Goal: Information Seeking & Learning: Learn about a topic

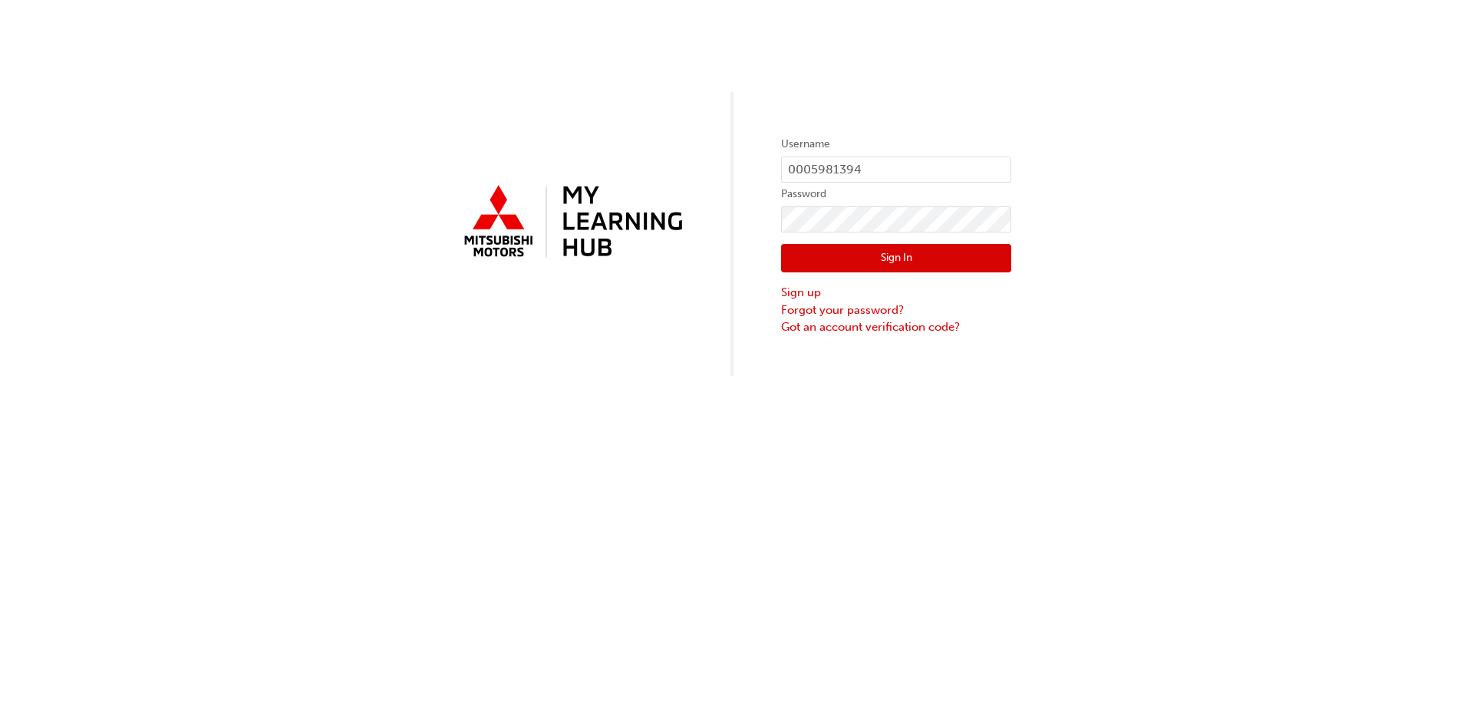
click at [936, 252] on button "Sign In" at bounding box center [896, 258] width 230 height 29
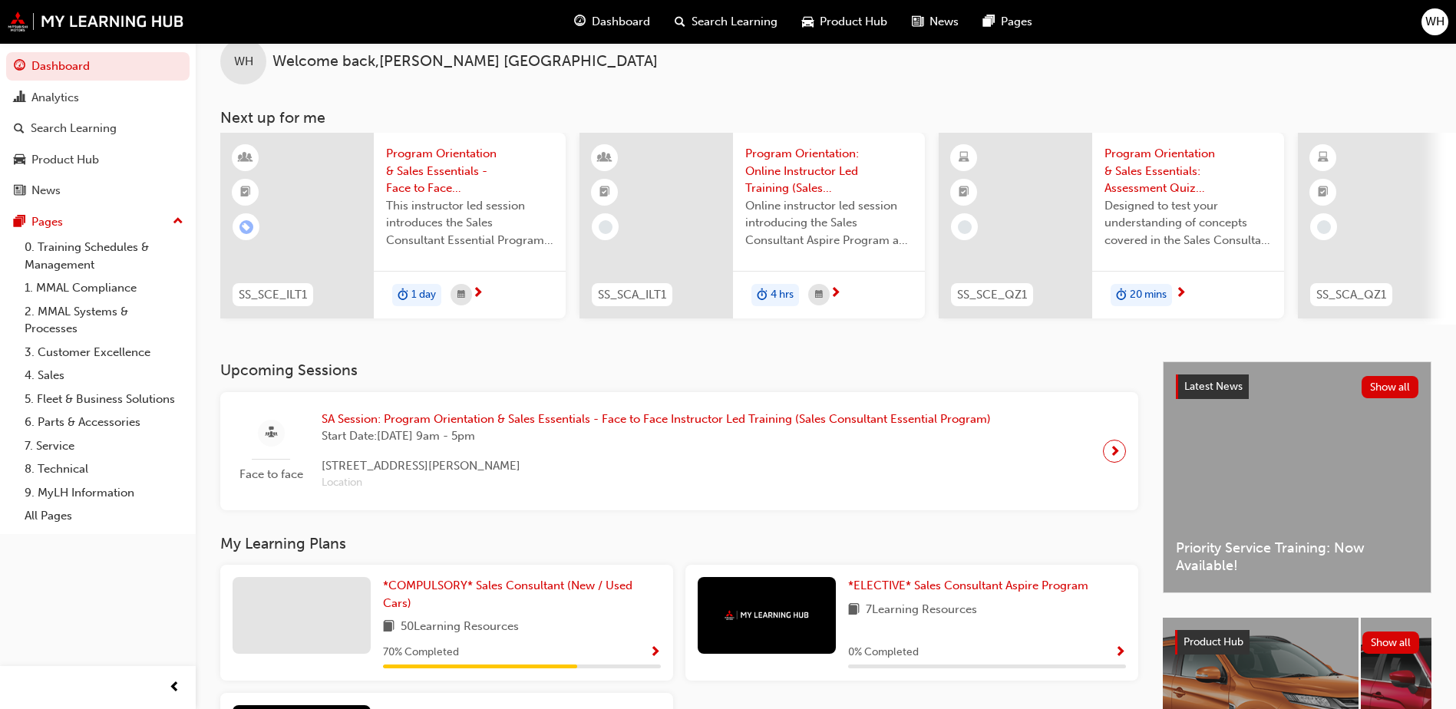
scroll to position [77, 0]
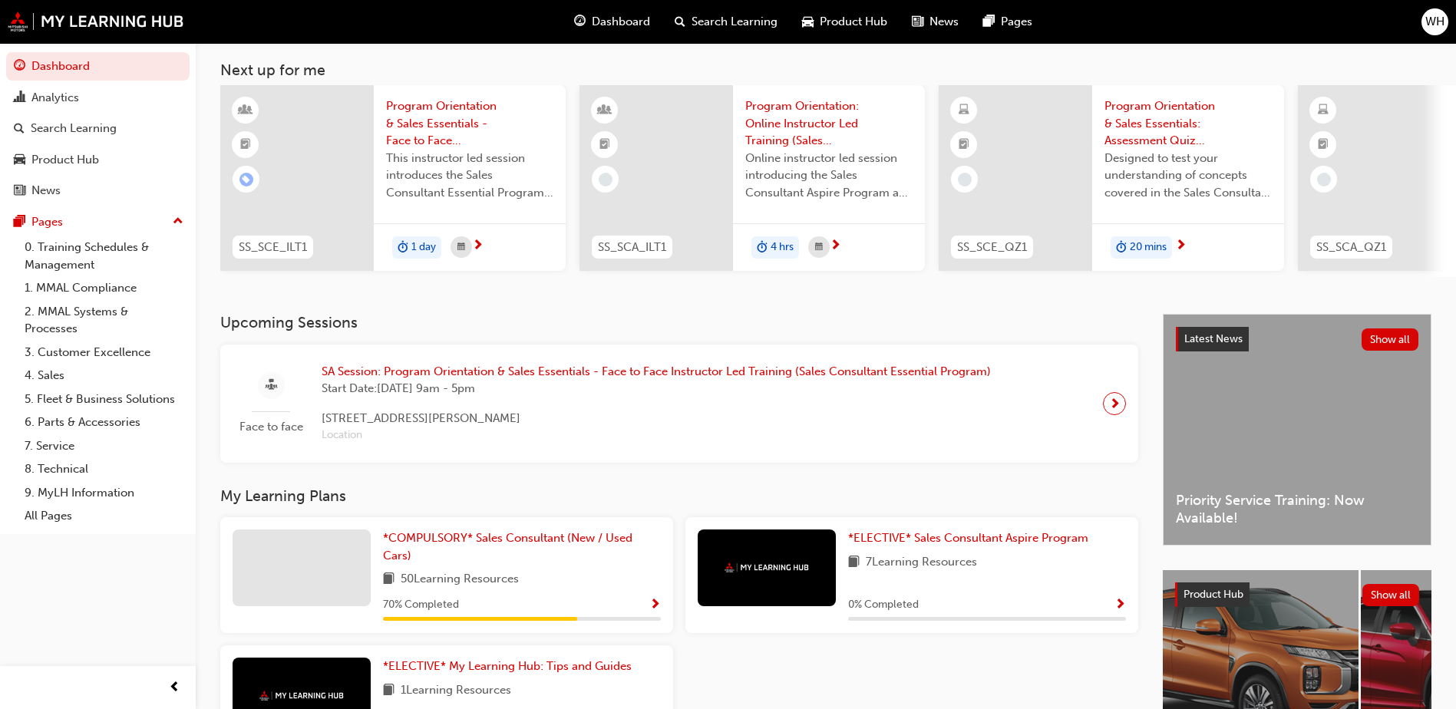
click at [652, 612] on span "Show Progress" at bounding box center [655, 606] width 12 height 14
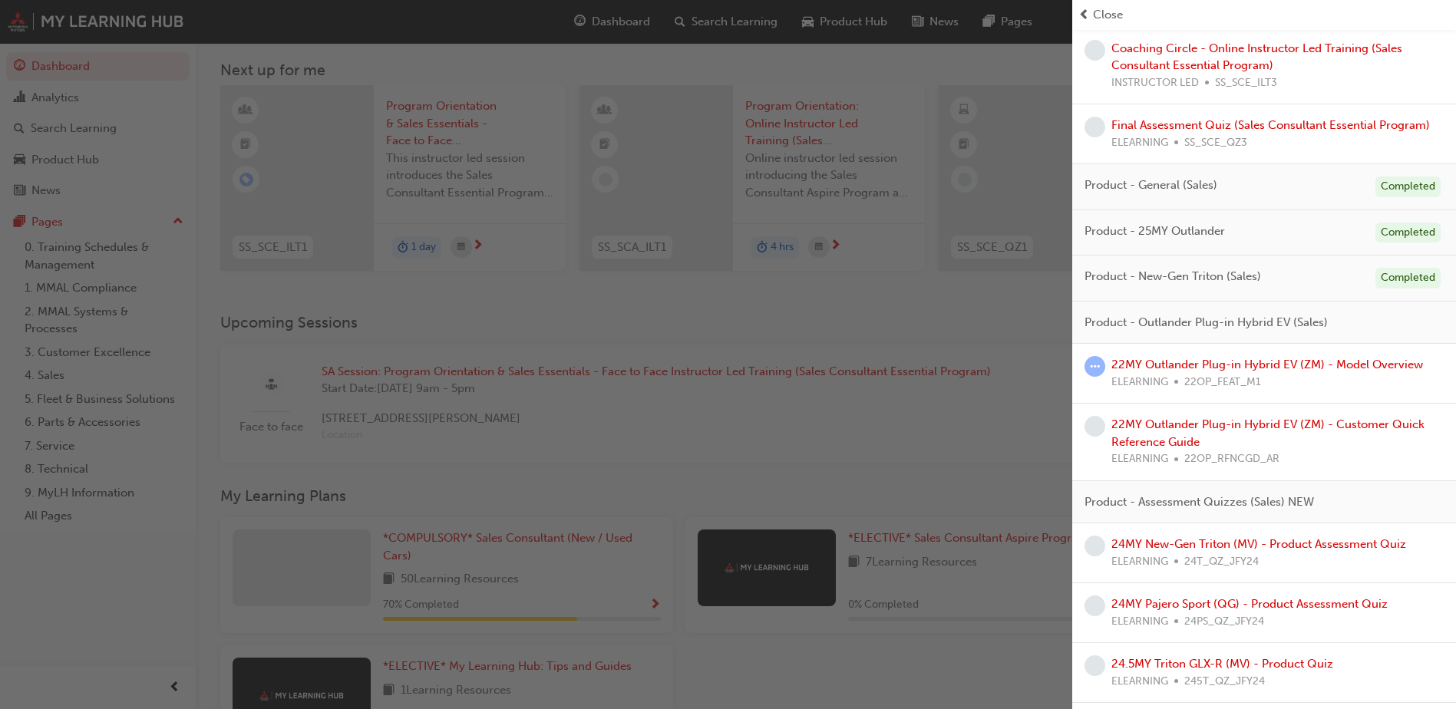
scroll to position [1051, 0]
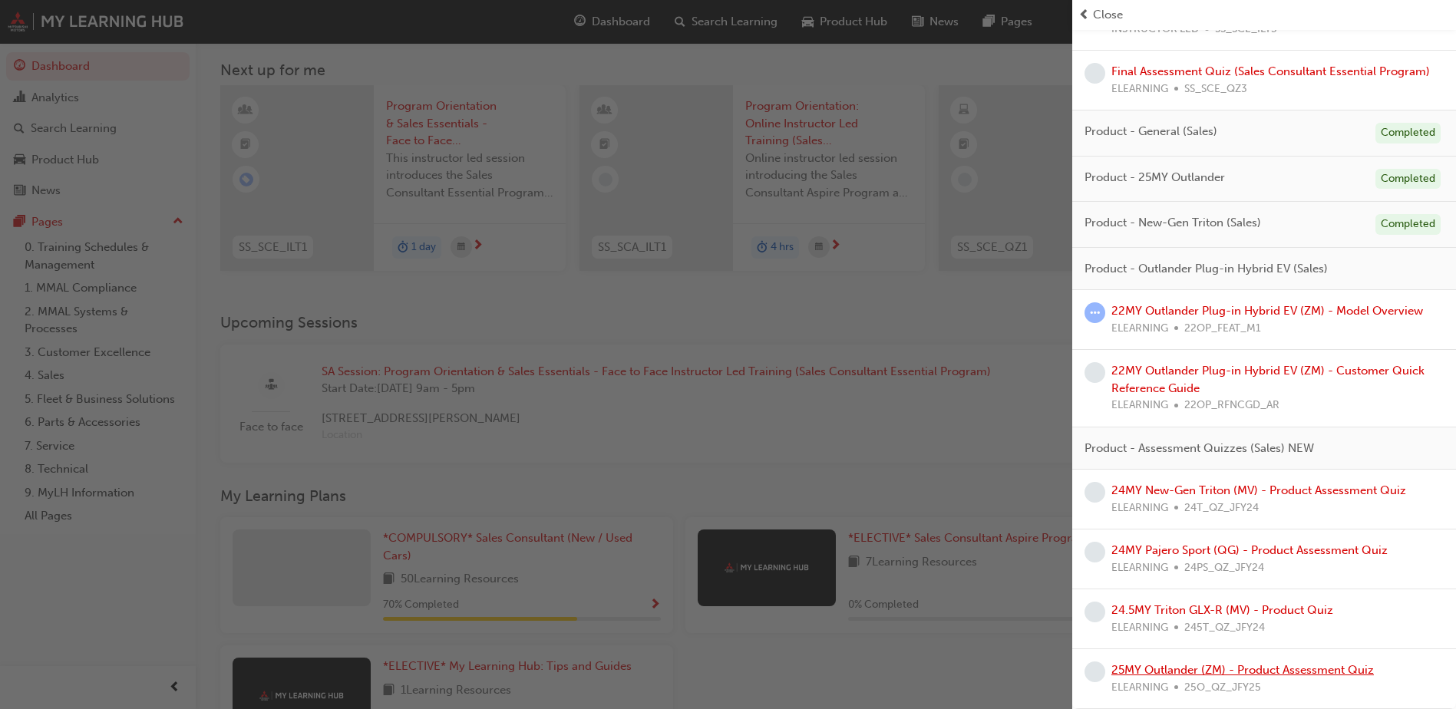
click at [1265, 668] on link "25MY Outlander (ZM) - Product Assessment Quiz" at bounding box center [1242, 670] width 262 height 14
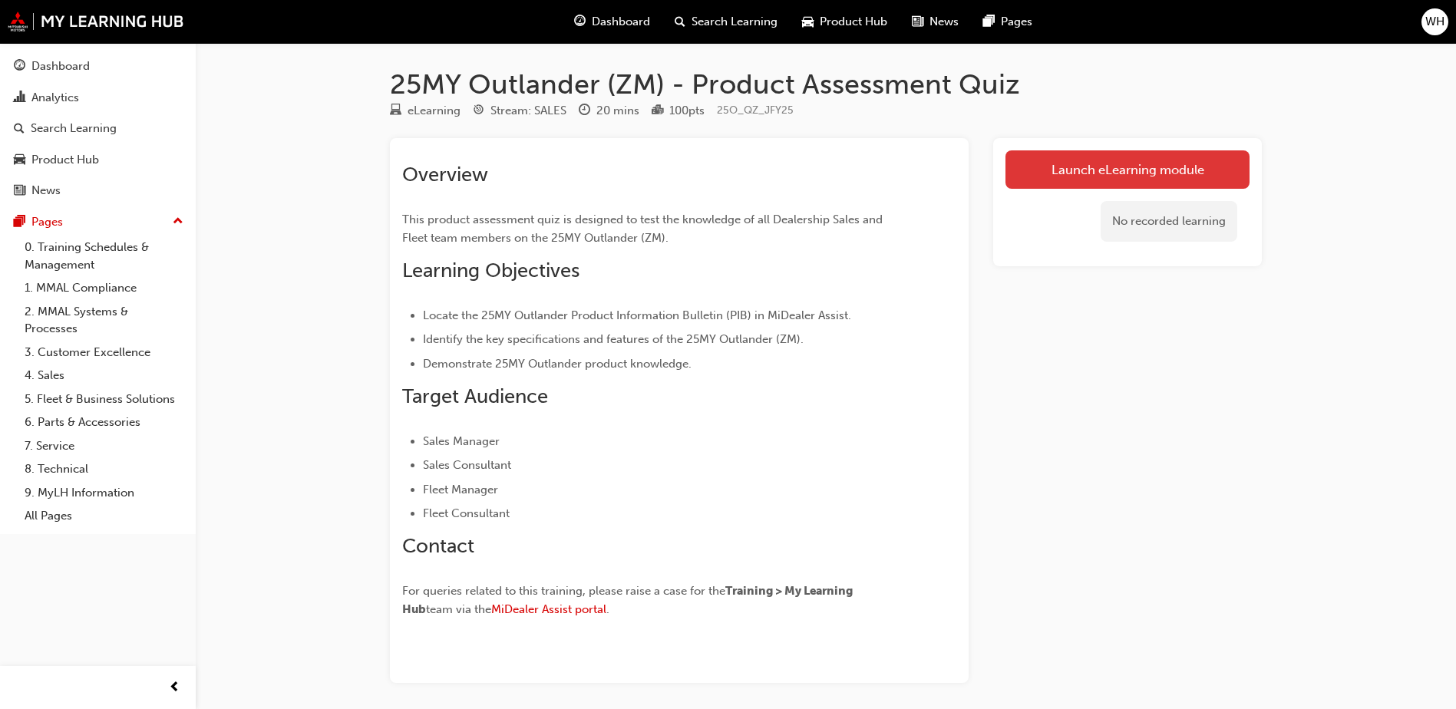
click at [1186, 169] on link "Launch eLearning module" at bounding box center [1127, 169] width 244 height 38
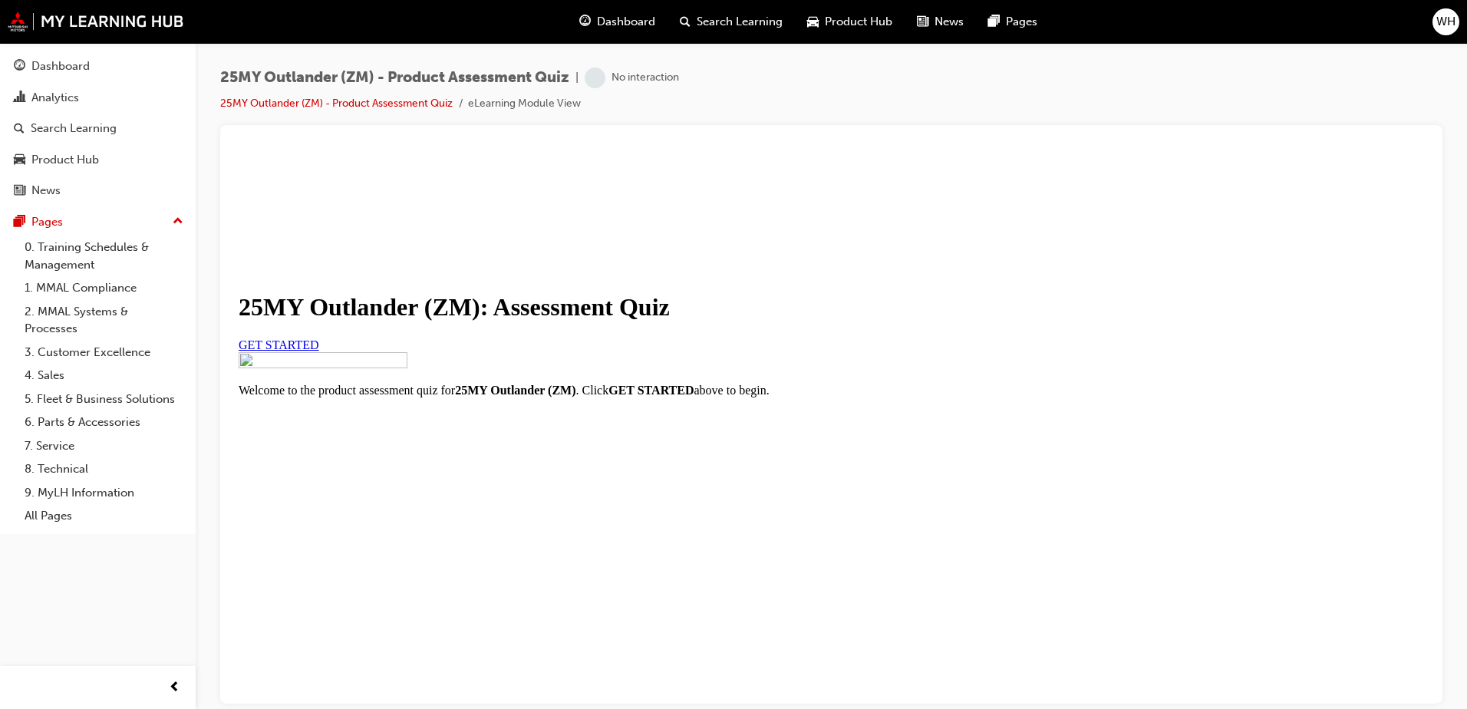
scroll to position [77, 0]
click at [319, 351] on span "GET STARTED" at bounding box center [279, 344] width 81 height 13
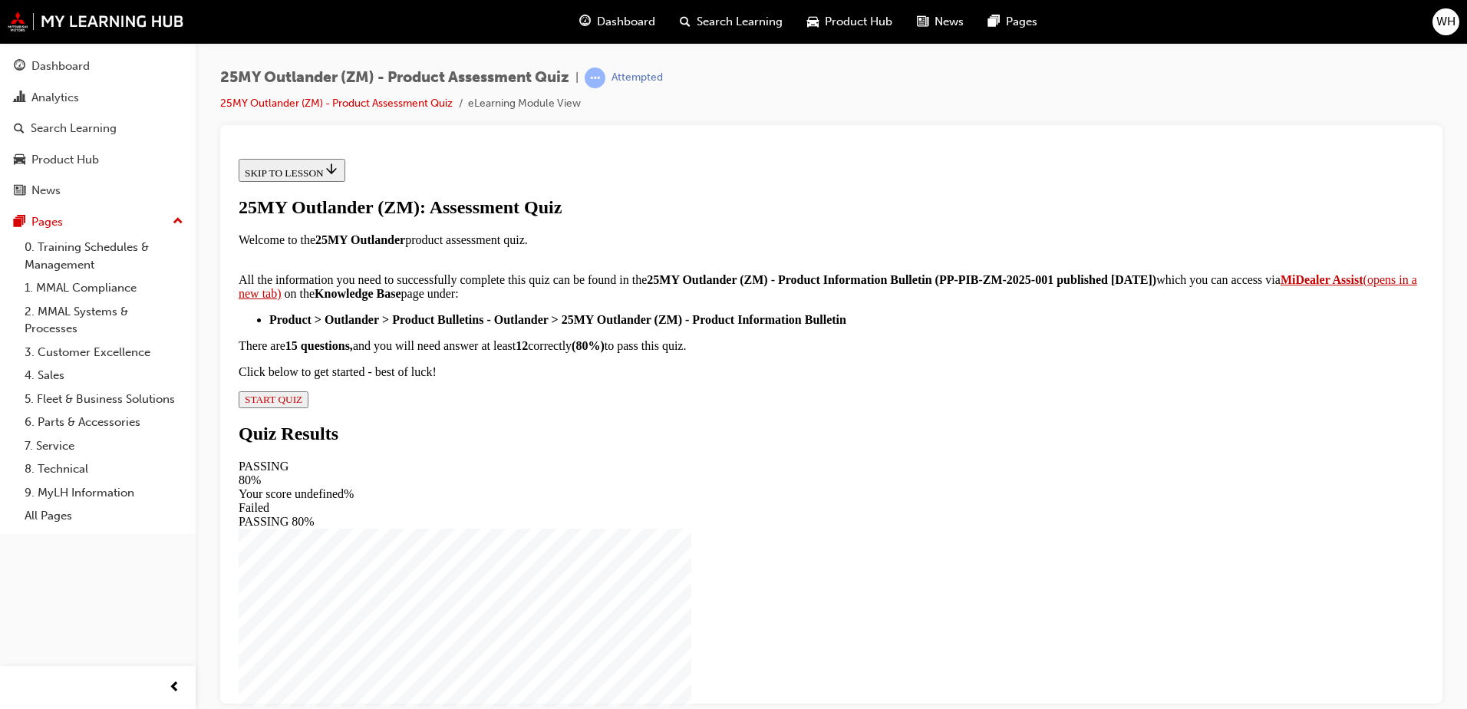
click at [302, 404] on span "START QUIZ" at bounding box center [274, 399] width 58 height 12
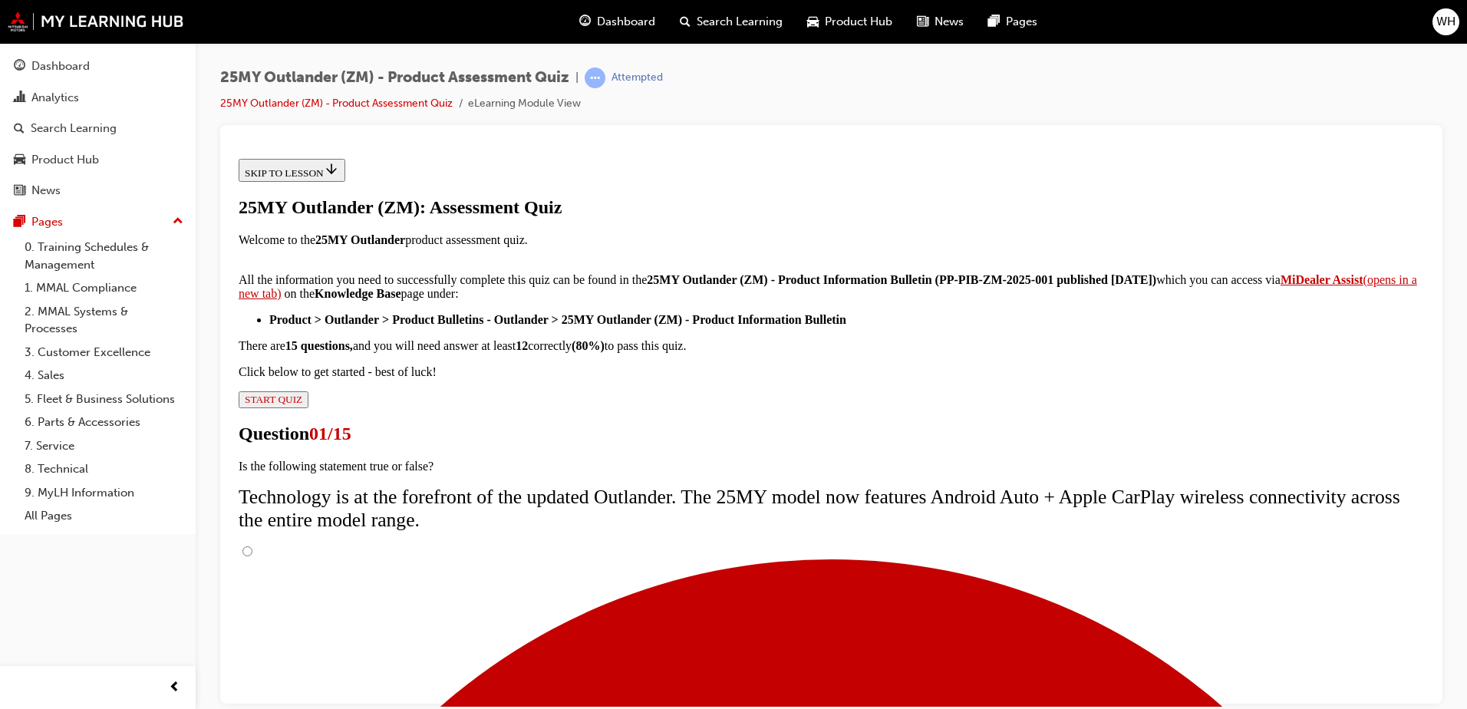
scroll to position [122, 0]
click at [252, 546] on input "True" at bounding box center [248, 551] width 10 height 10
radio input "true"
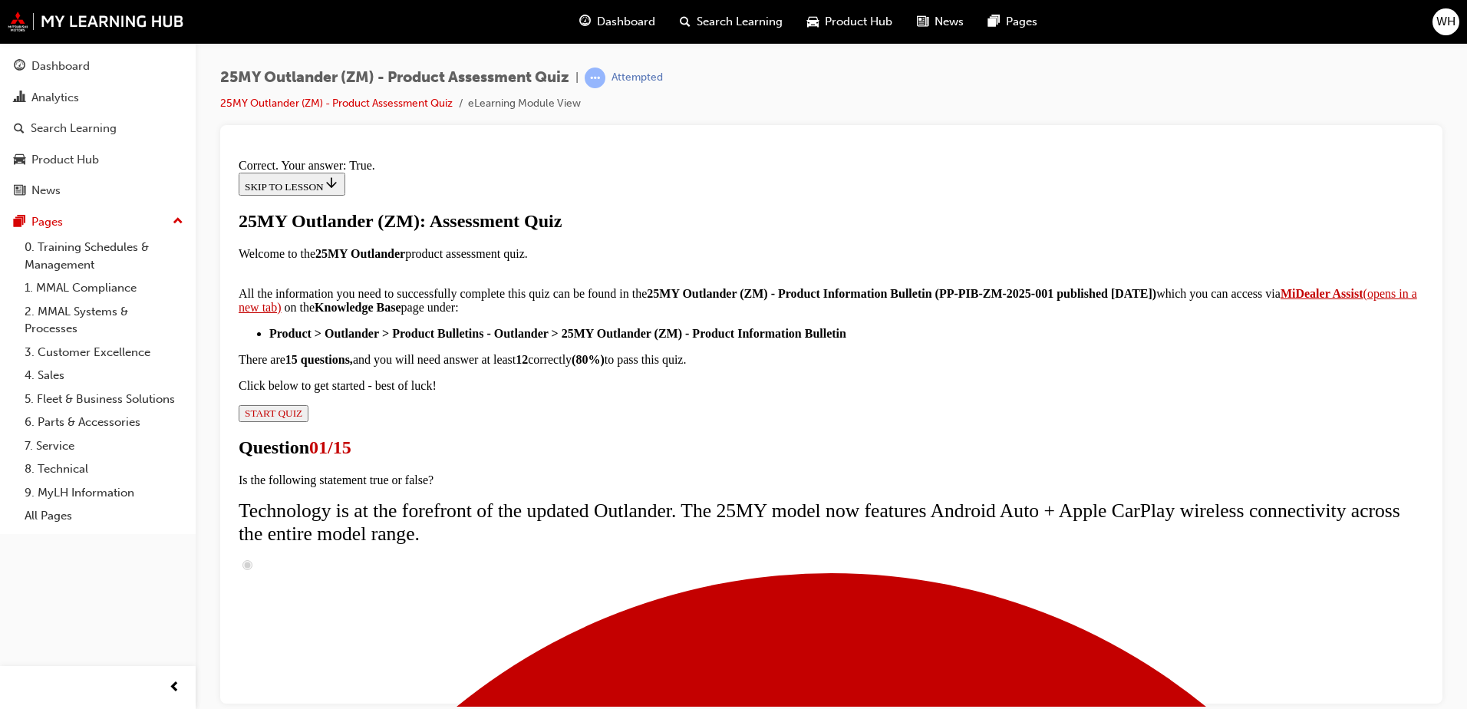
scroll to position [176, 0]
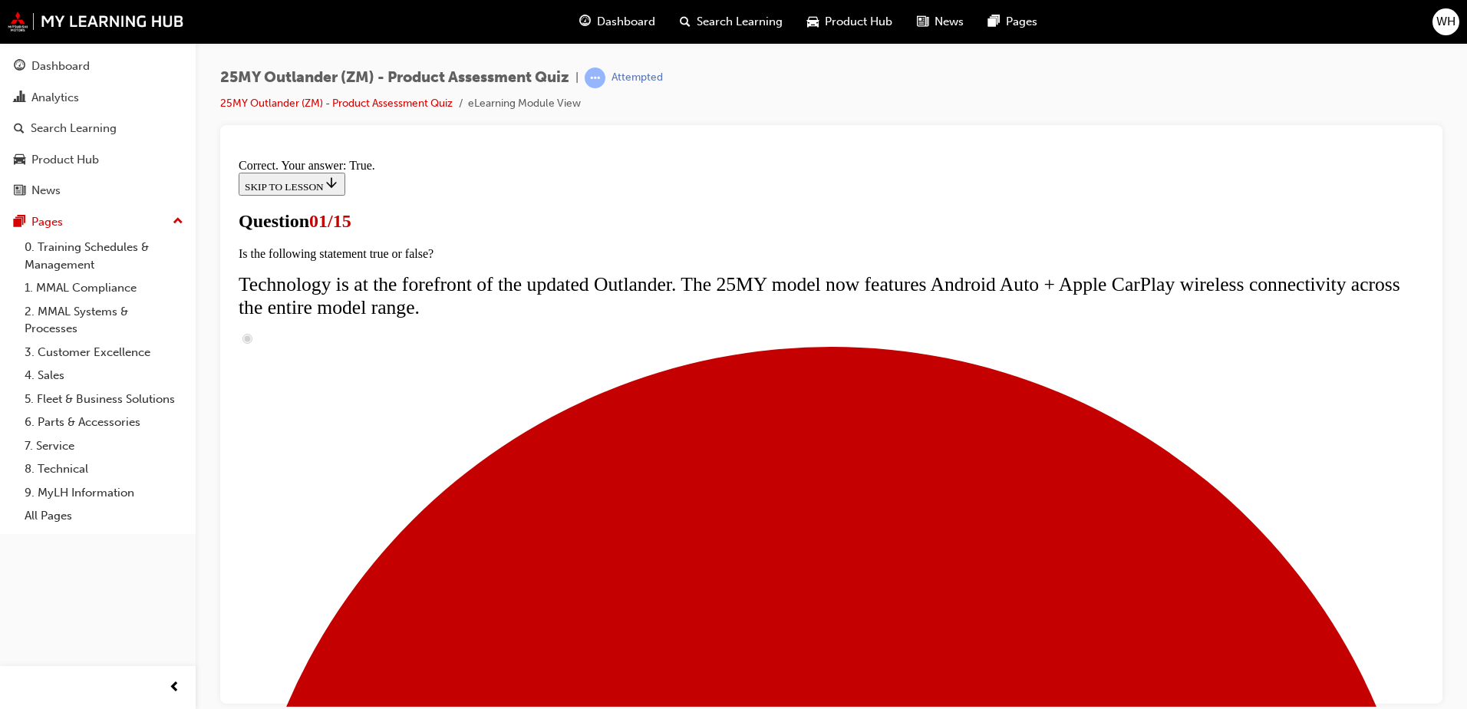
scroll to position [153, 0]
radio input "true"
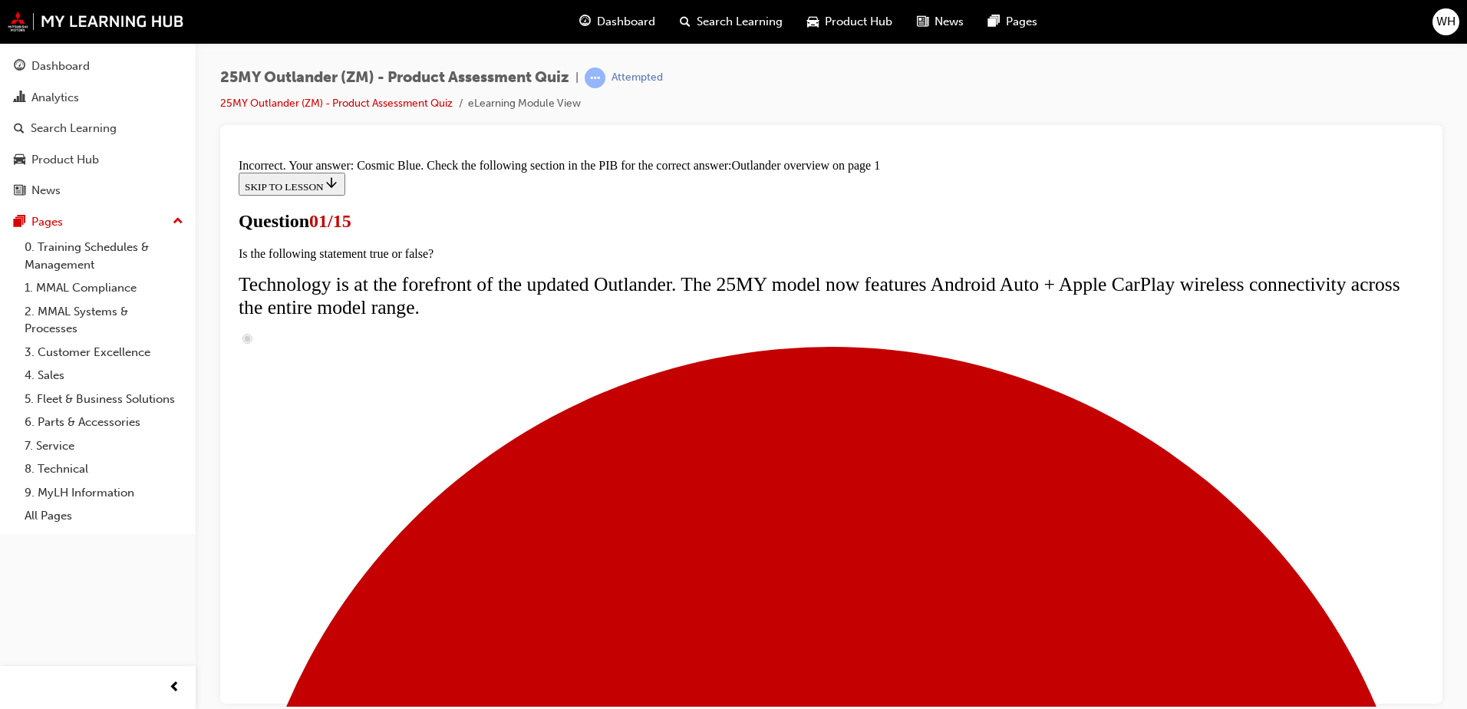
scroll to position [464, 0]
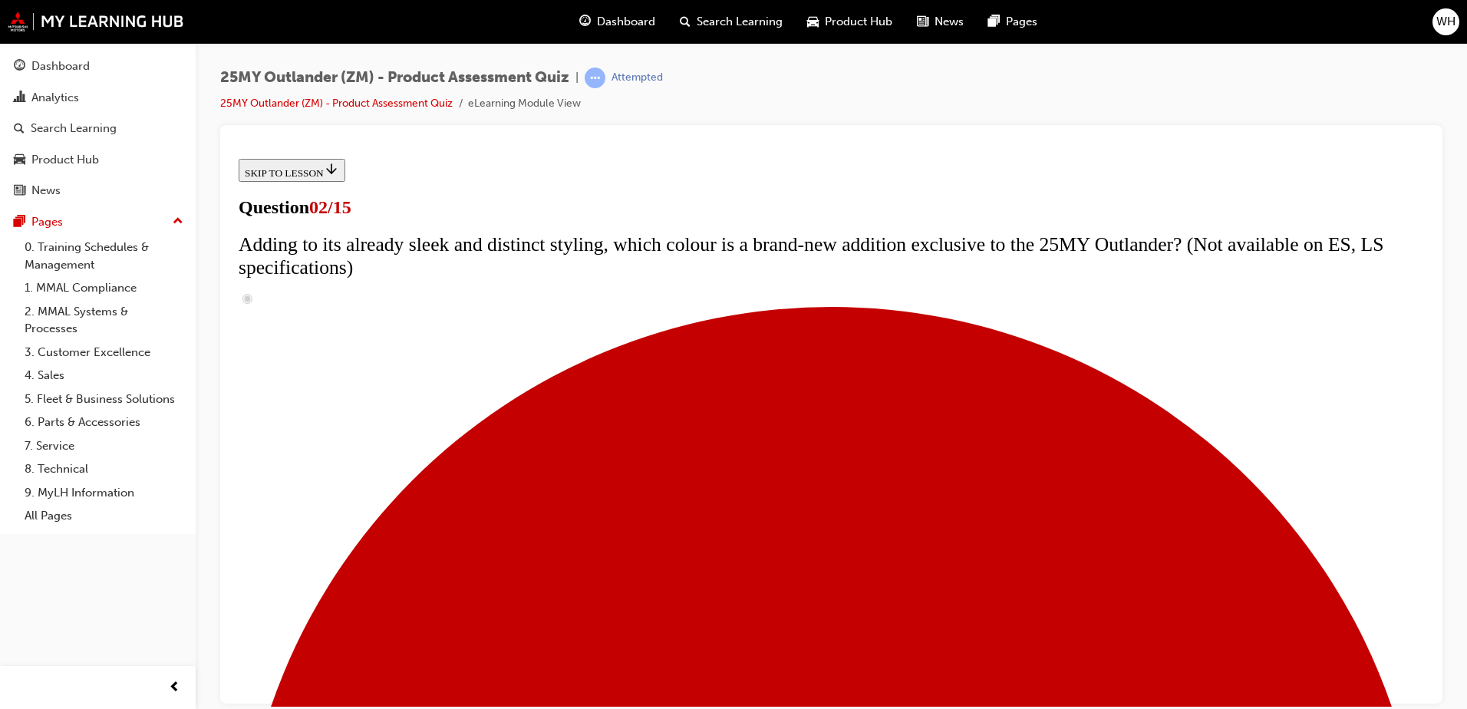
scroll to position [230, 0]
checkbox input "true"
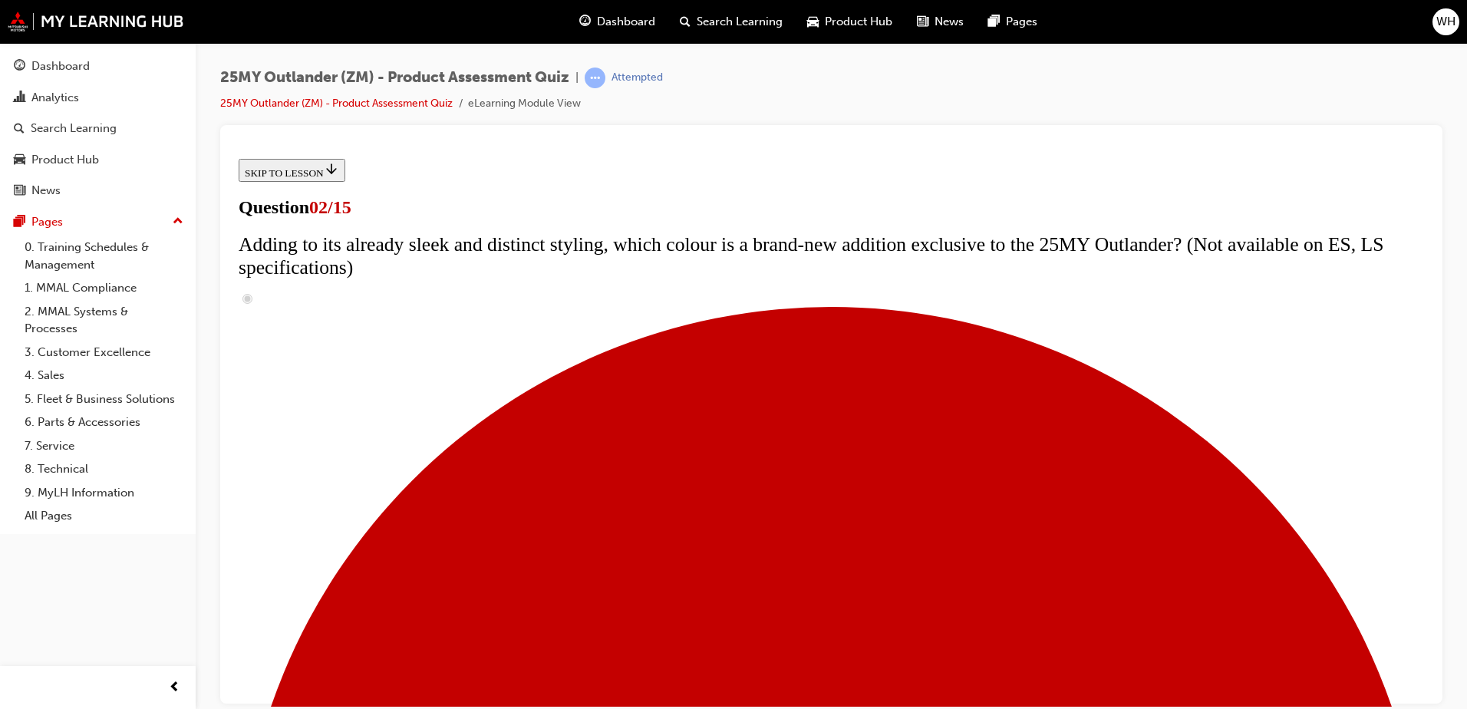
checkbox input "true"
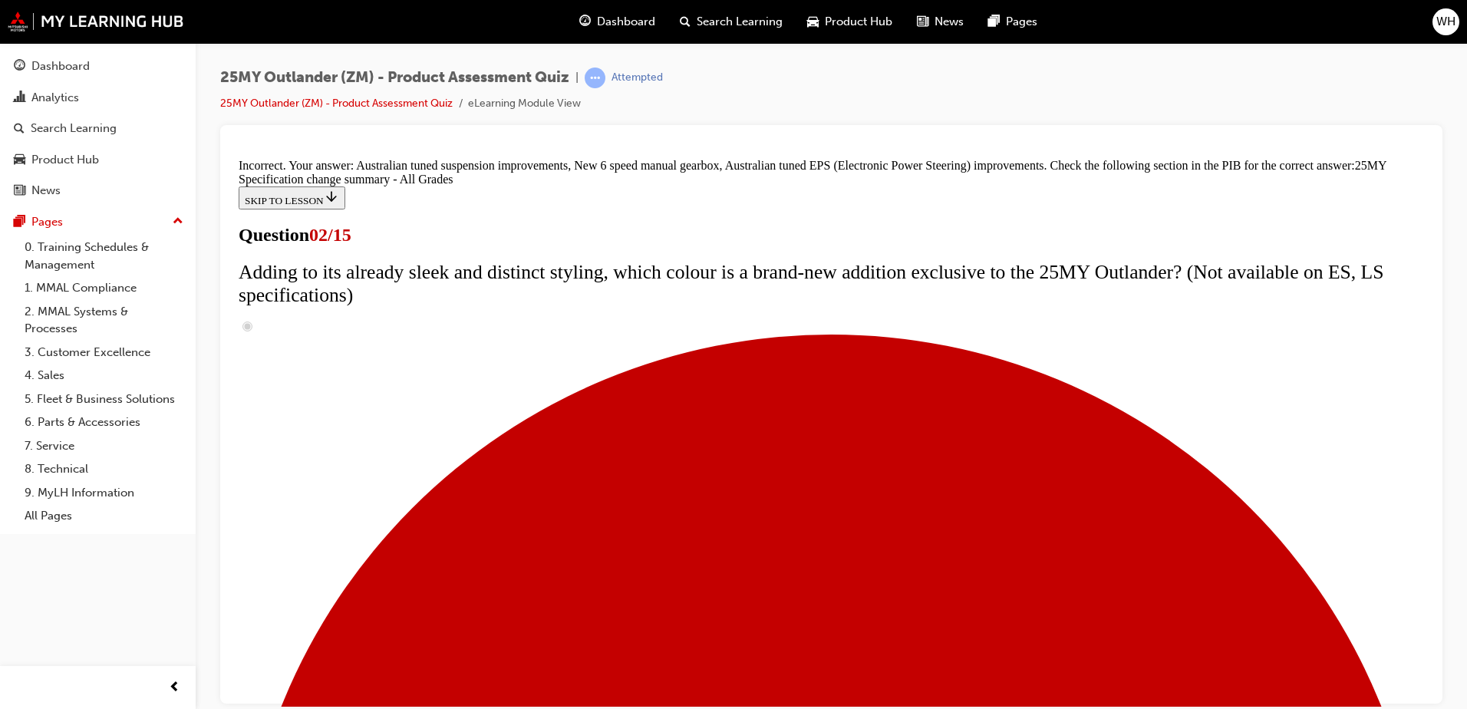
scroll to position [516, 0]
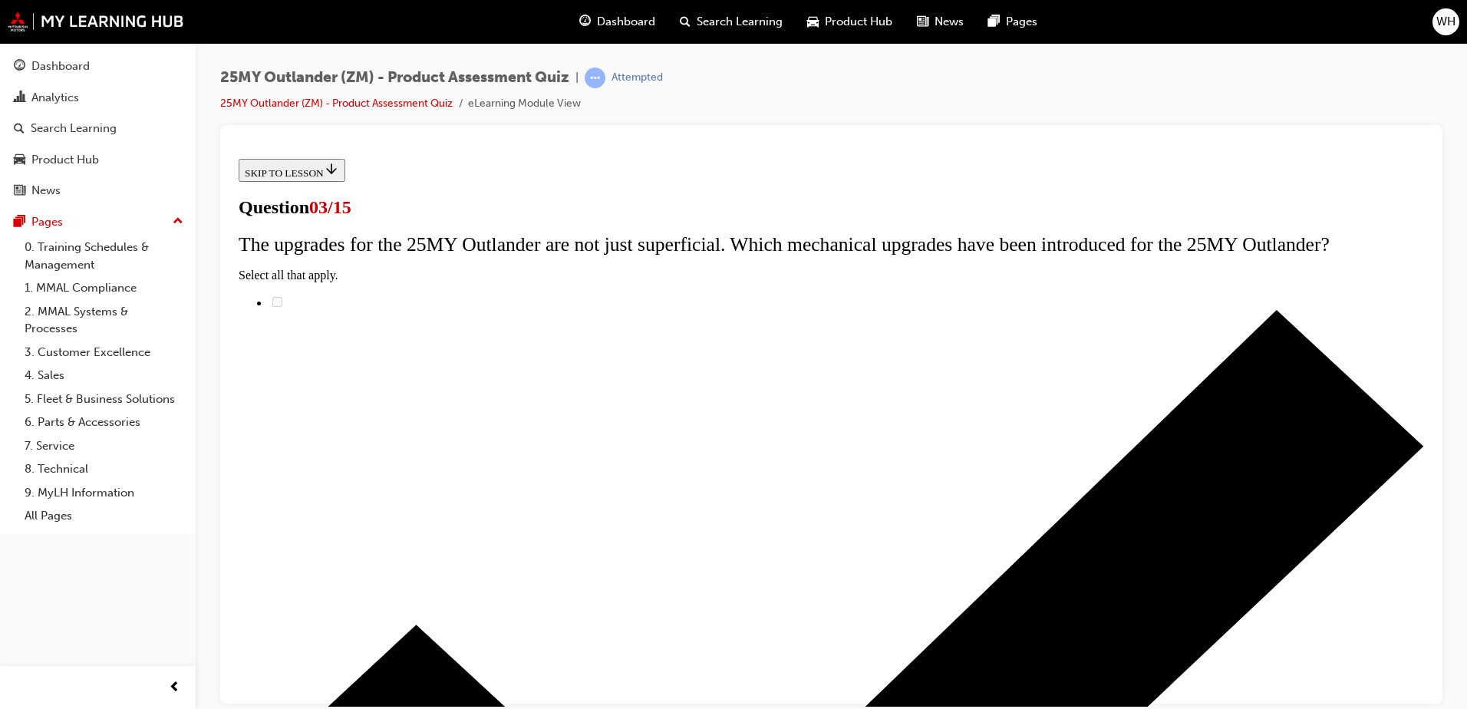
scroll to position [77, 0]
radio input "true"
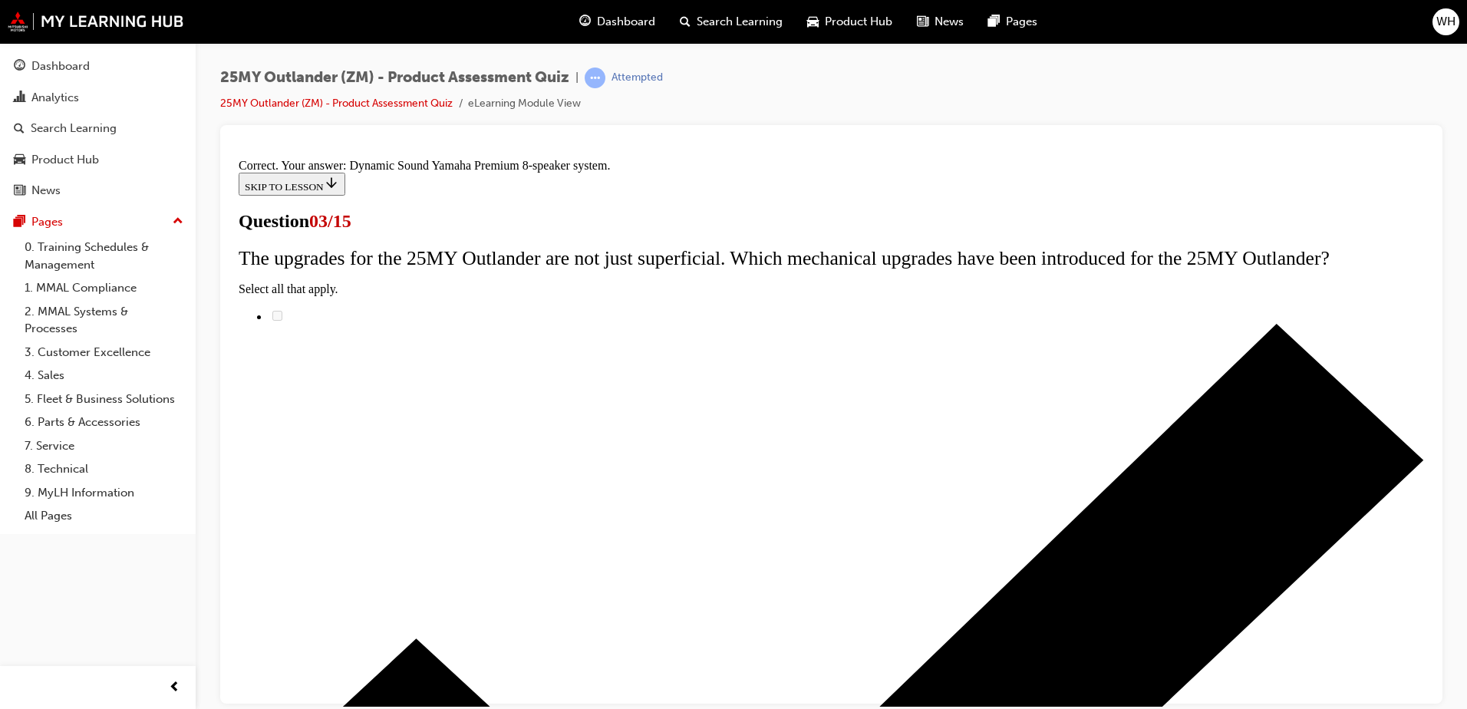
scroll to position [246, 0]
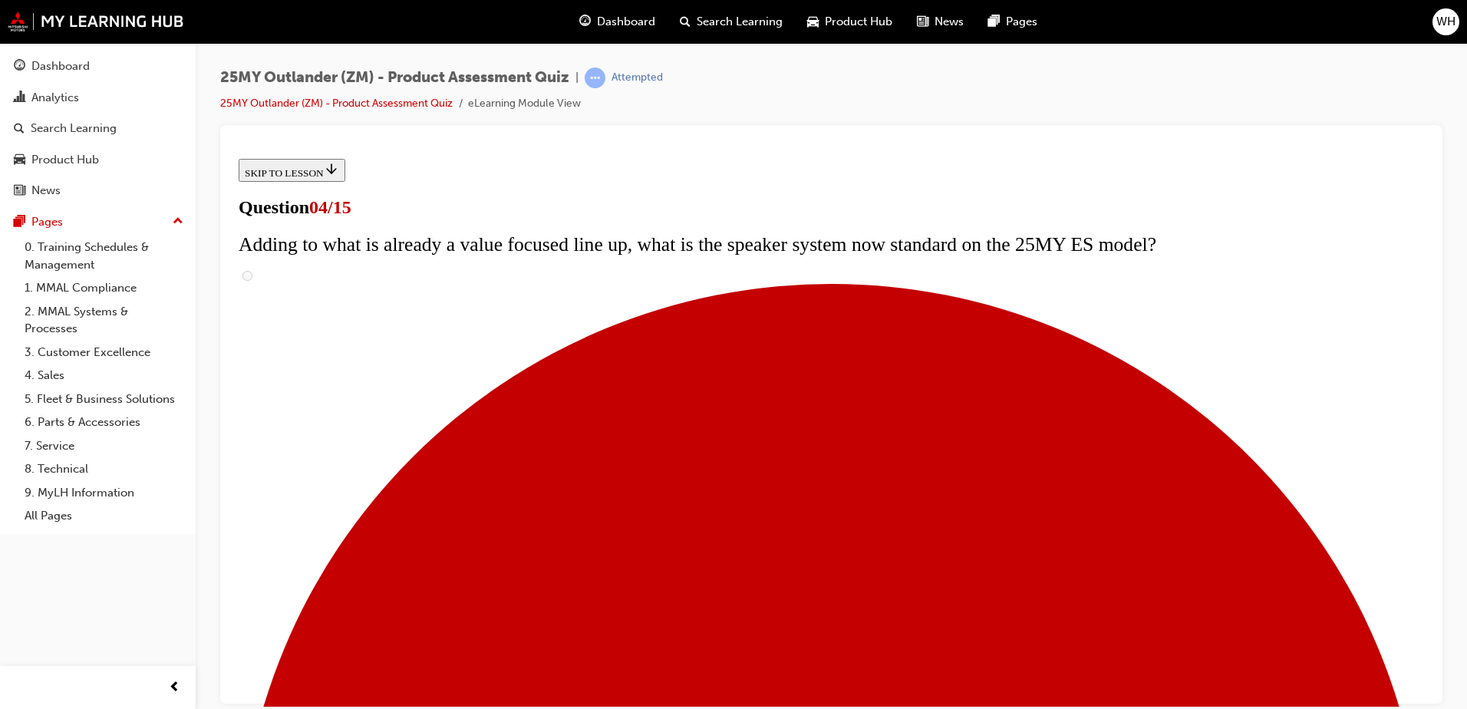
scroll to position [230, 0]
checkbox input "true"
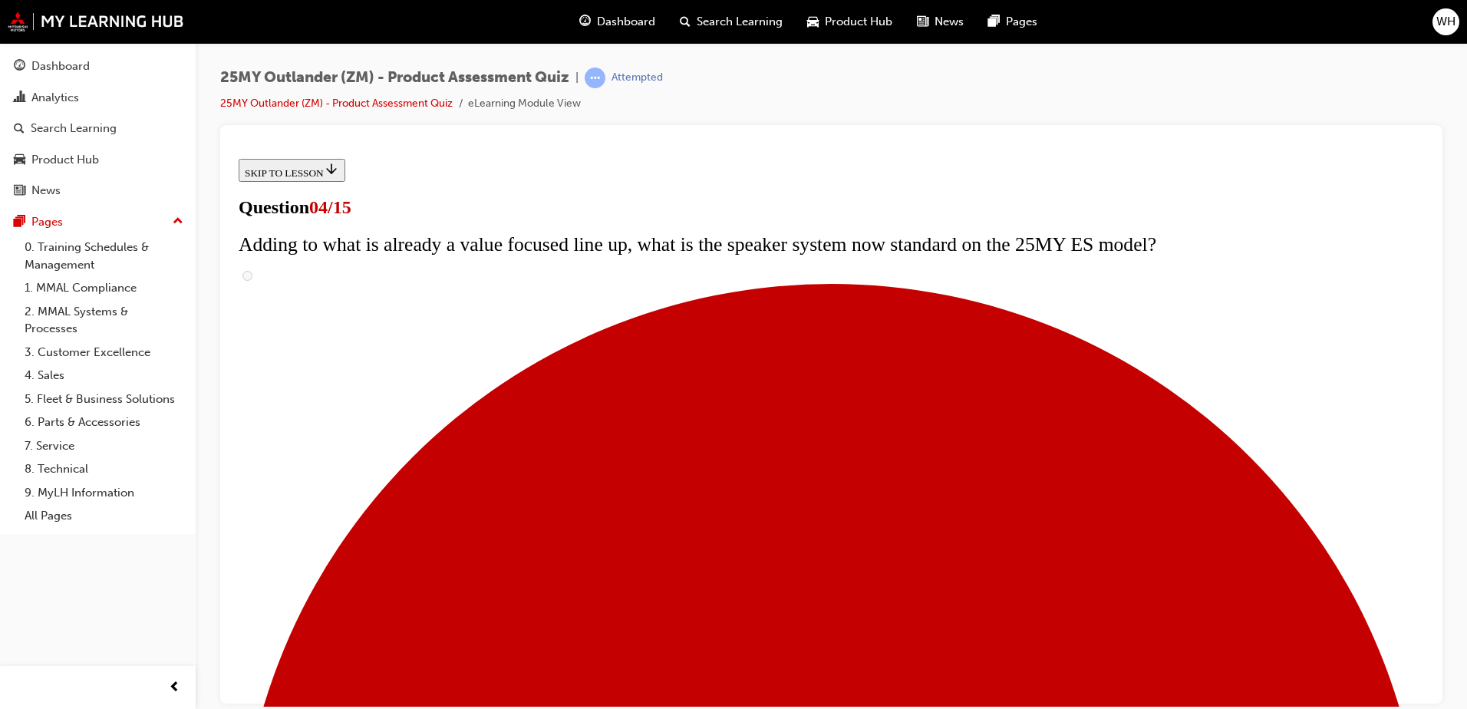
checkbox input "true"
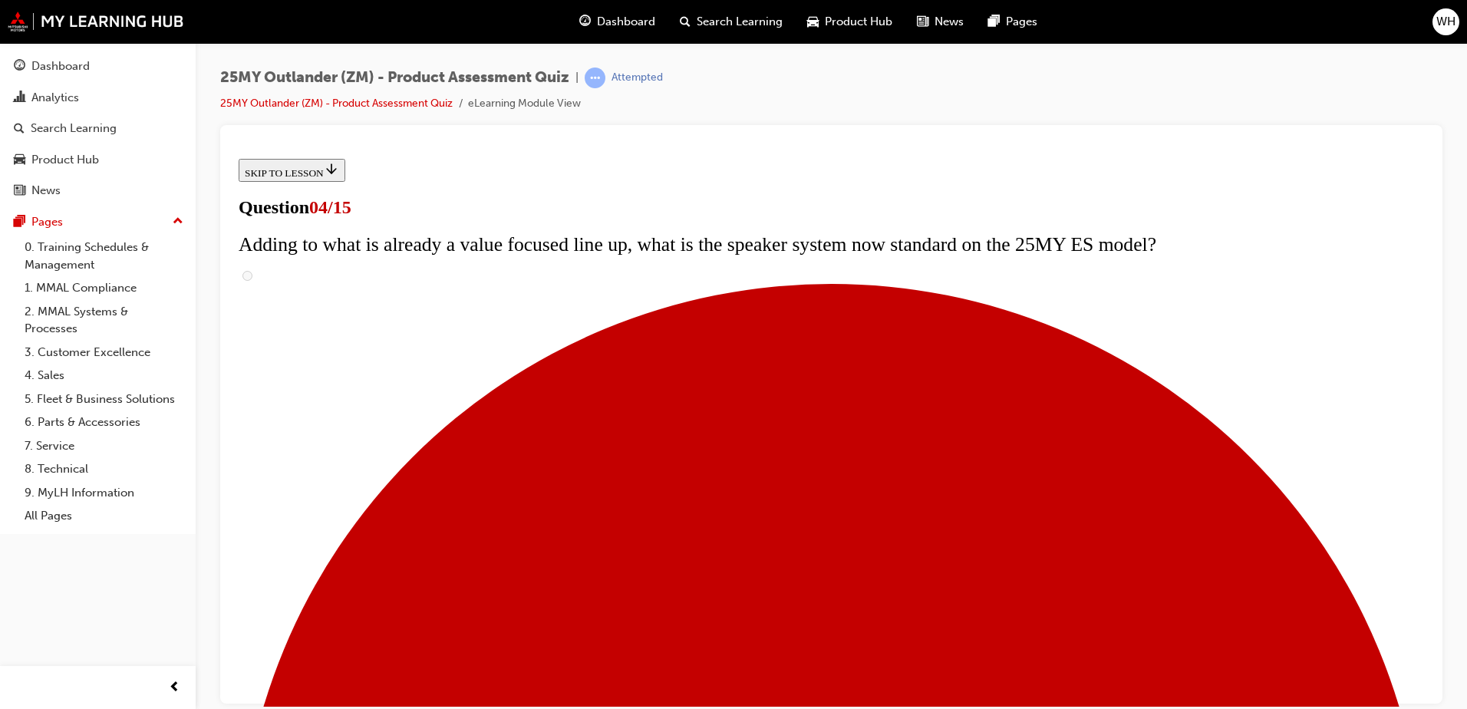
checkbox input "true"
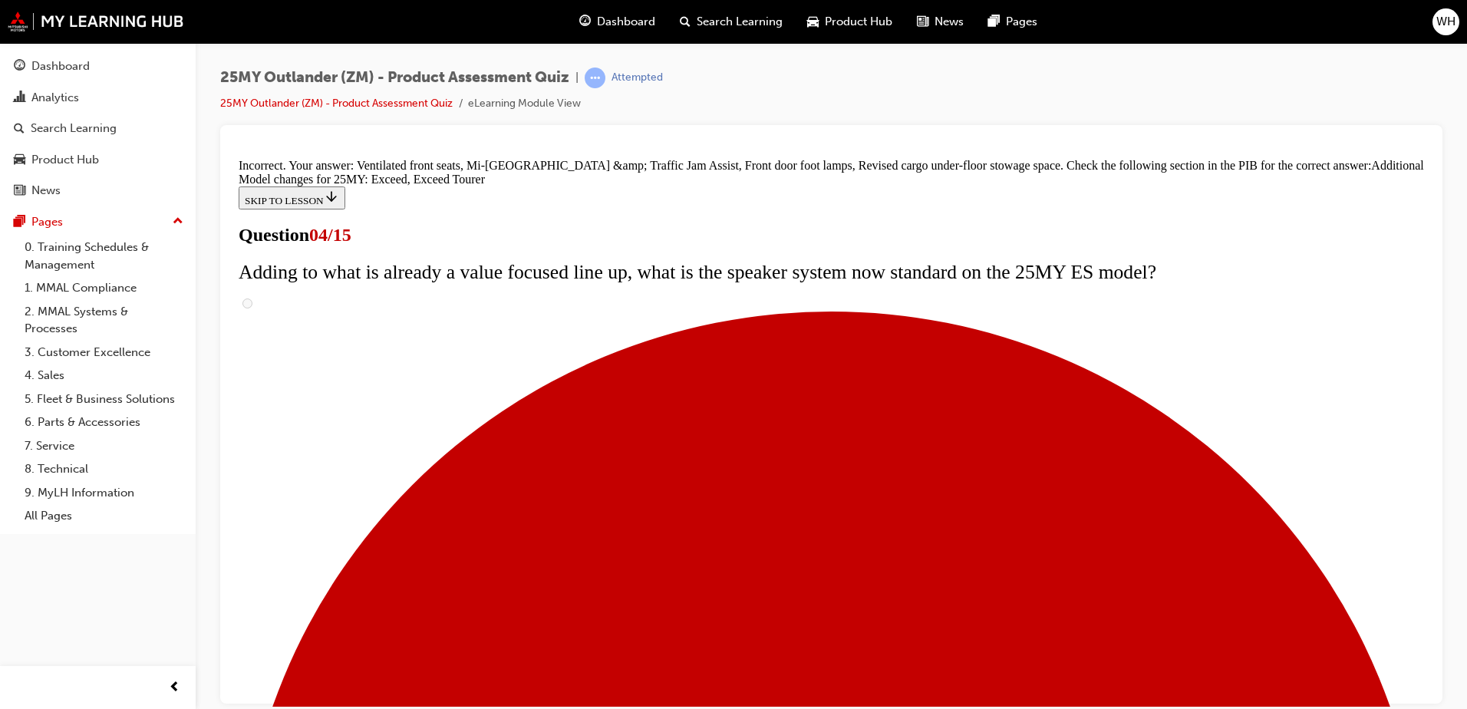
scroll to position [577, 0]
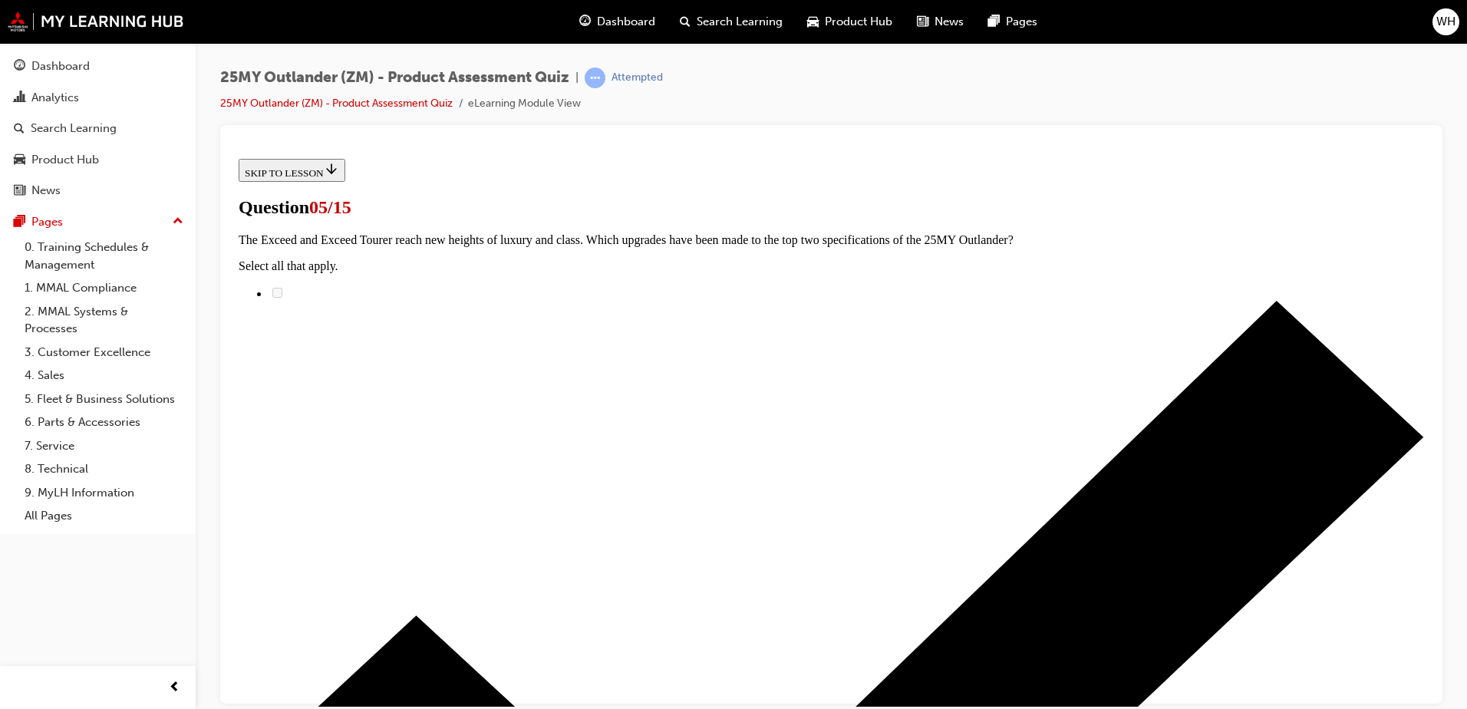
scroll to position [230, 0]
radio input "true"
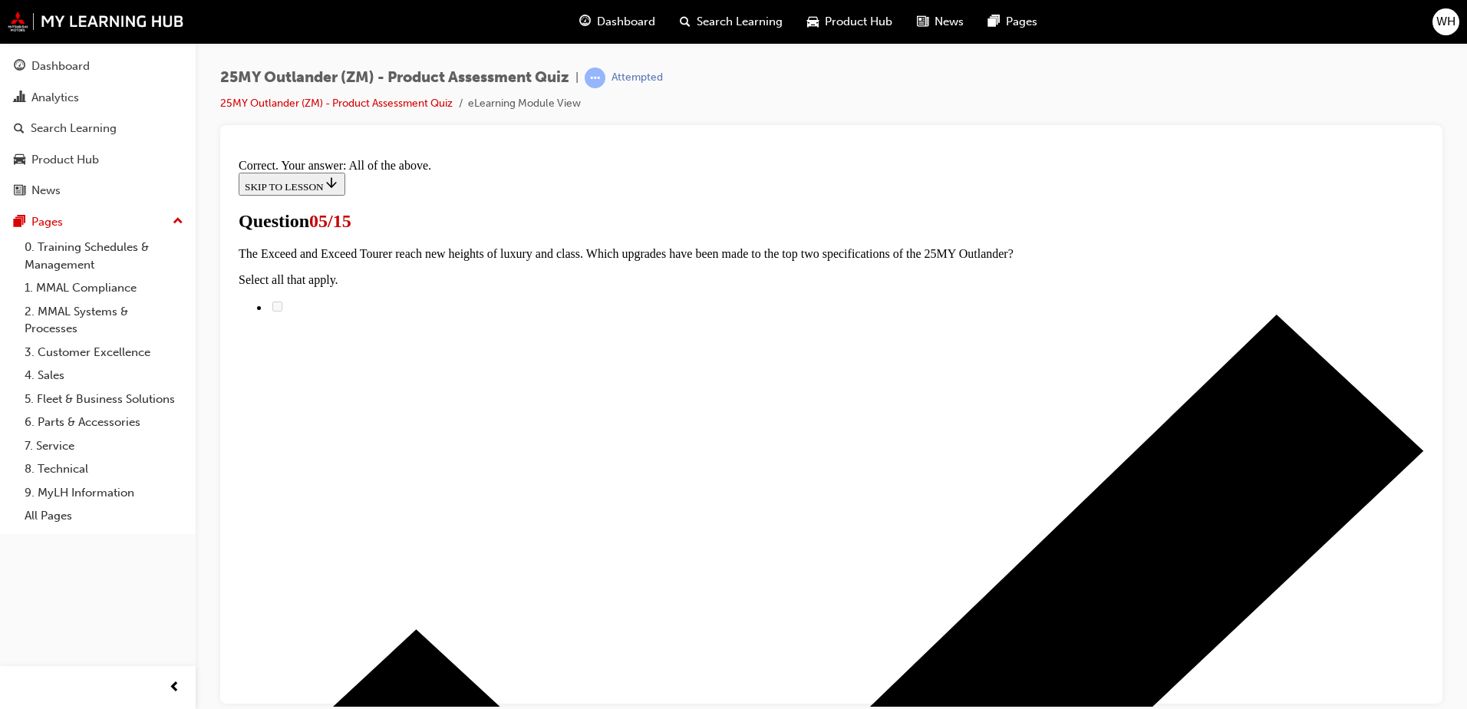
scroll to position [369, 0]
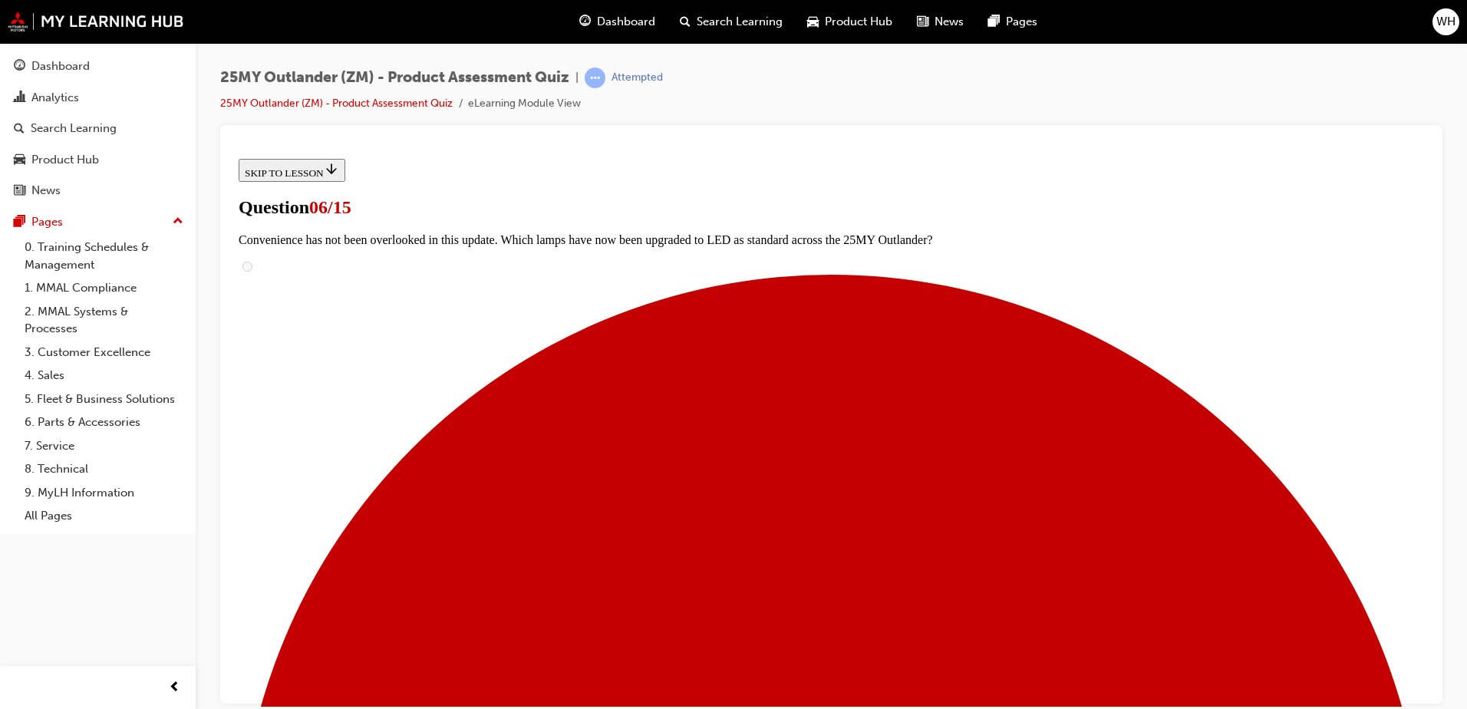
scroll to position [307, 0]
radio input "true"
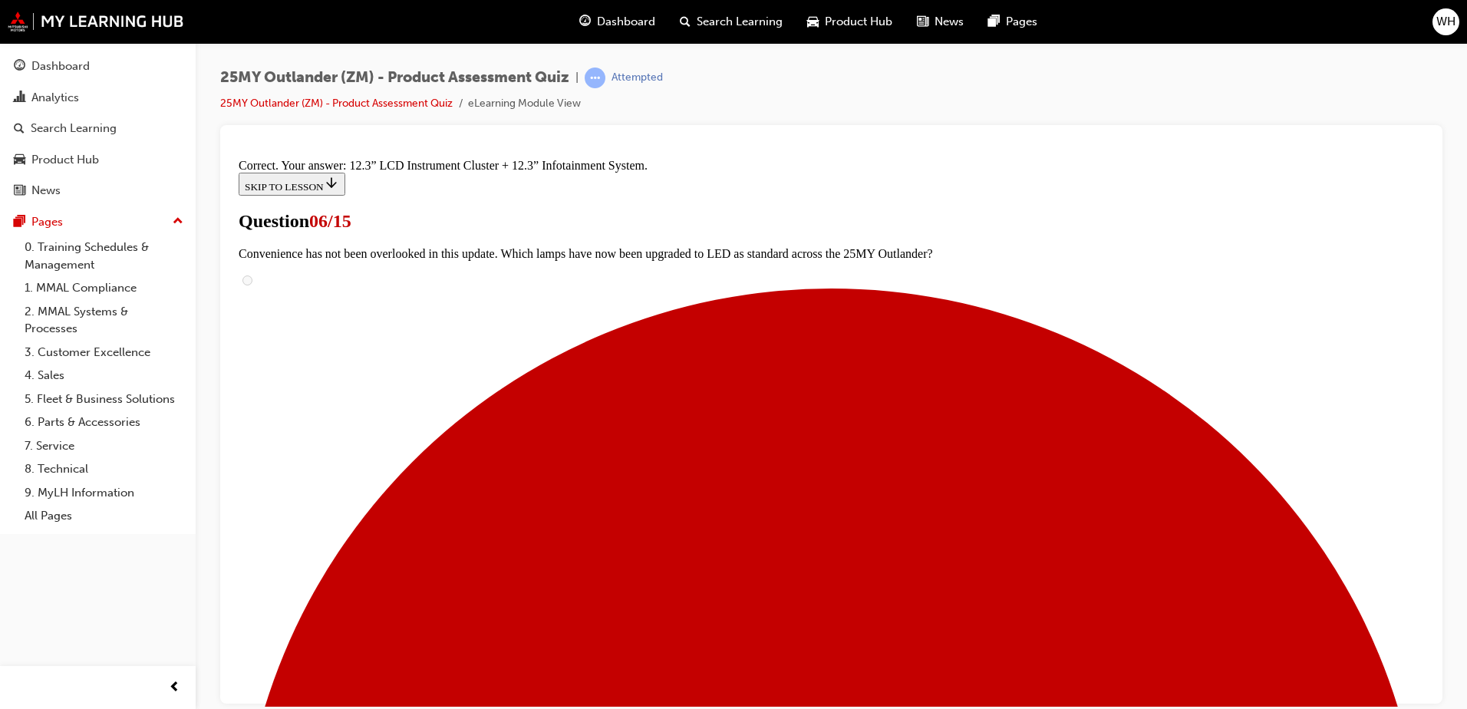
scroll to position [514, 0]
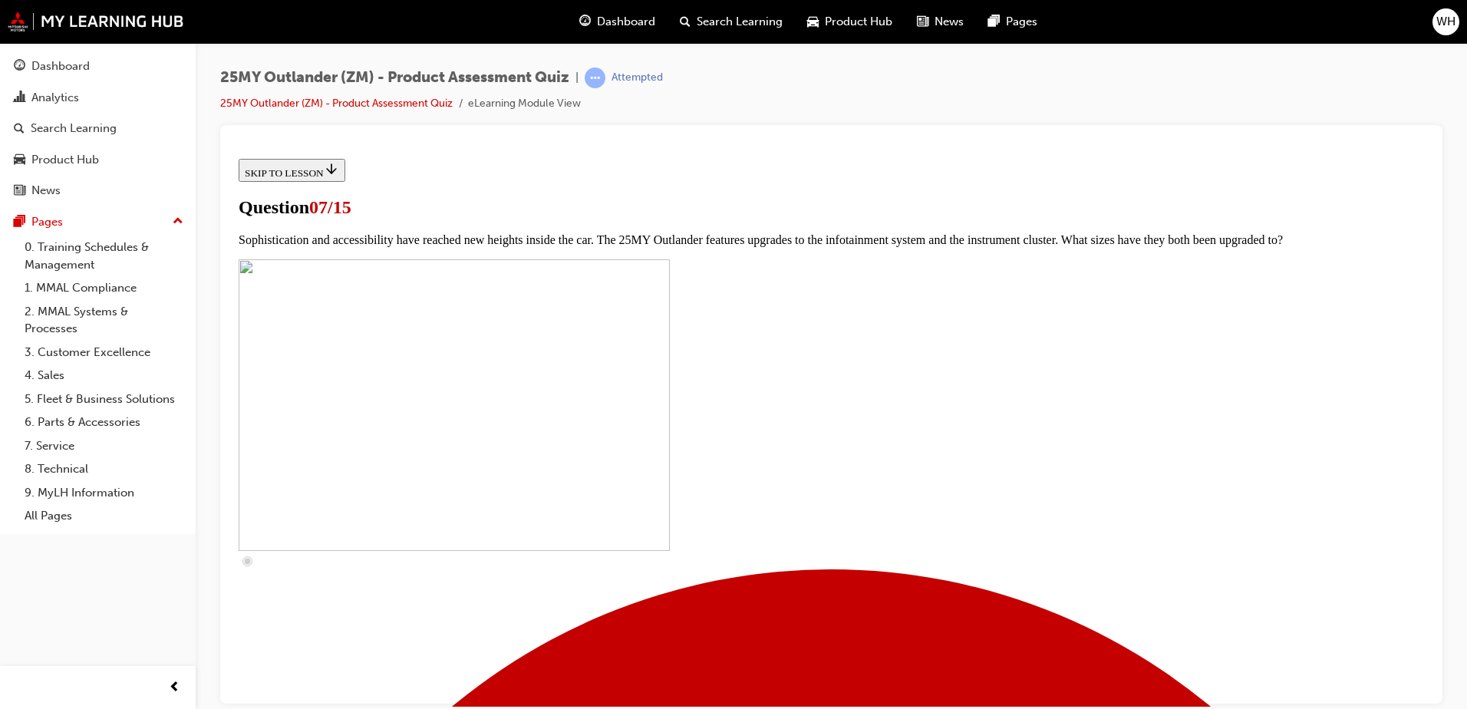
scroll to position [460, 0]
checkbox input "true"
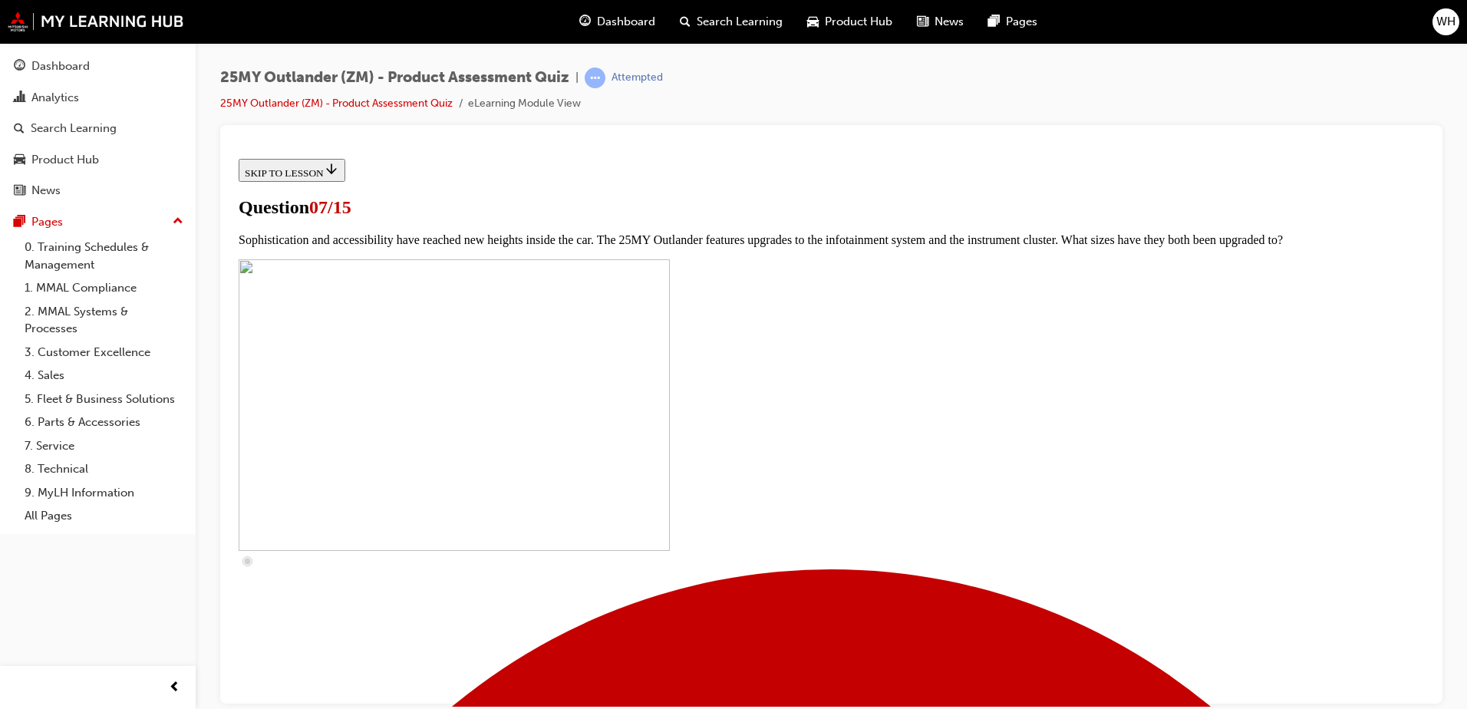
checkbox input "true"
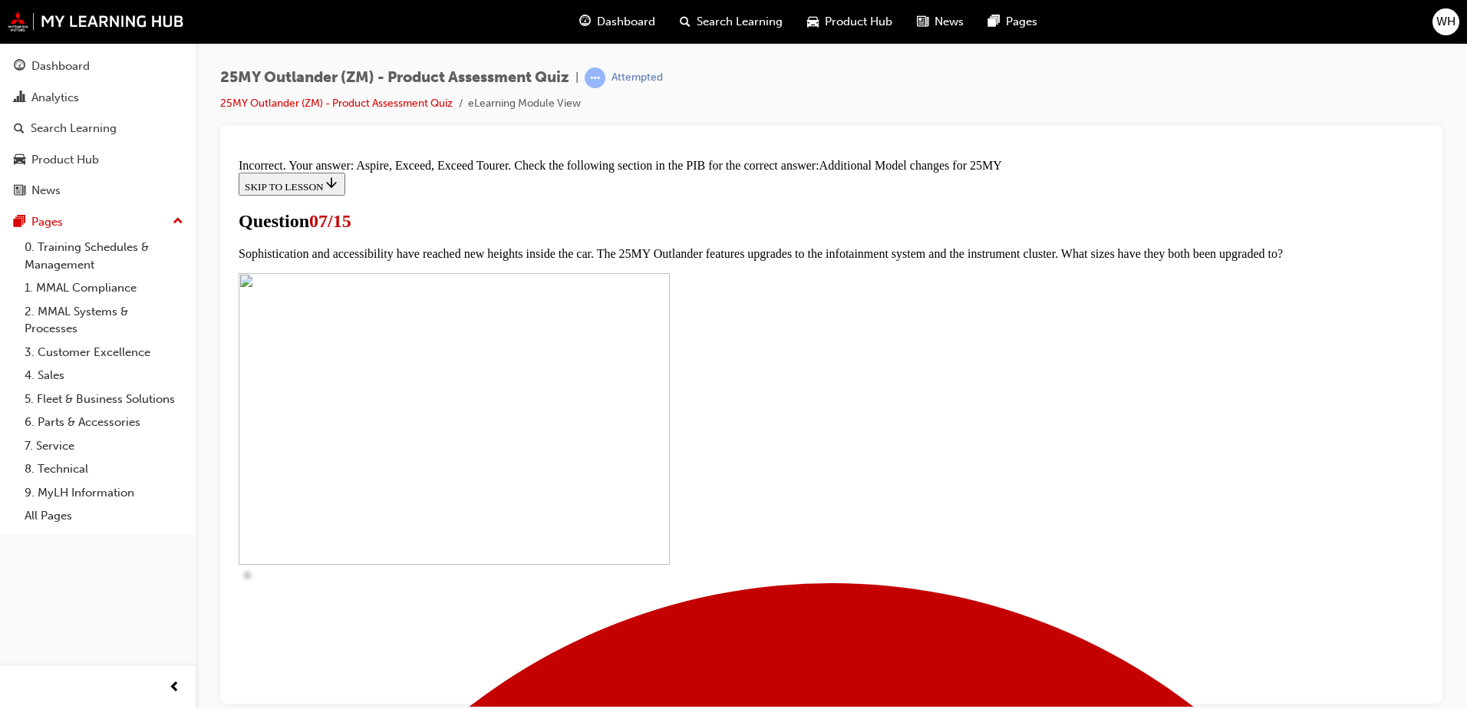
scroll to position [784, 0]
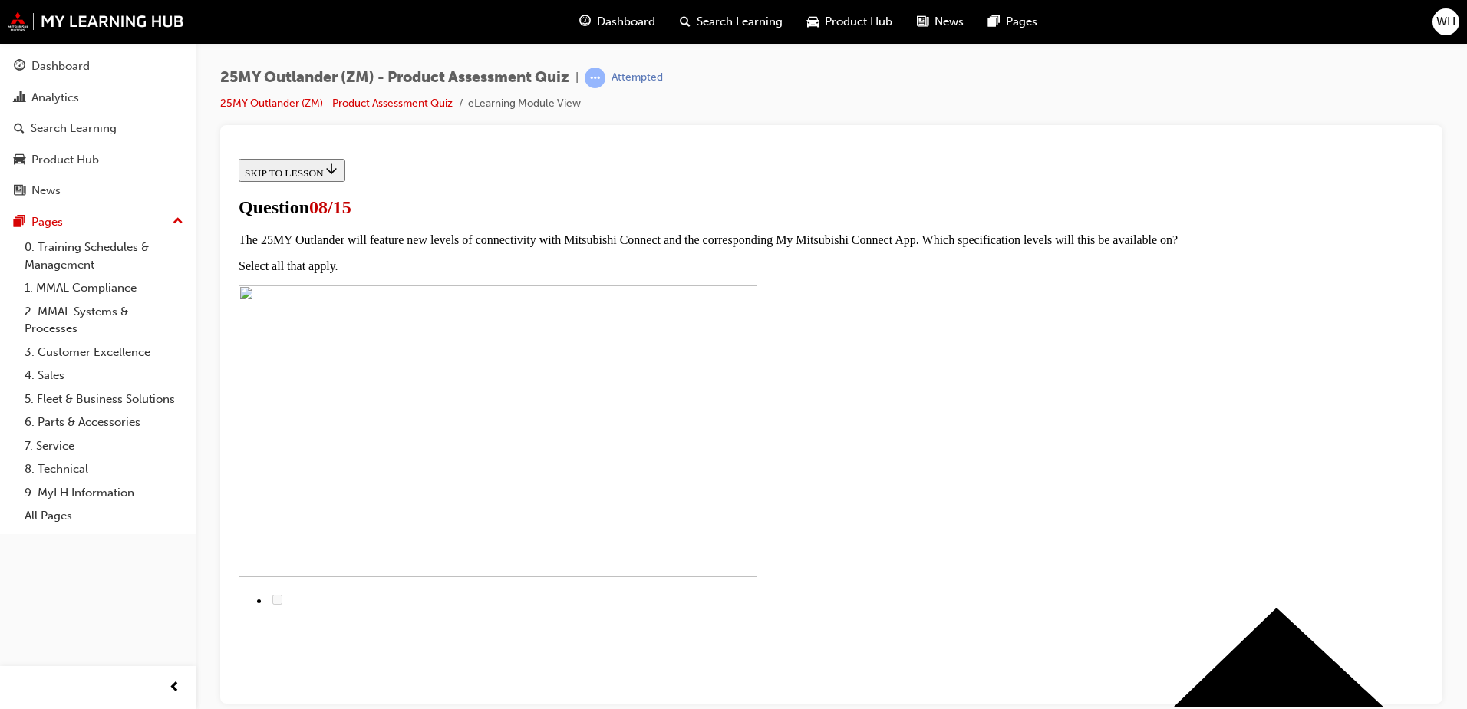
scroll to position [77, 0]
radio input "true"
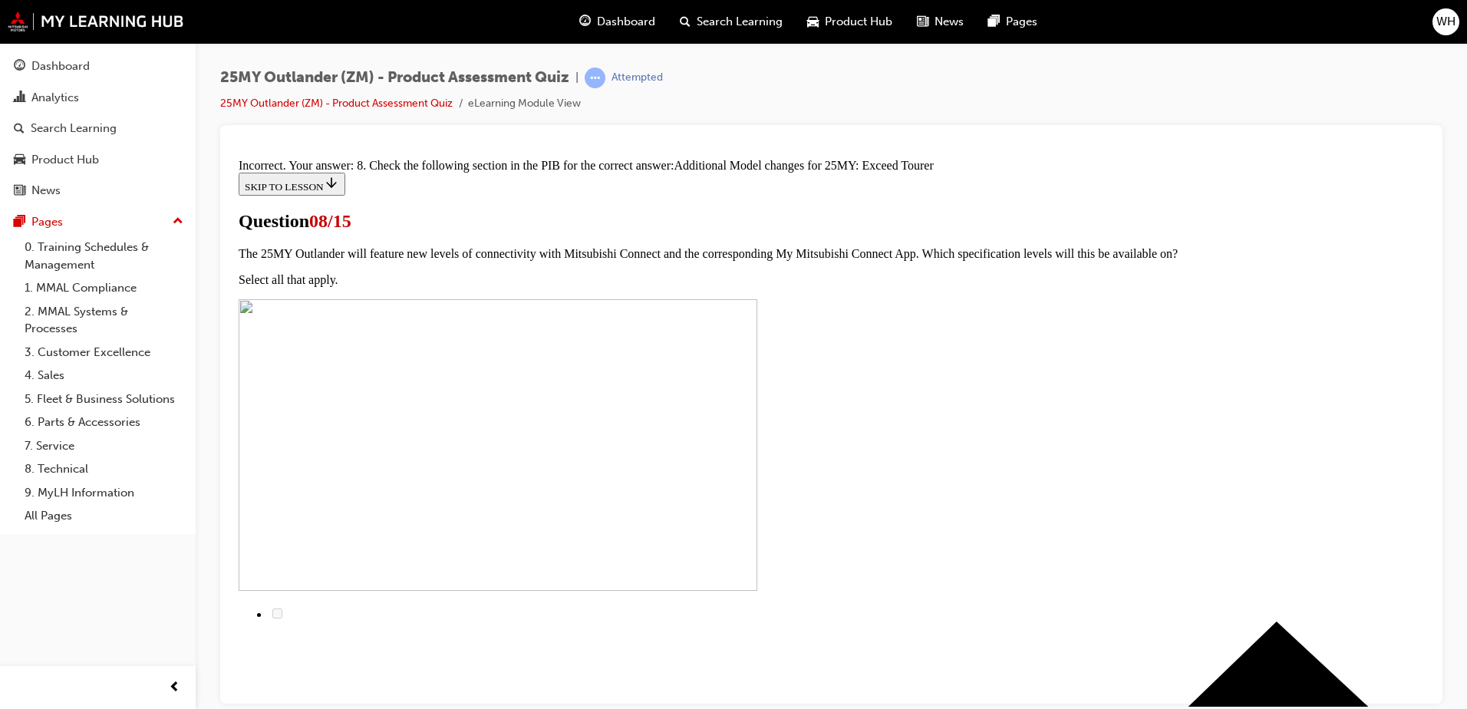
scroll to position [341, 0]
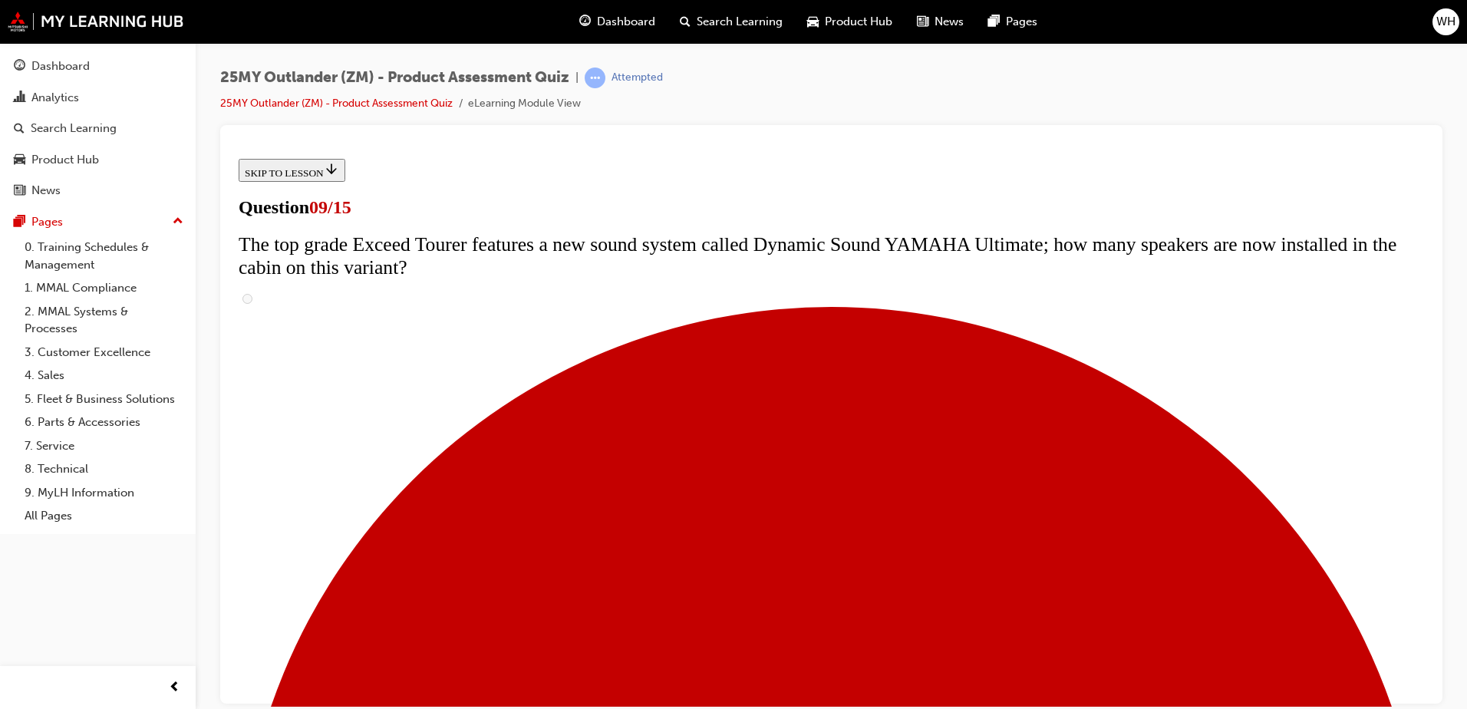
scroll to position [614, 0]
radio input "true"
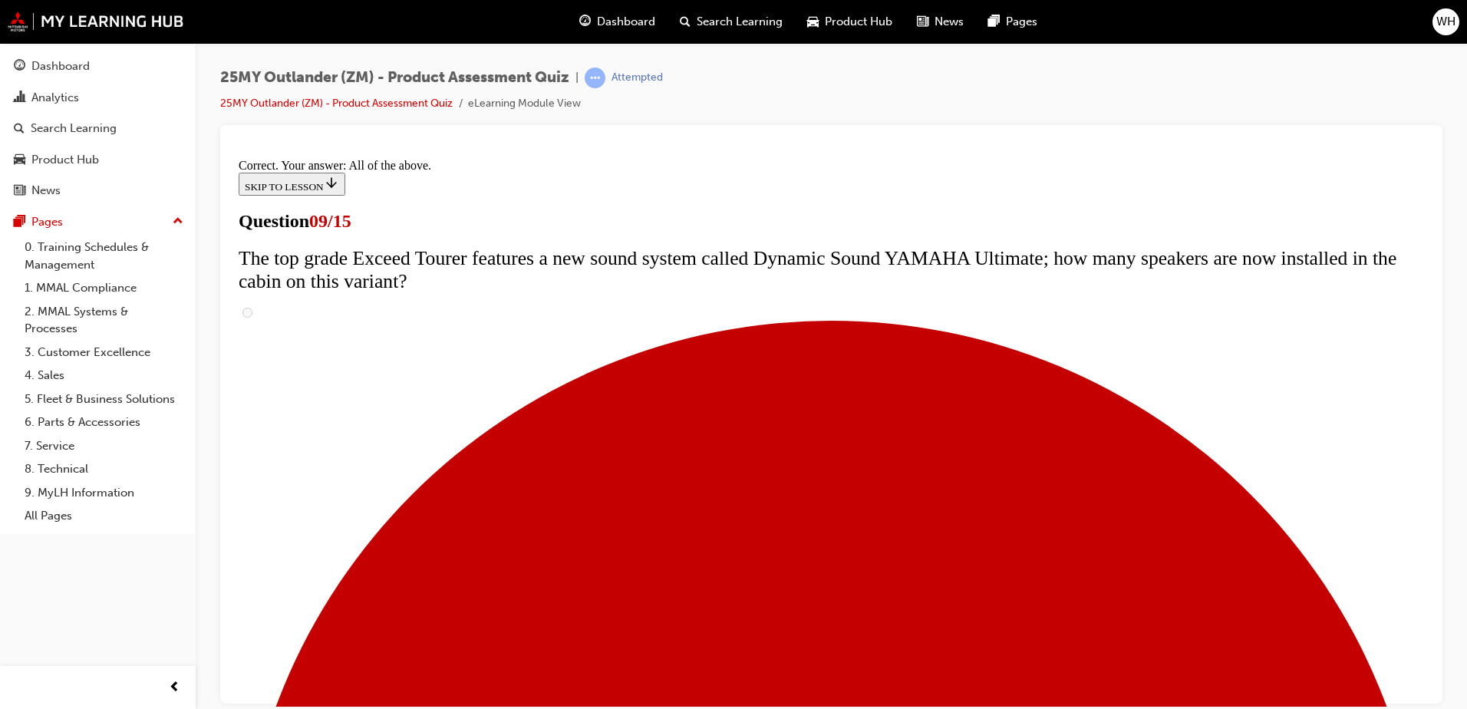
scroll to position [795, 0]
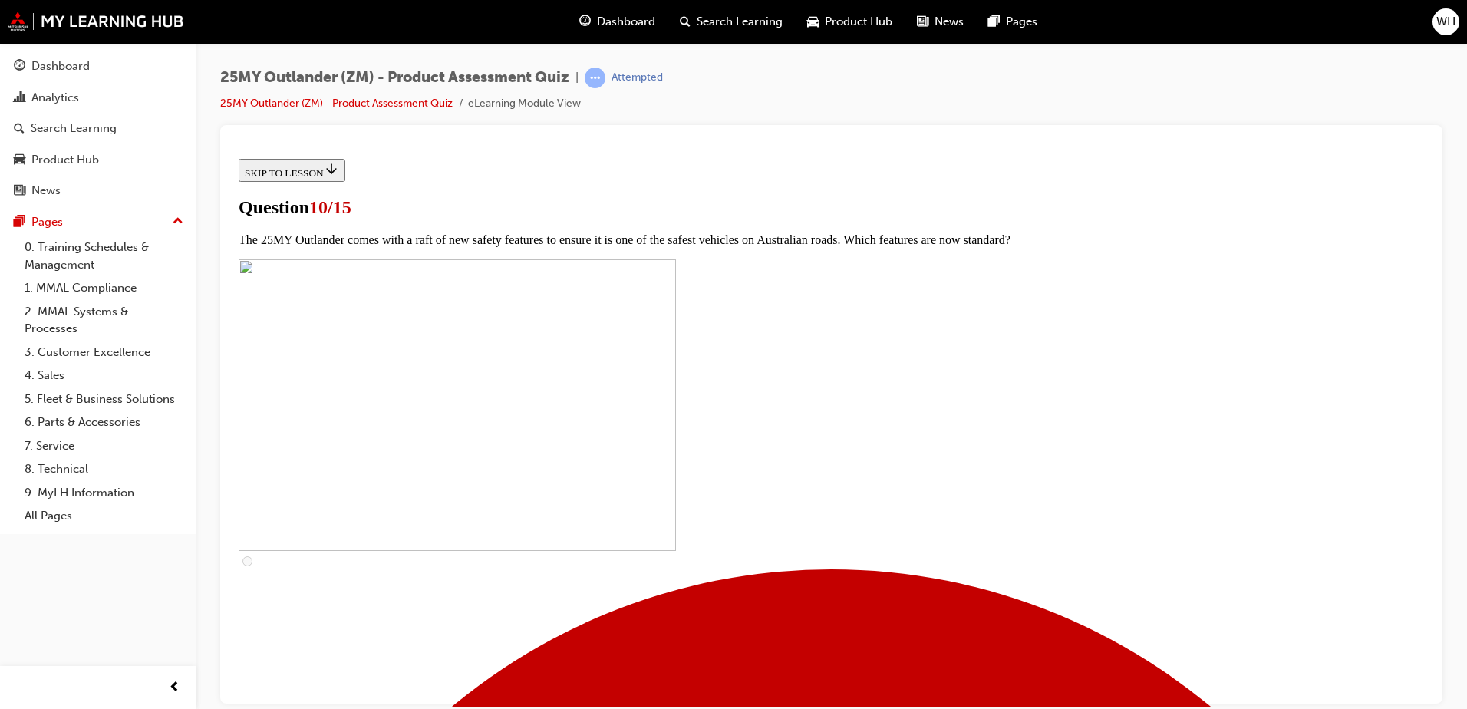
scroll to position [153, 0]
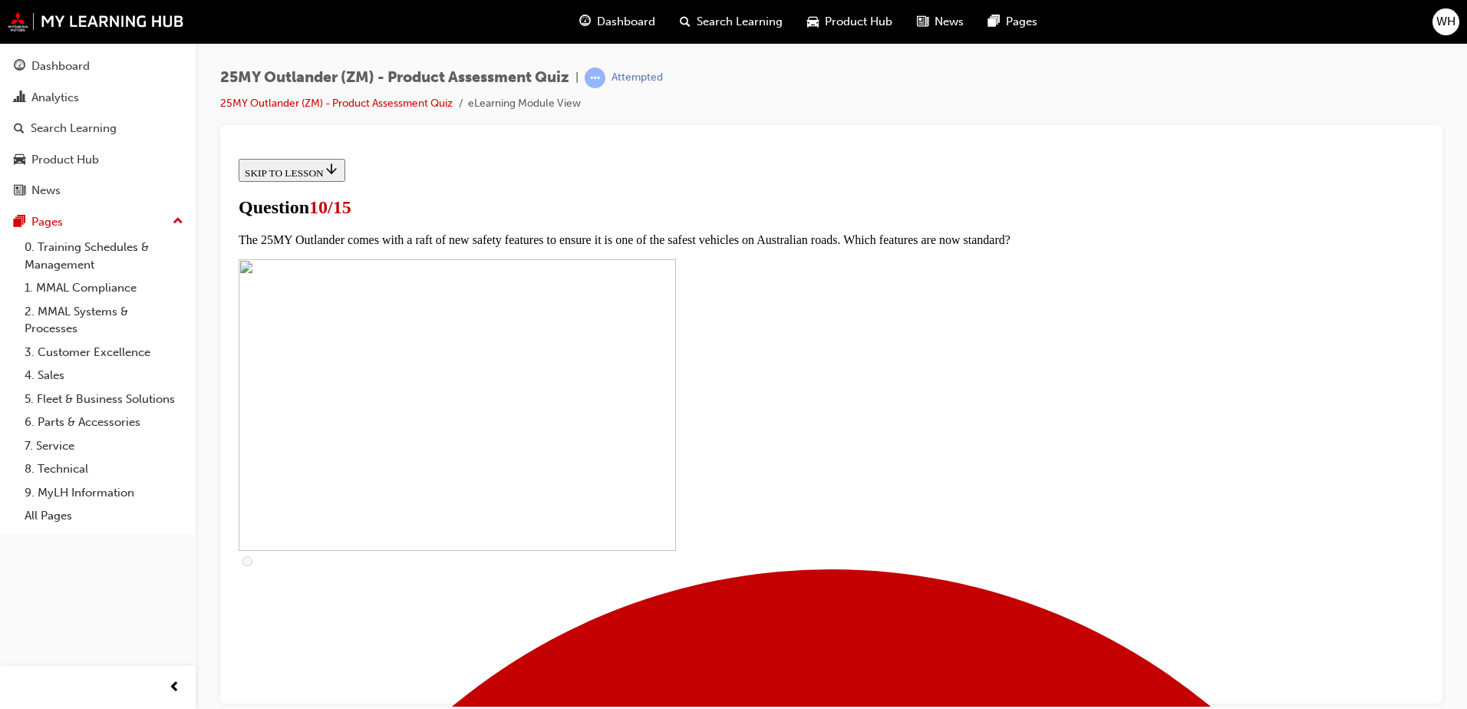
checkbox input "true"
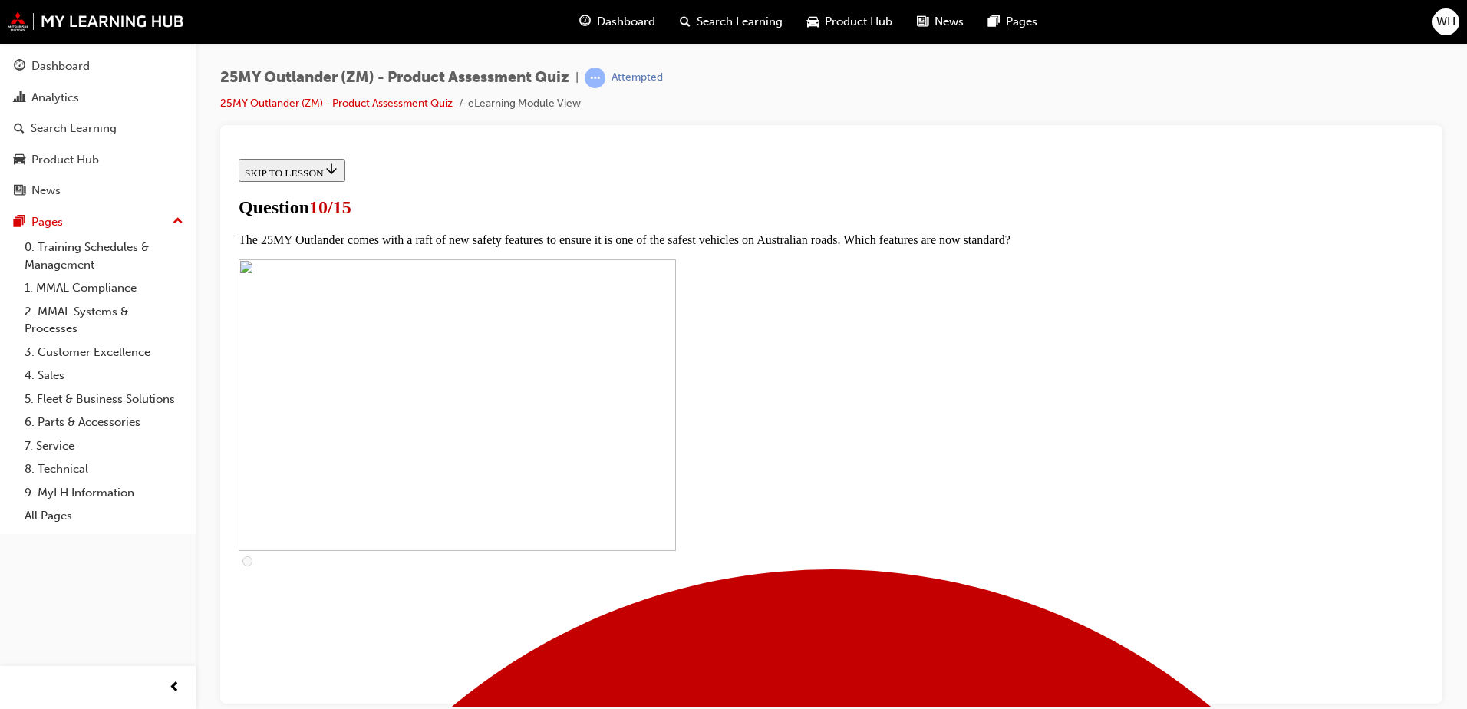
checkbox input "true"
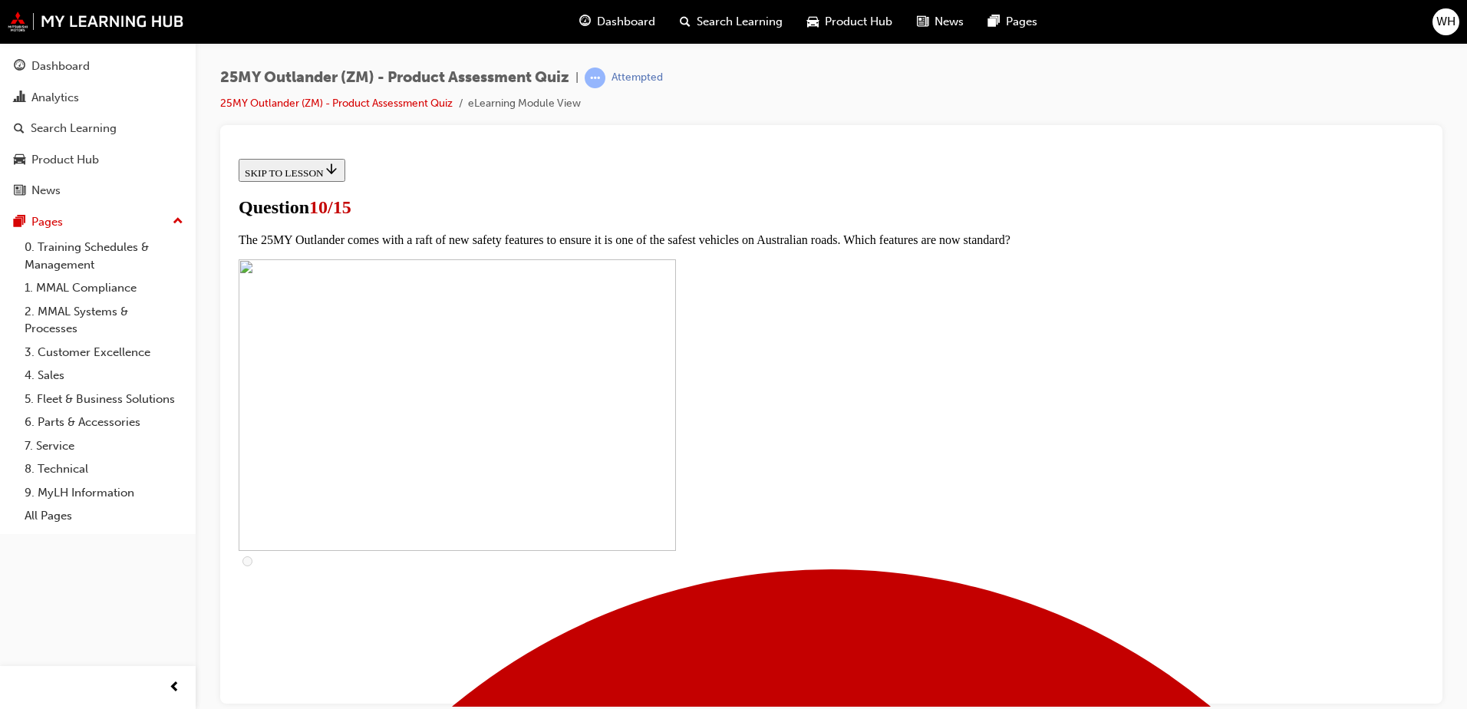
checkbox input "true"
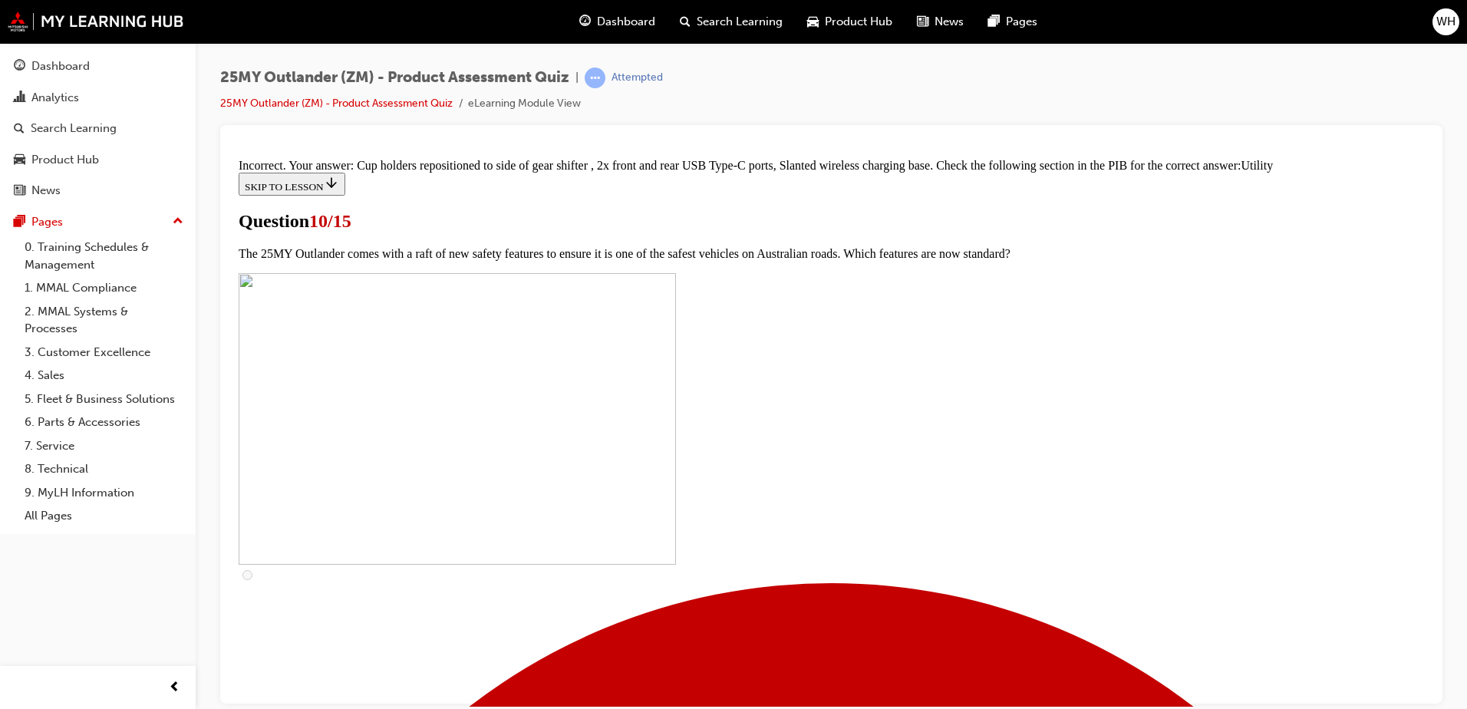
scroll to position [746, 0]
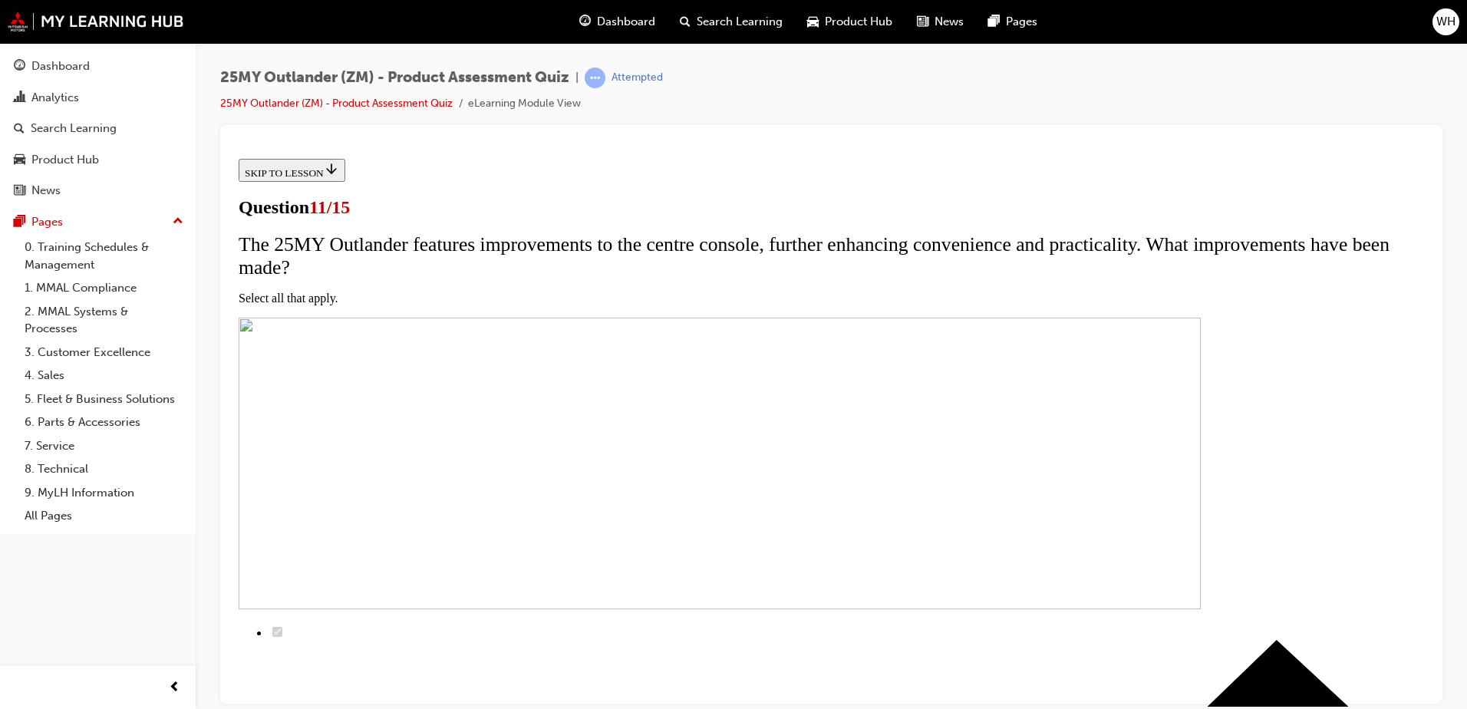
scroll to position [235, 0]
checkbox input "true"
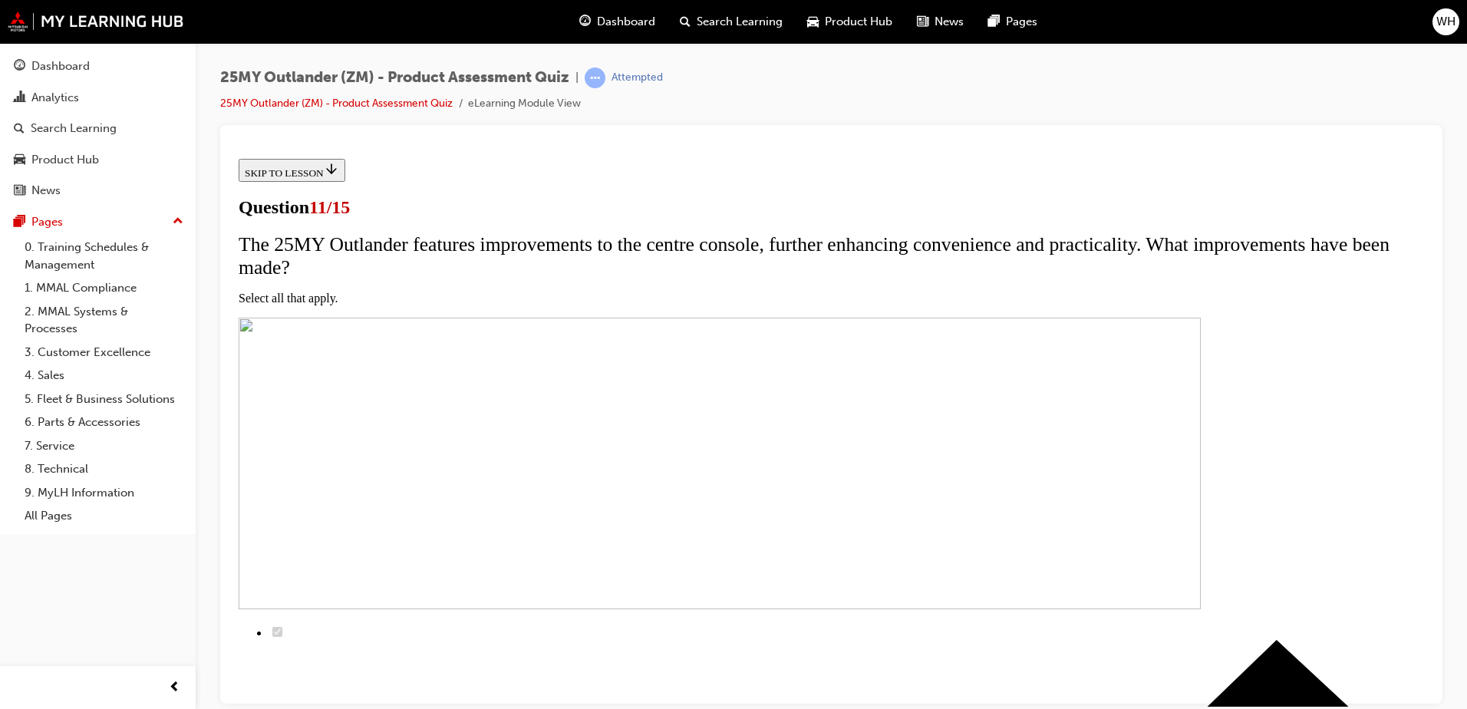
checkbox input "true"
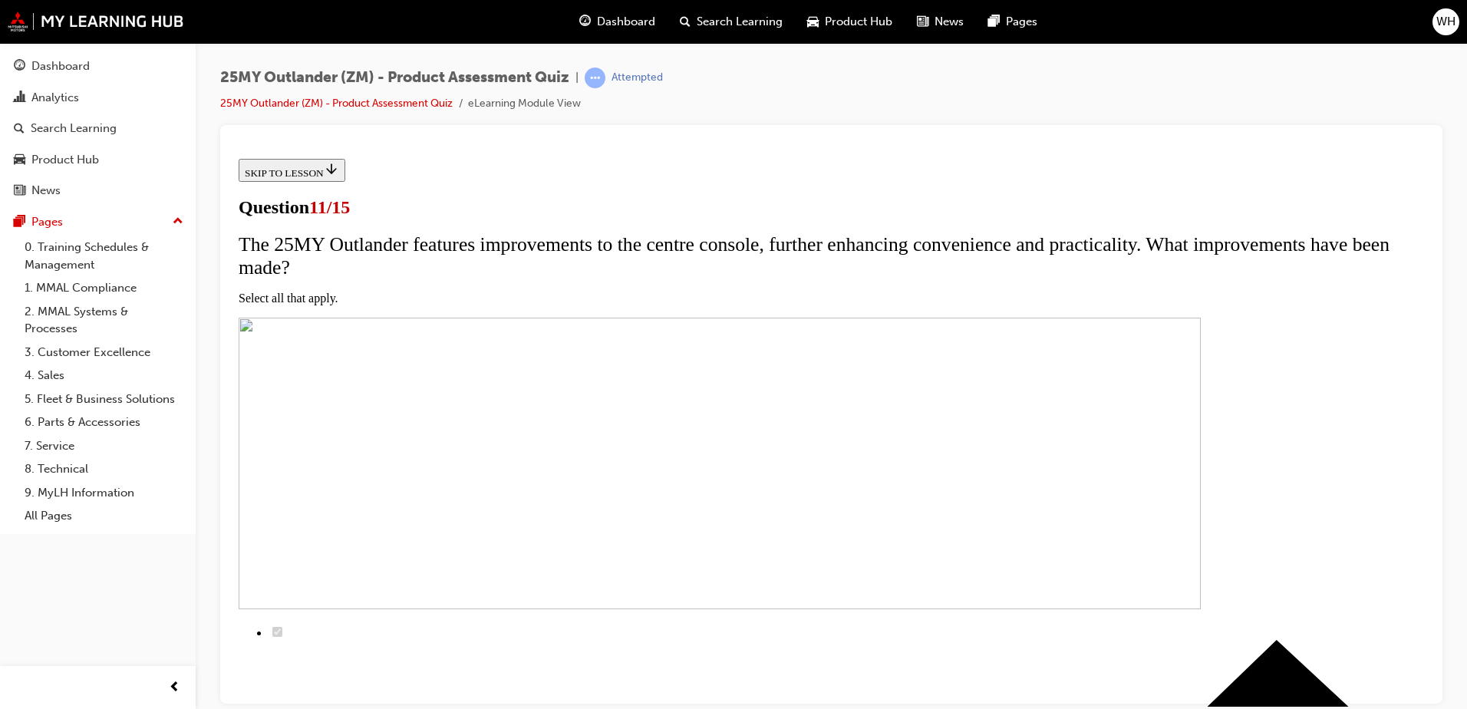
checkbox input "true"
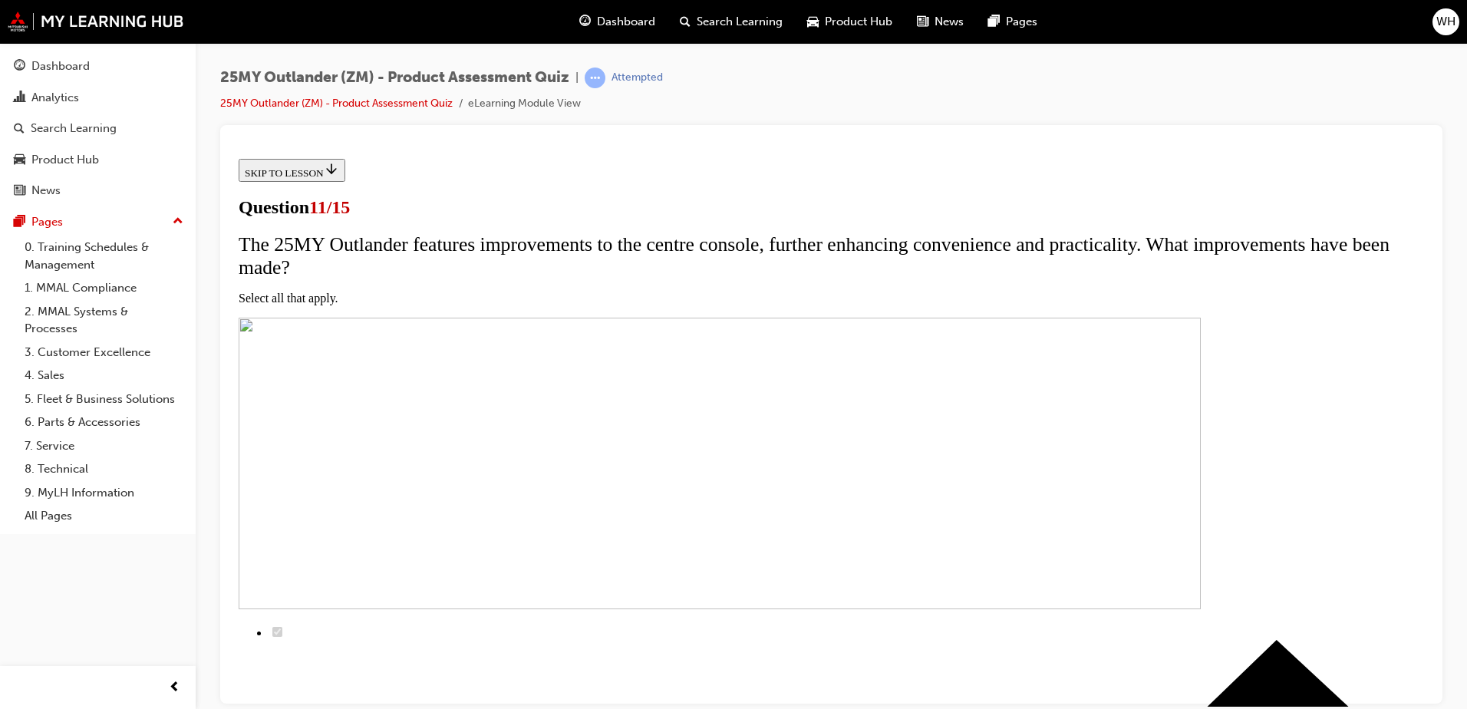
checkbox input "true"
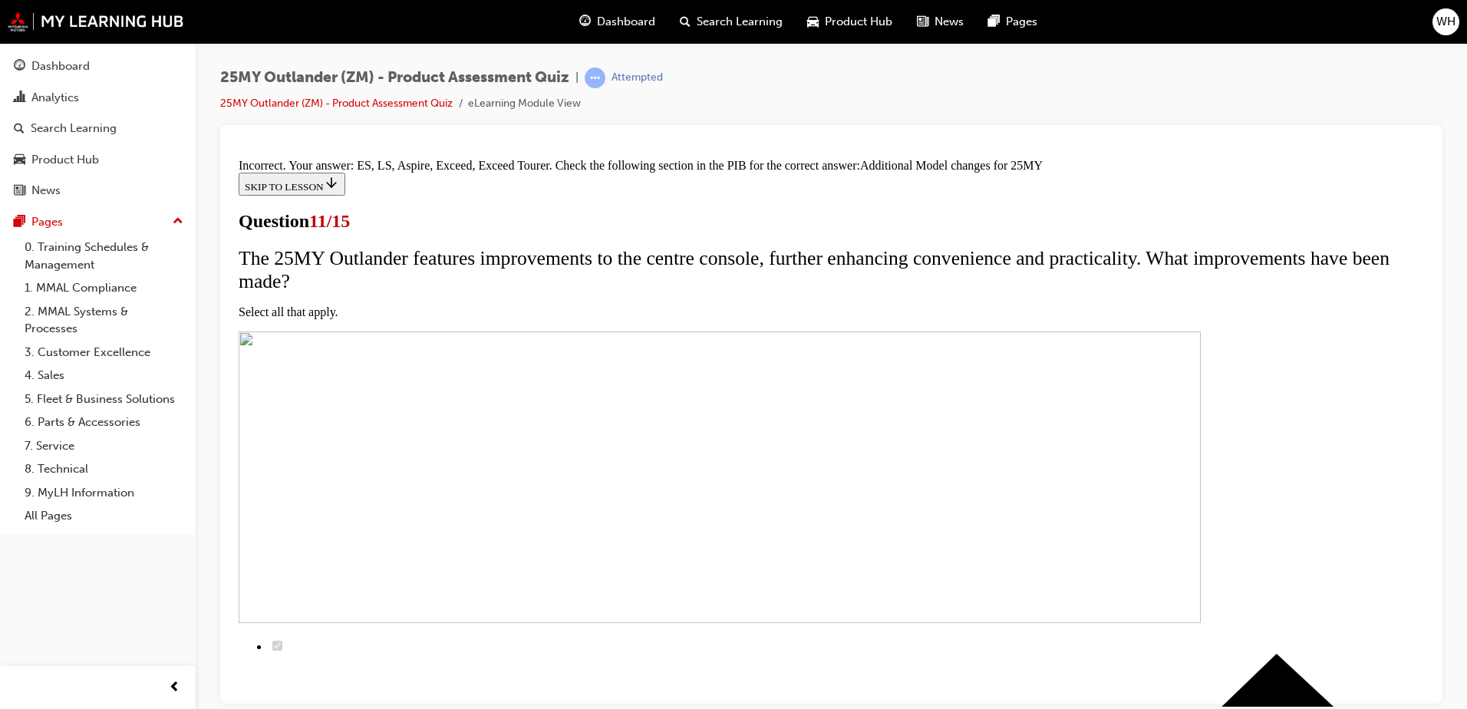
scroll to position [301, 0]
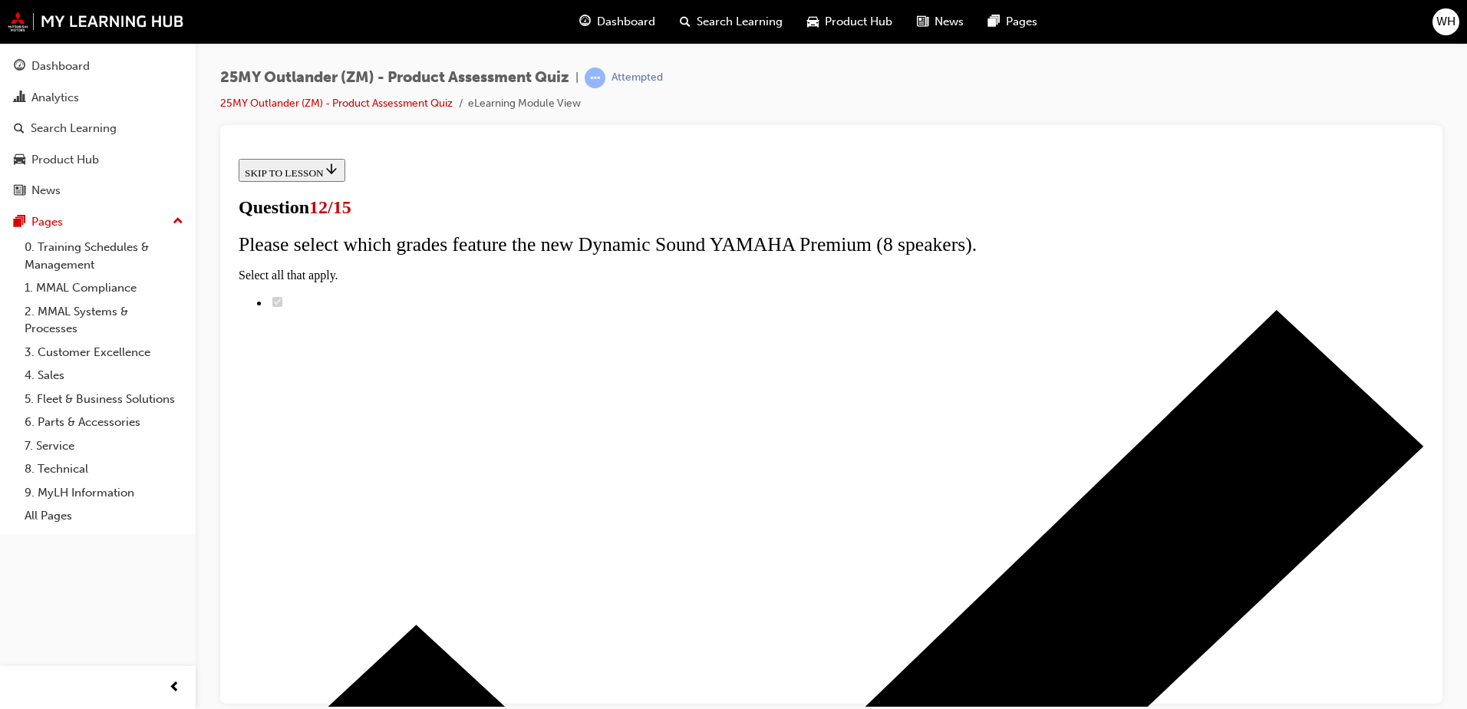
scroll to position [122, 0]
radio input "true"
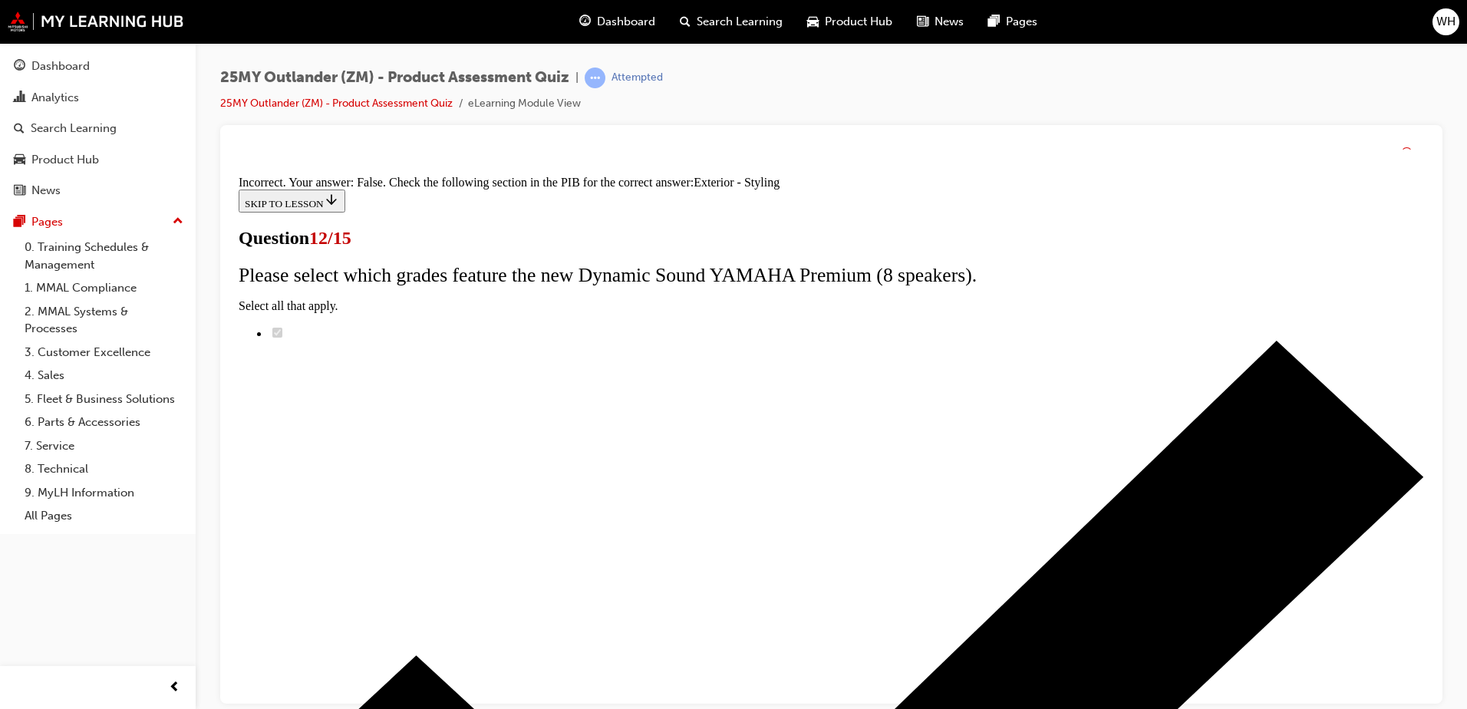
scroll to position [270, 0]
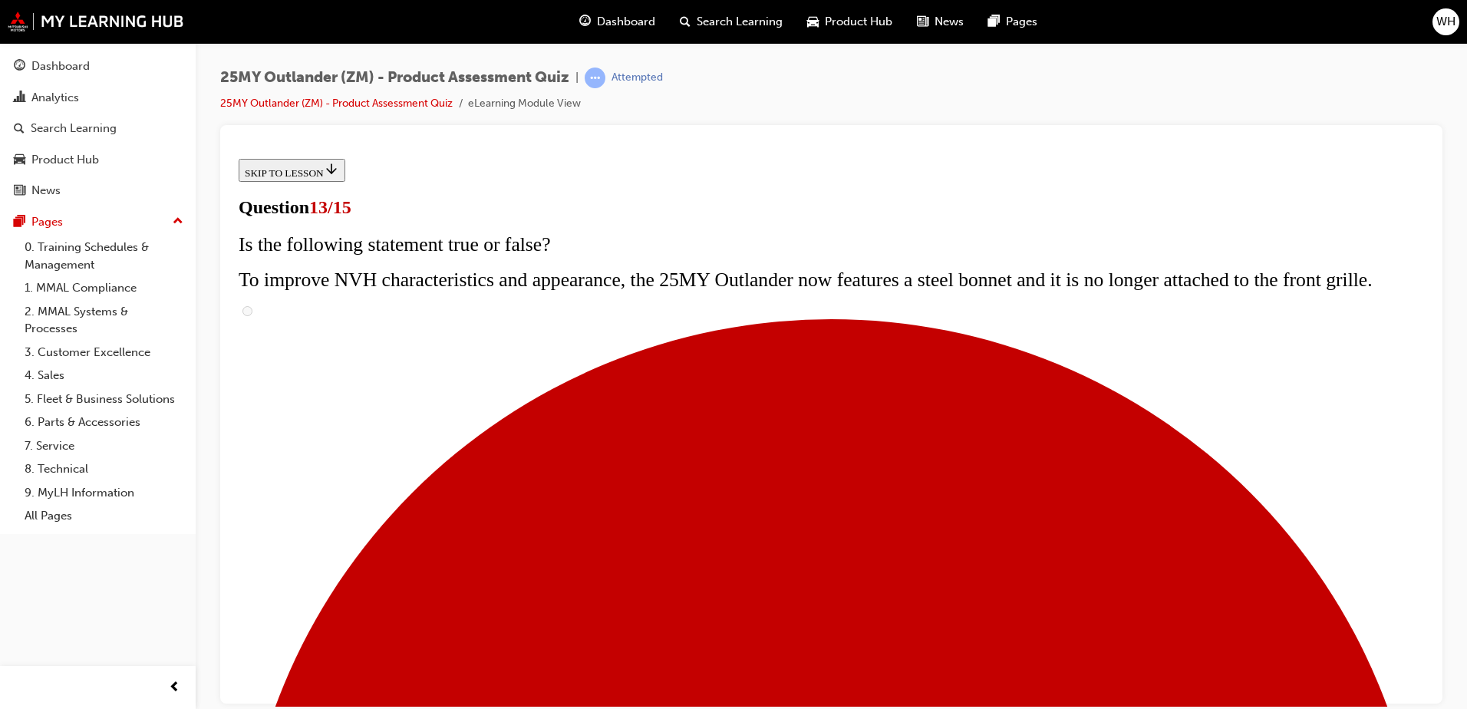
scroll to position [230, 0]
radio input "true"
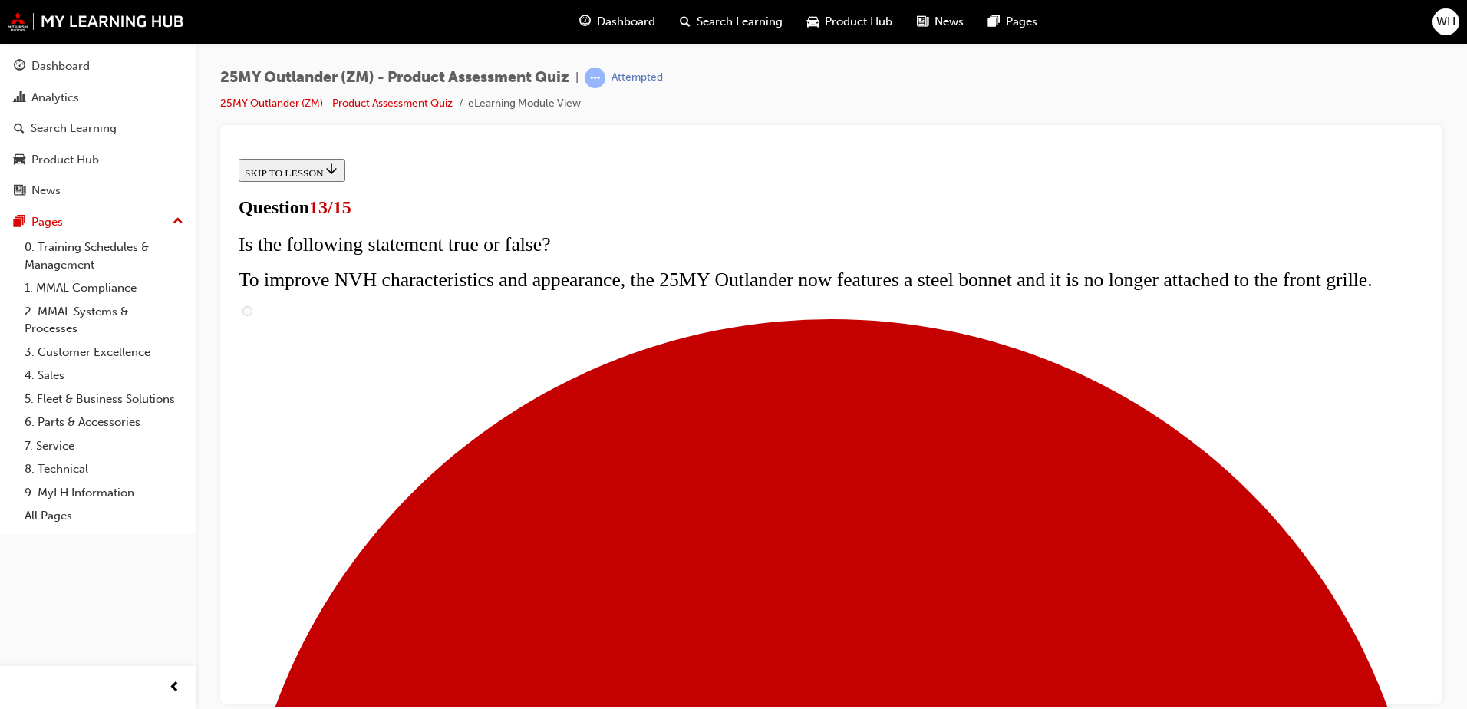
radio input "true"
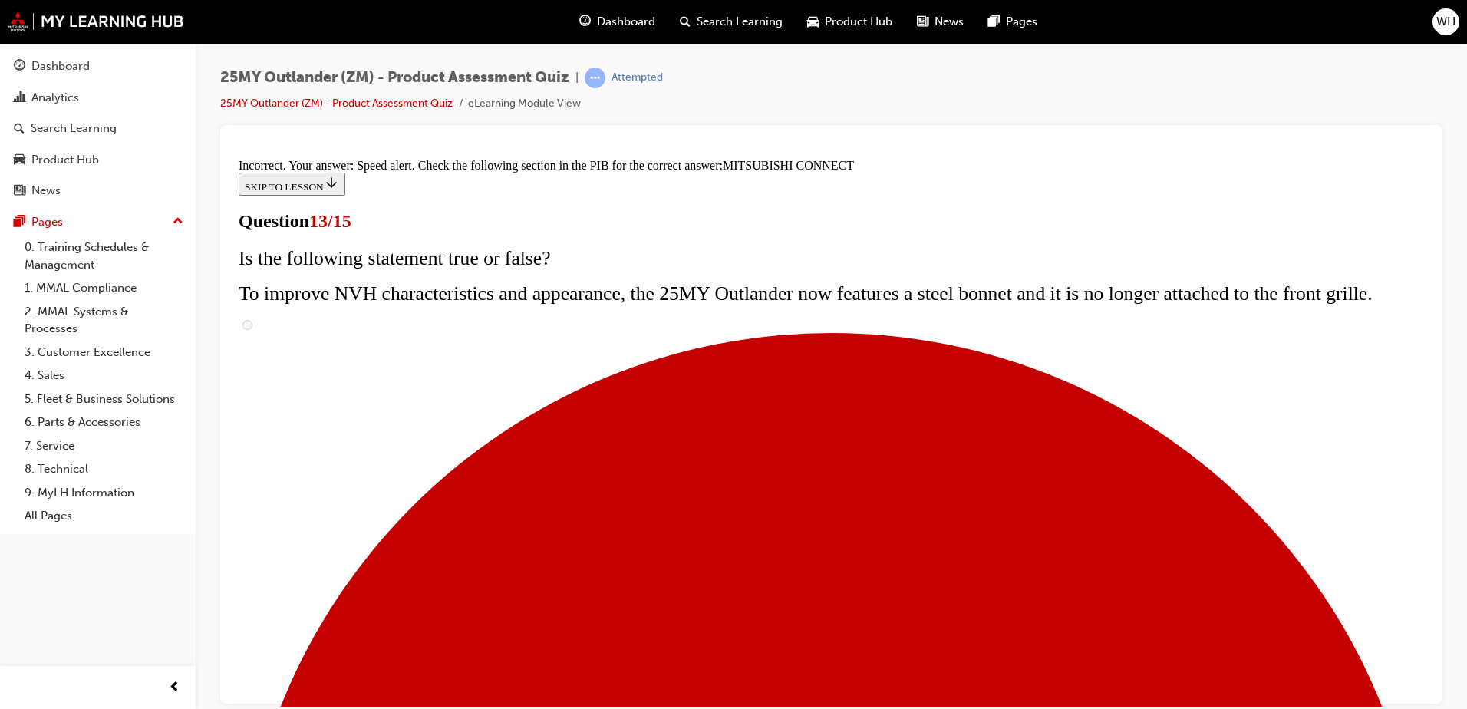
scroll to position [490, 0]
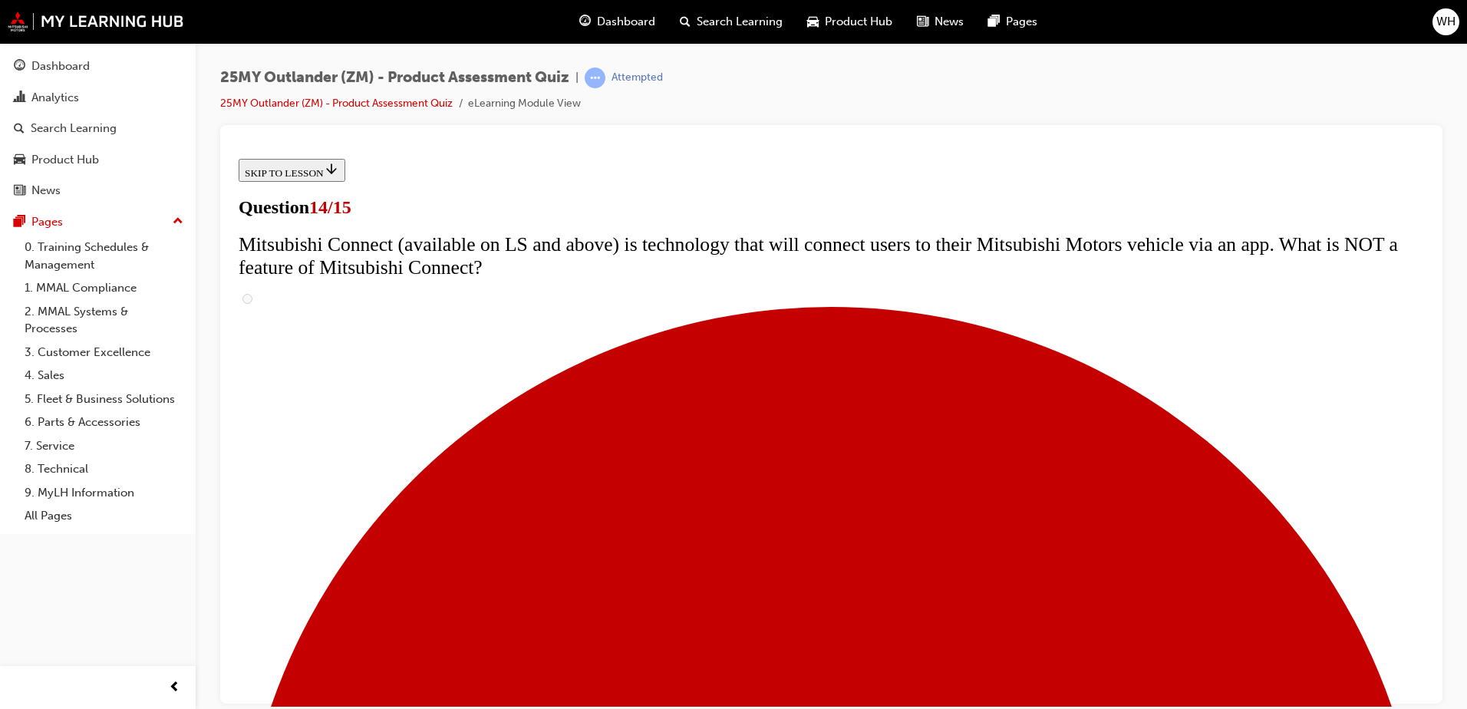
scroll to position [384, 0]
radio input "true"
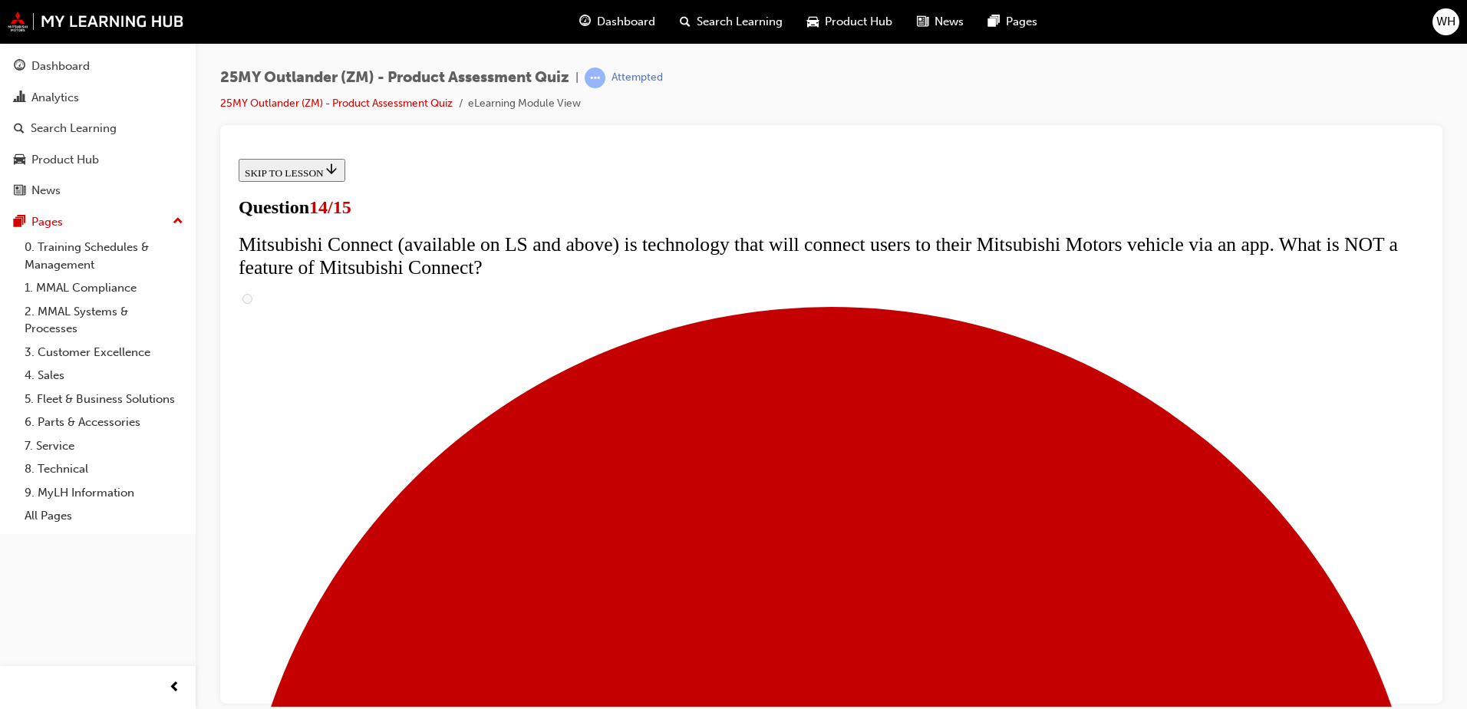
radio input "true"
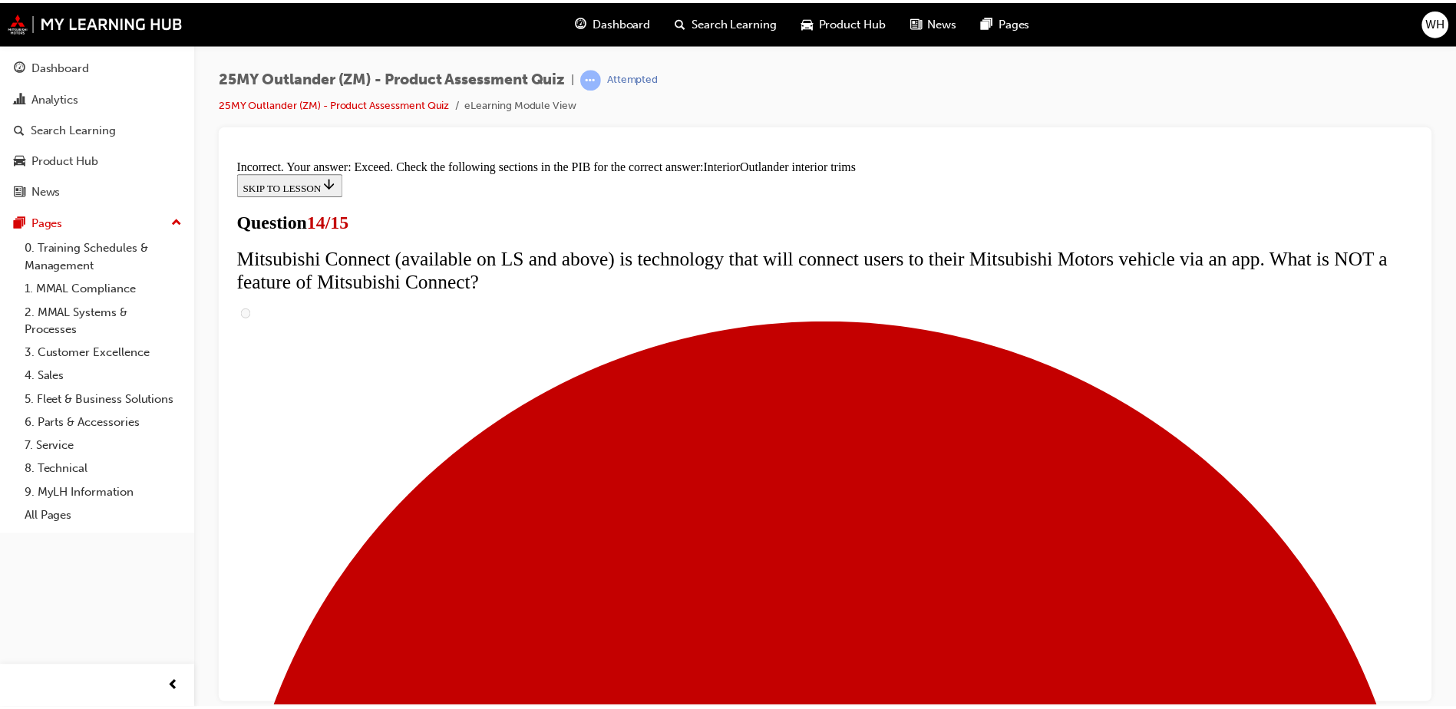
scroll to position [795, 0]
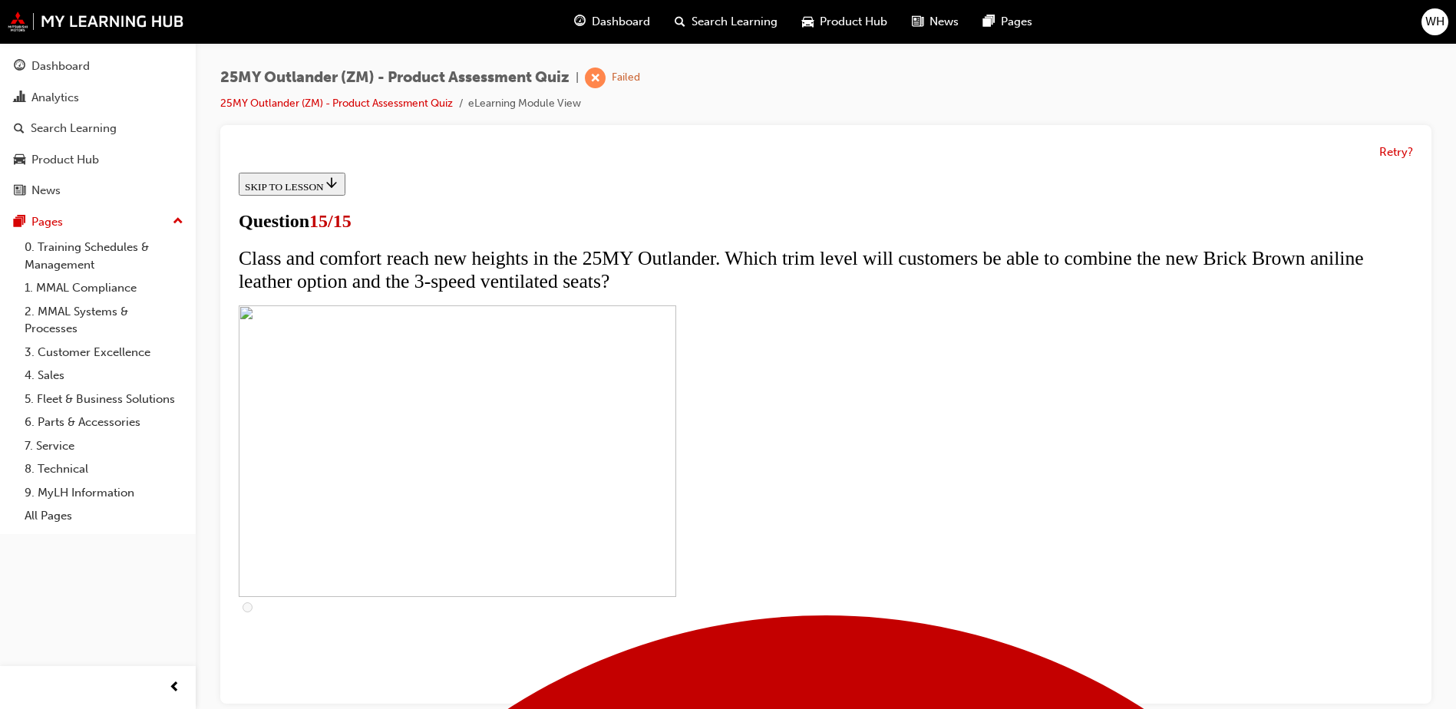
scroll to position [248, 0]
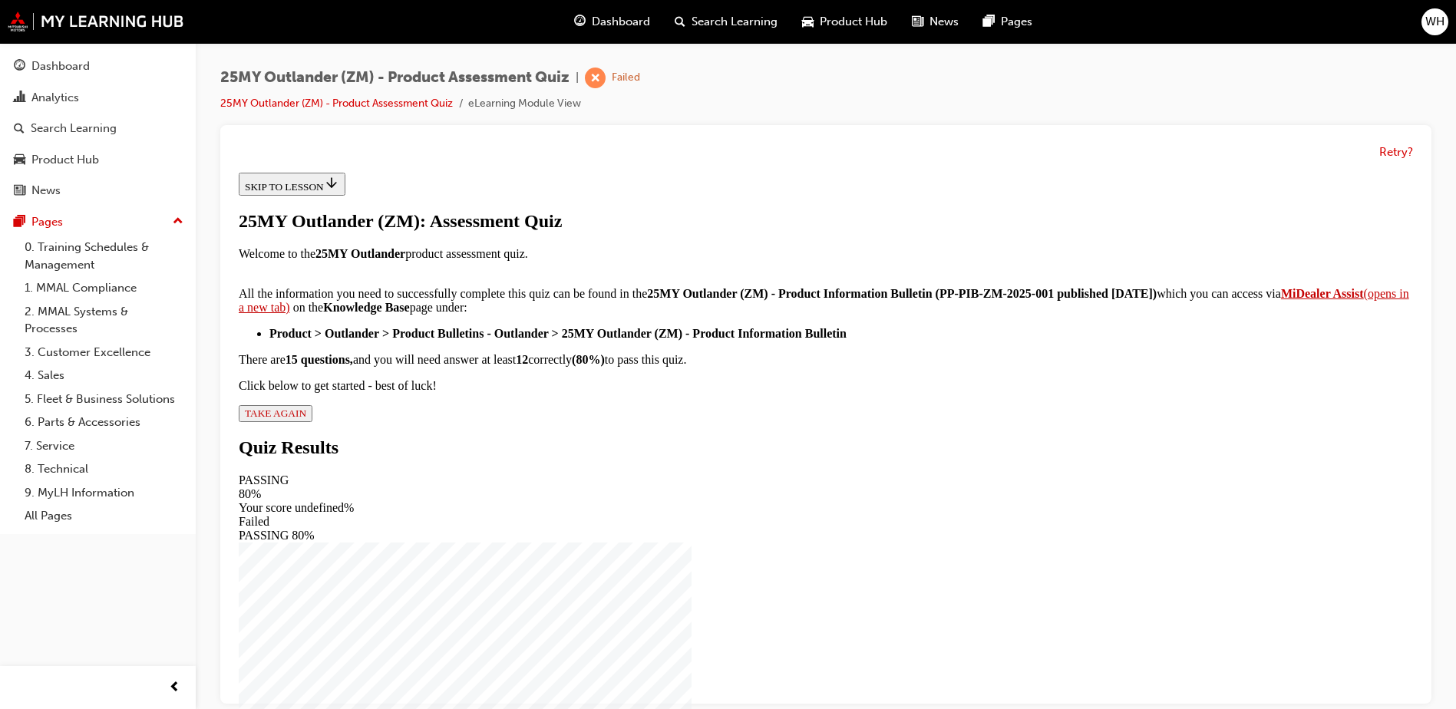
scroll to position [246, 0]
click at [306, 419] on span "TAKE AGAIN" at bounding box center [275, 414] width 61 height 12
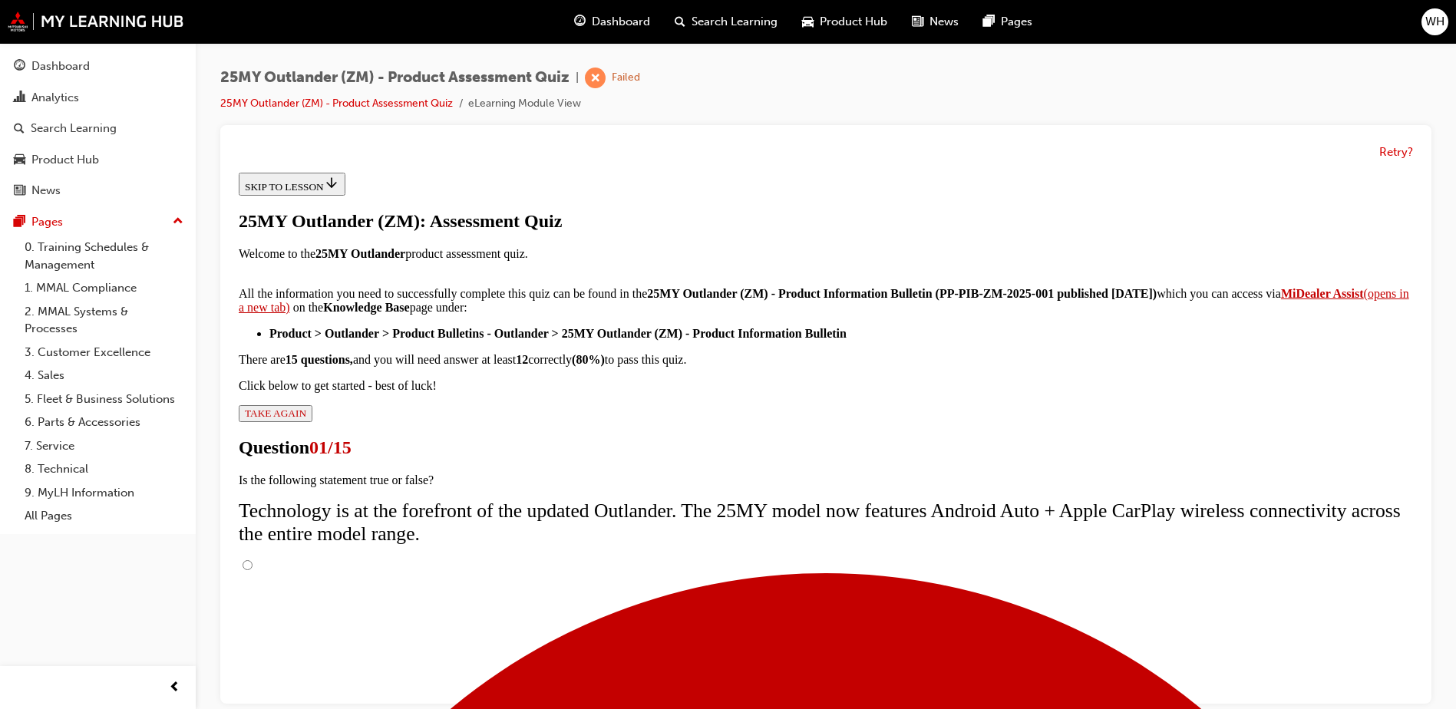
scroll to position [122, 0]
click at [252, 560] on input "True" at bounding box center [248, 565] width 10 height 10
radio input "true"
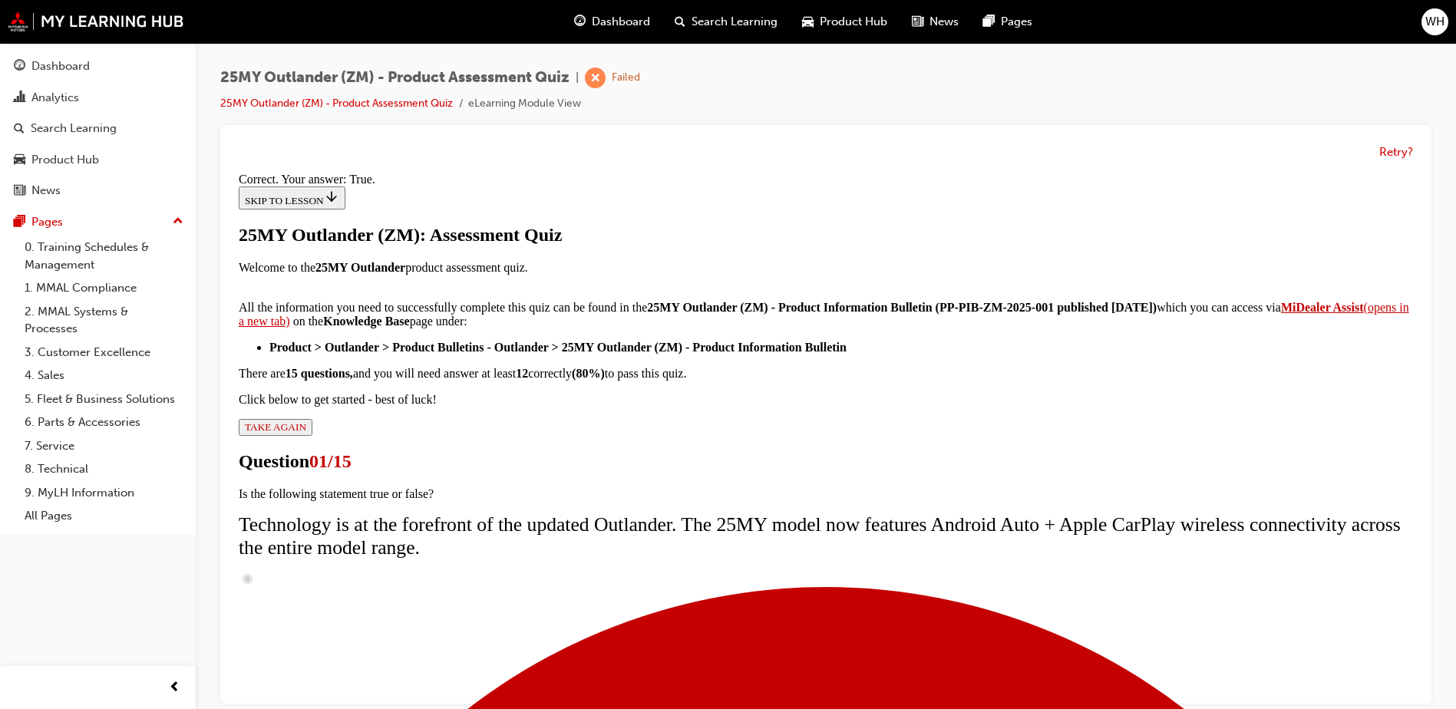
scroll to position [176, 0]
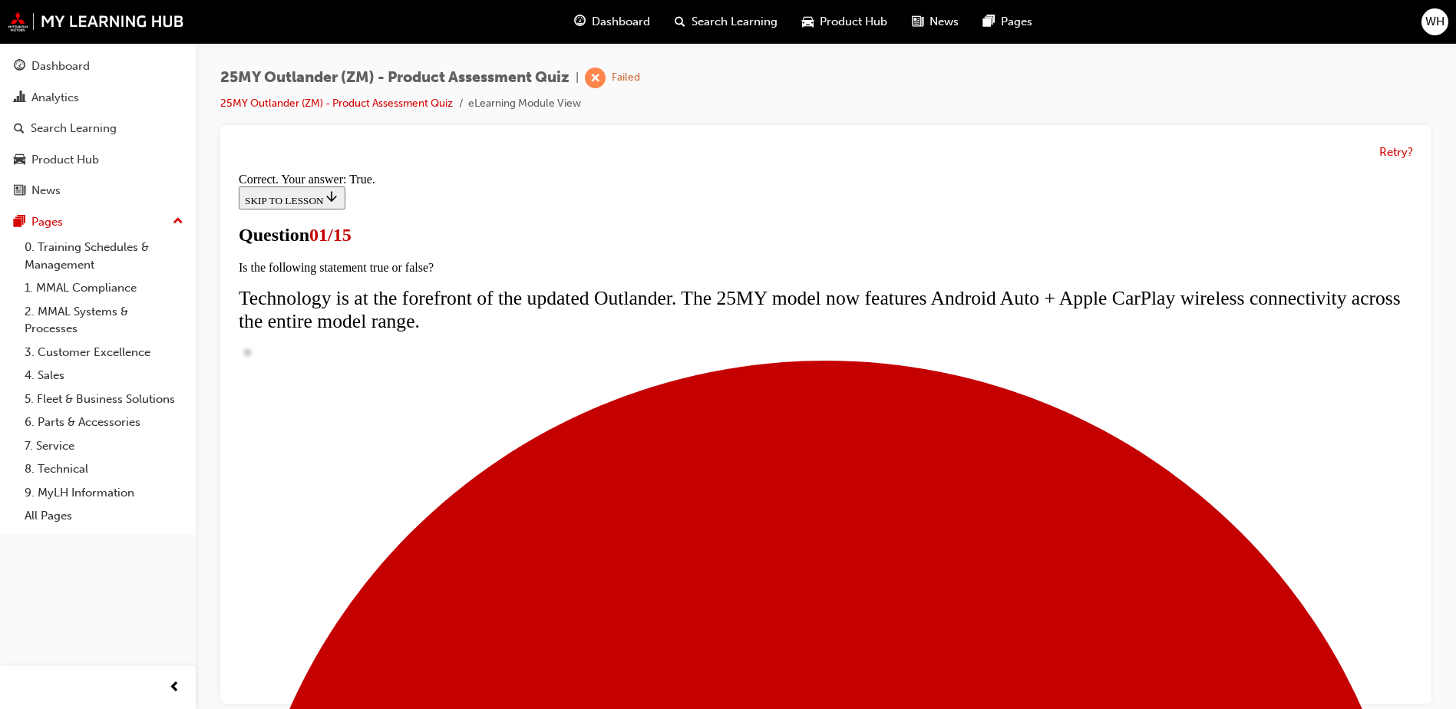
scroll to position [153, 0]
radio input "true"
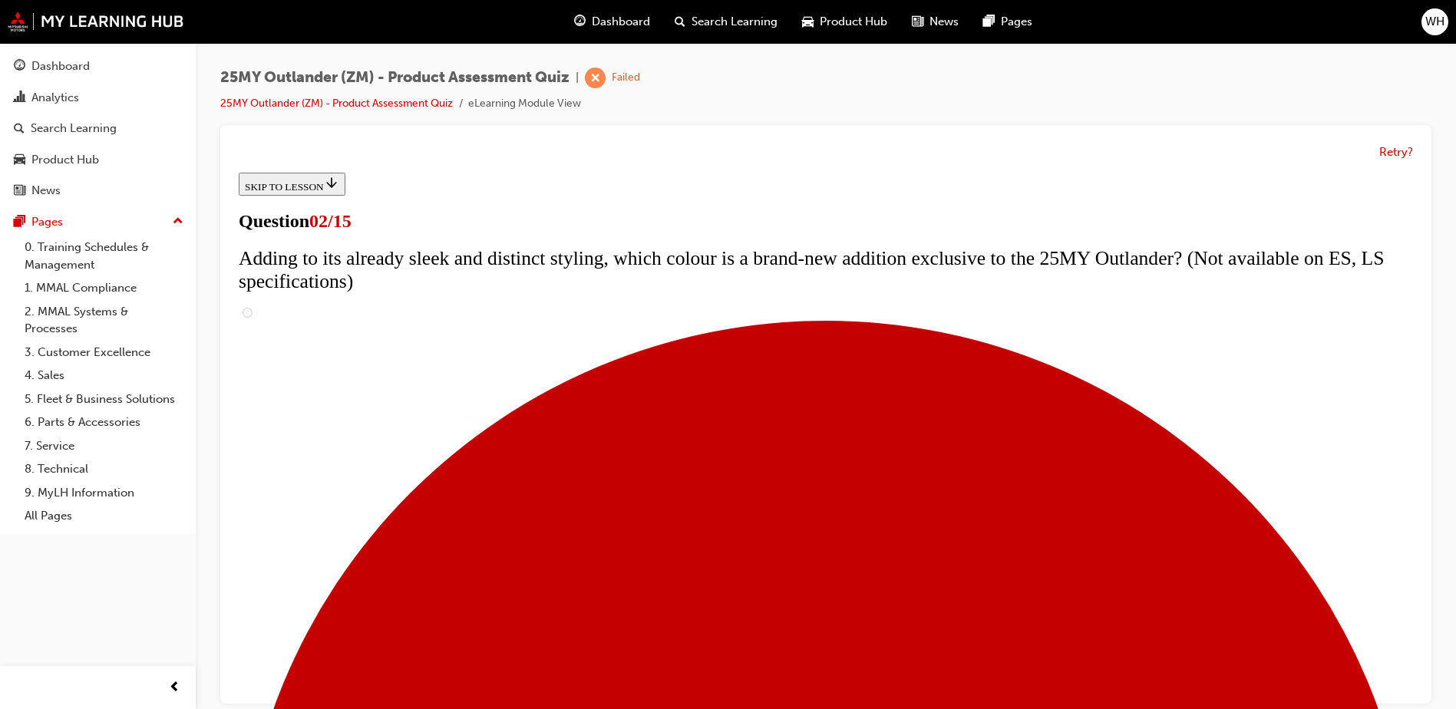
scroll to position [0, 0]
checkbox input "true"
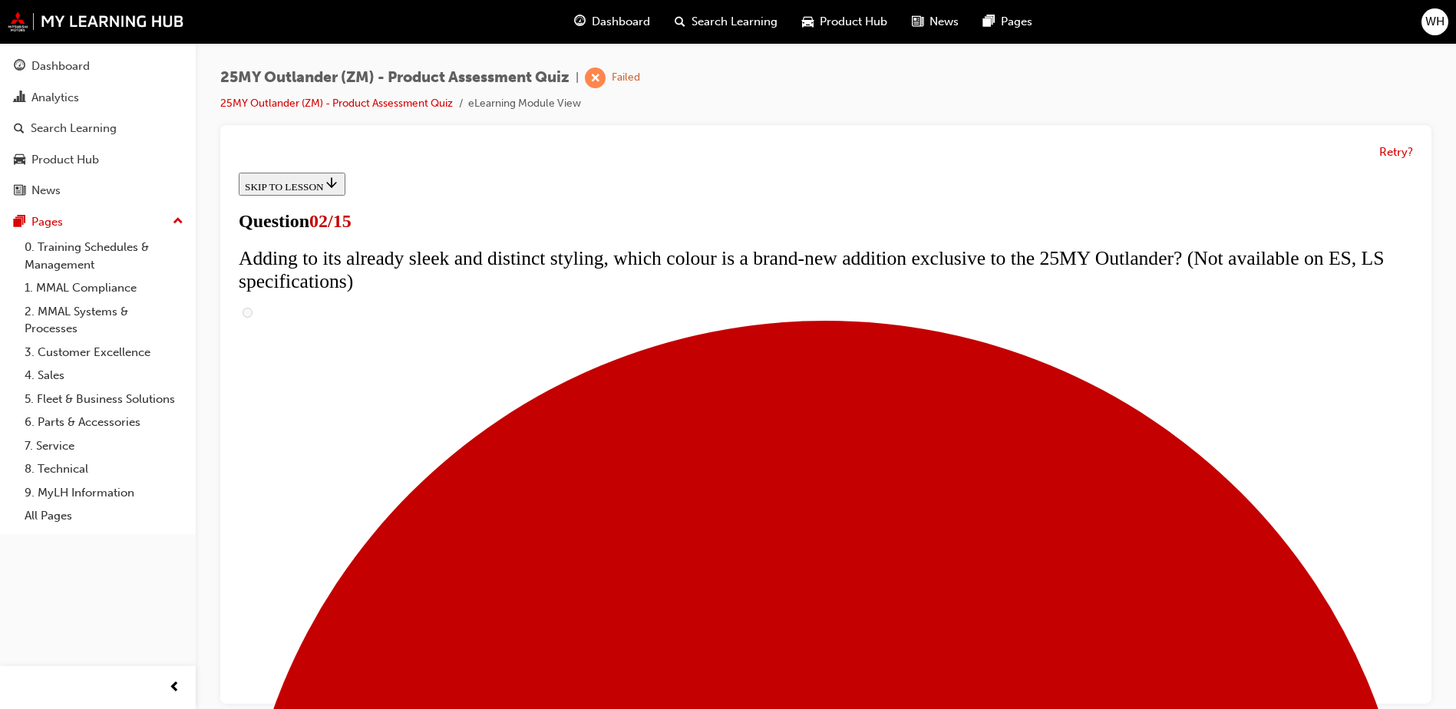
checkbox input "true"
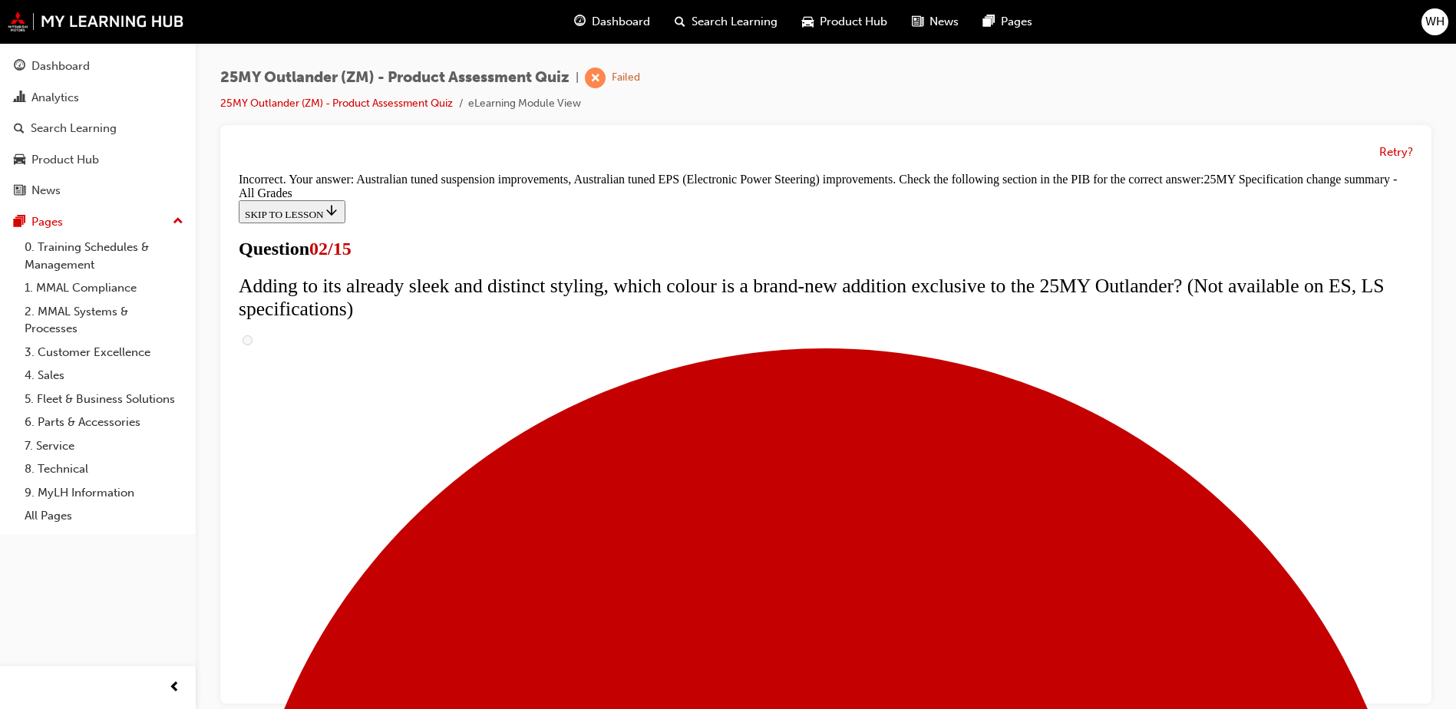
scroll to position [516, 0]
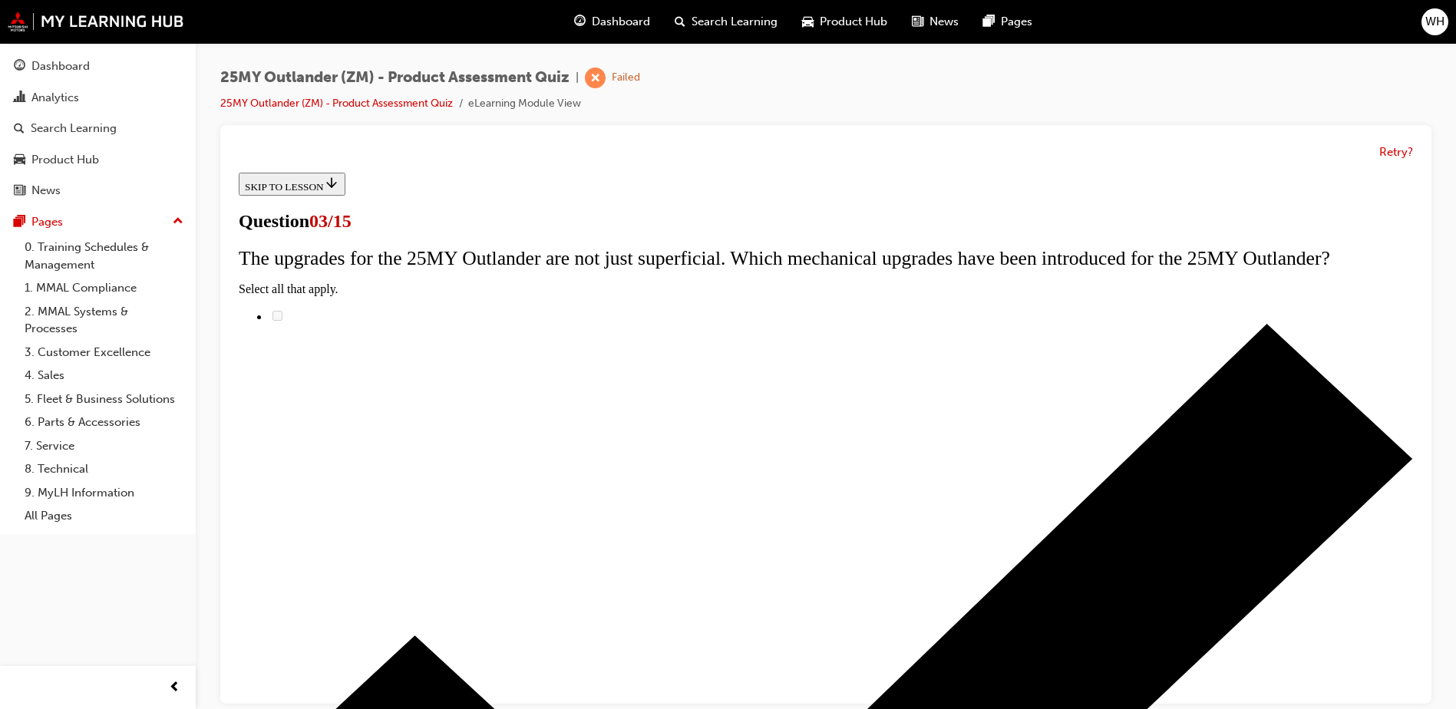
scroll to position [0, 0]
radio input "true"
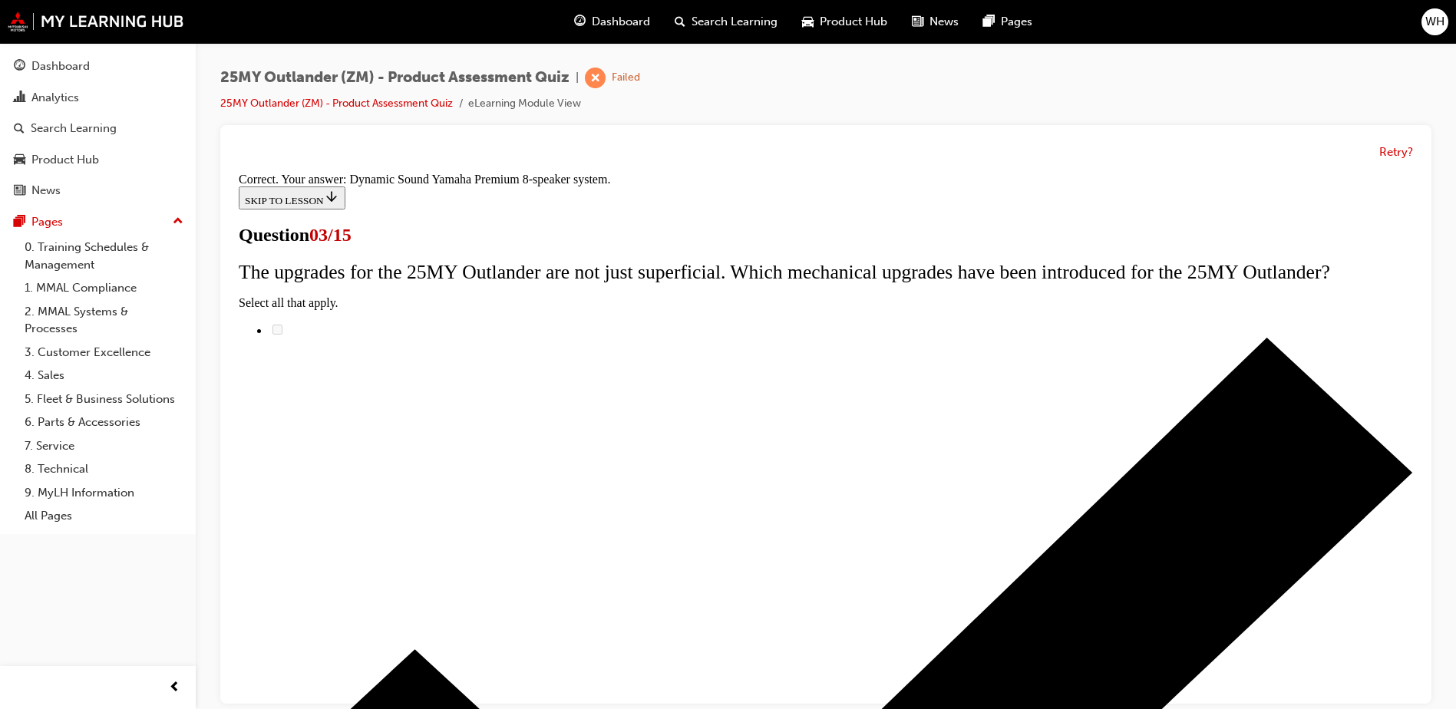
scroll to position [246, 0]
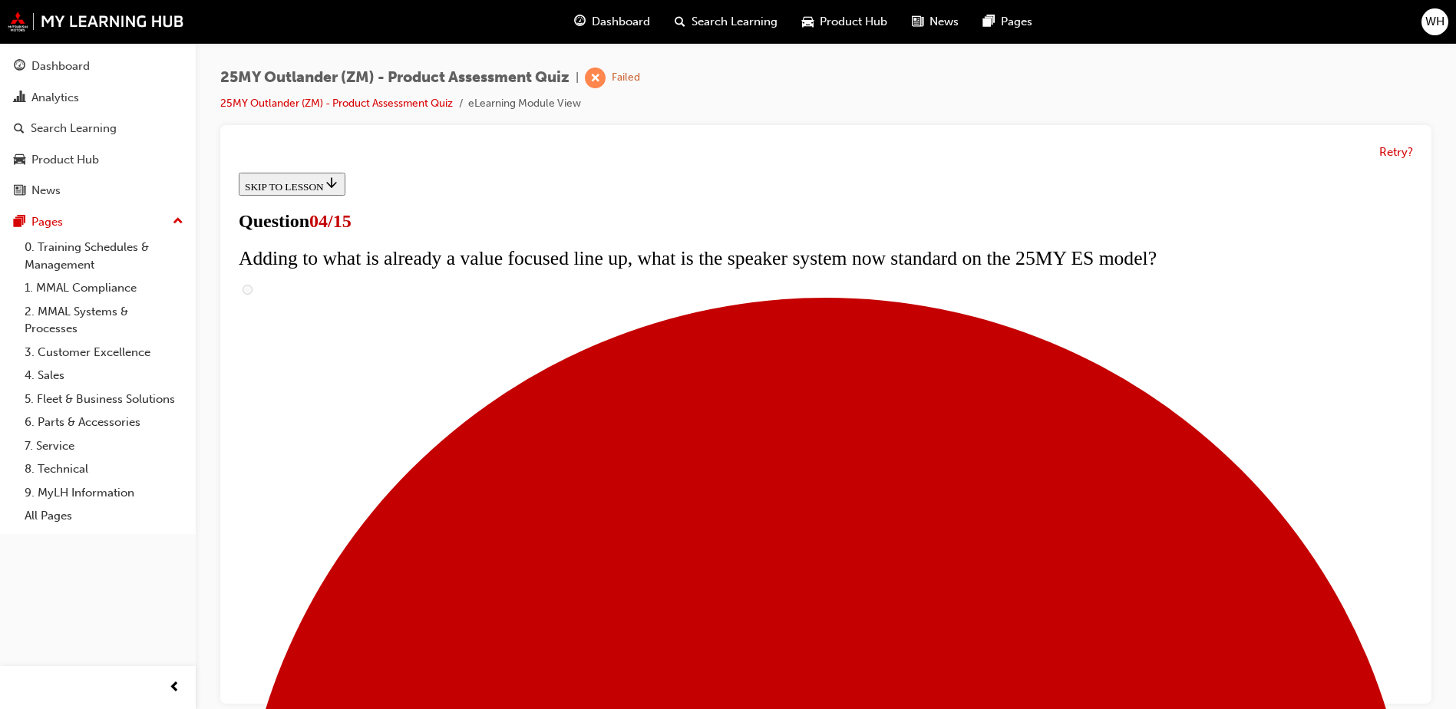
scroll to position [0, 0]
checkbox input "true"
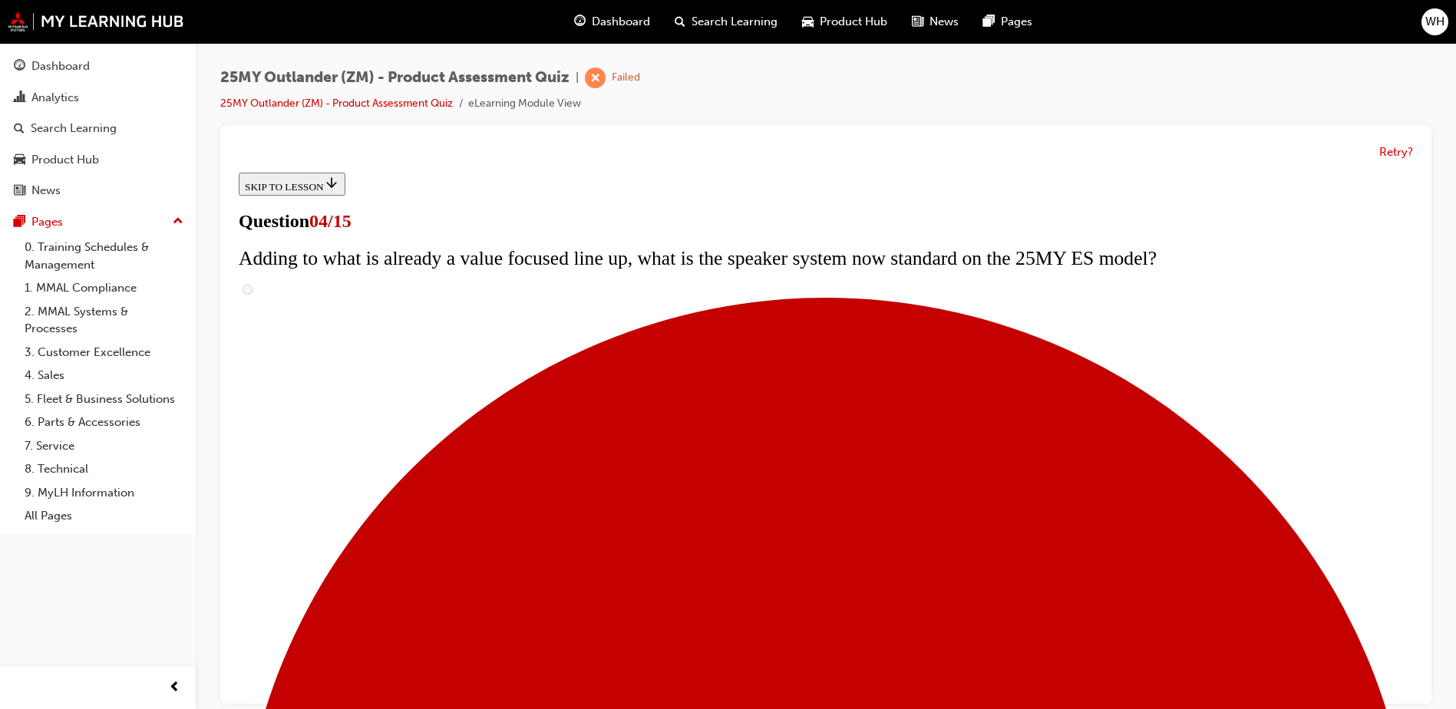
drag, startPoint x: 705, startPoint y: 523, endPoint x: 705, endPoint y: 576, distance: 52.2
checkbox input "true"
drag, startPoint x: 701, startPoint y: 593, endPoint x: 749, endPoint y: 589, distance: 47.7
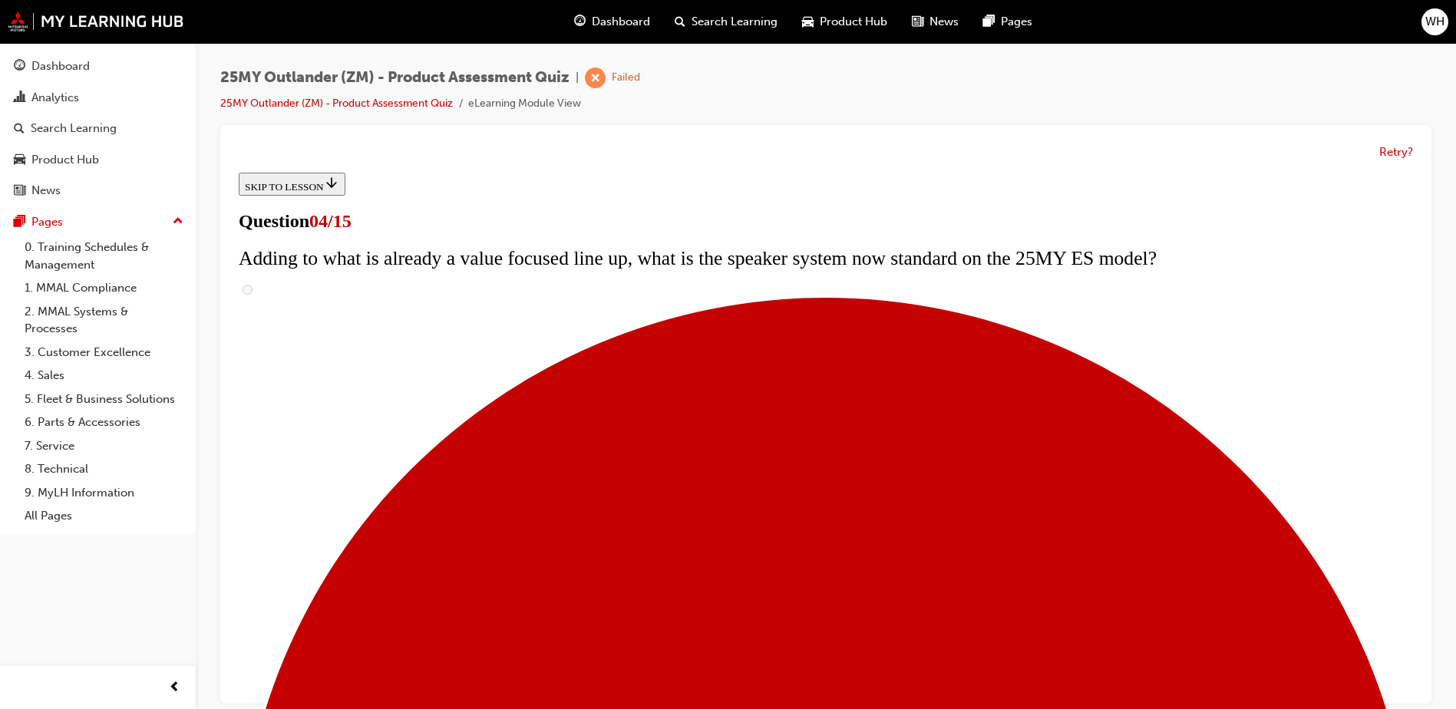
checkbox input "true"
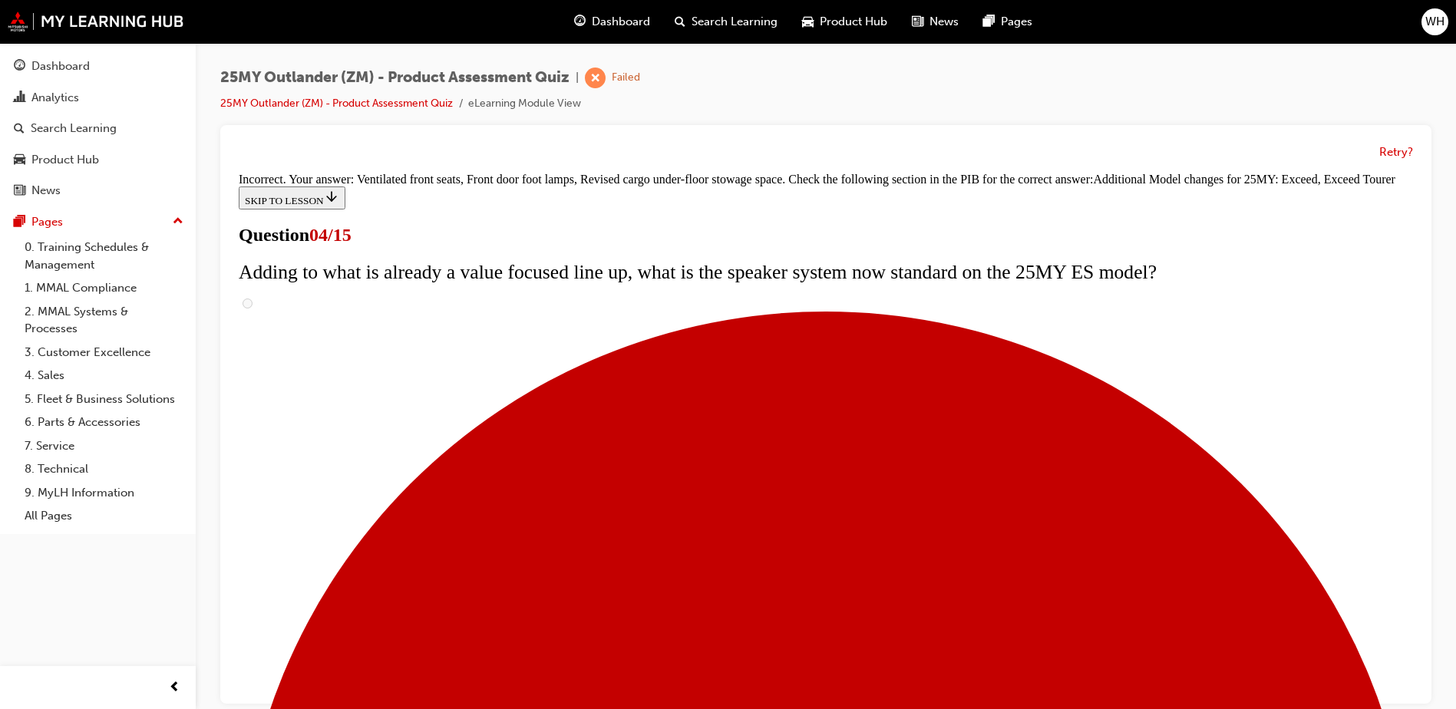
scroll to position [577, 0]
drag, startPoint x: 845, startPoint y: 629, endPoint x: 873, endPoint y: 651, distance: 35.6
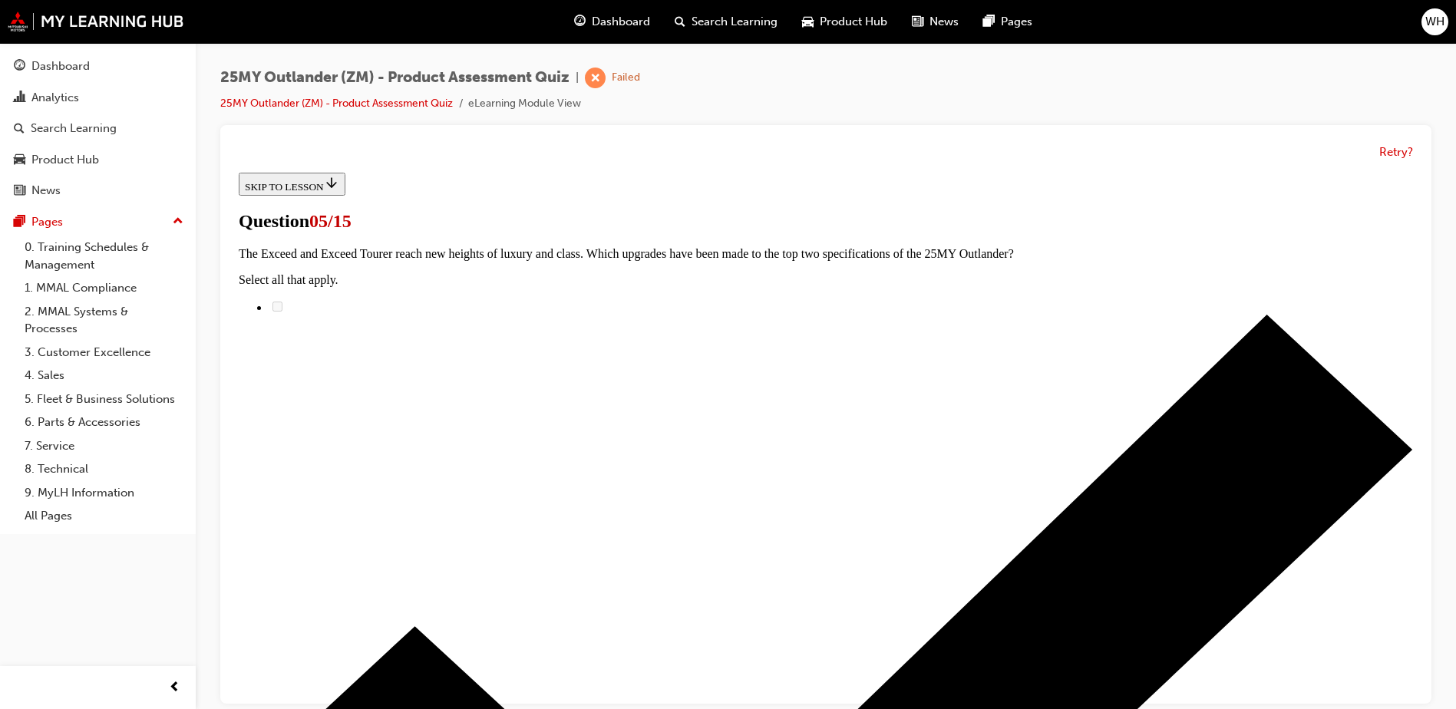
scroll to position [321, 0]
radio input "true"
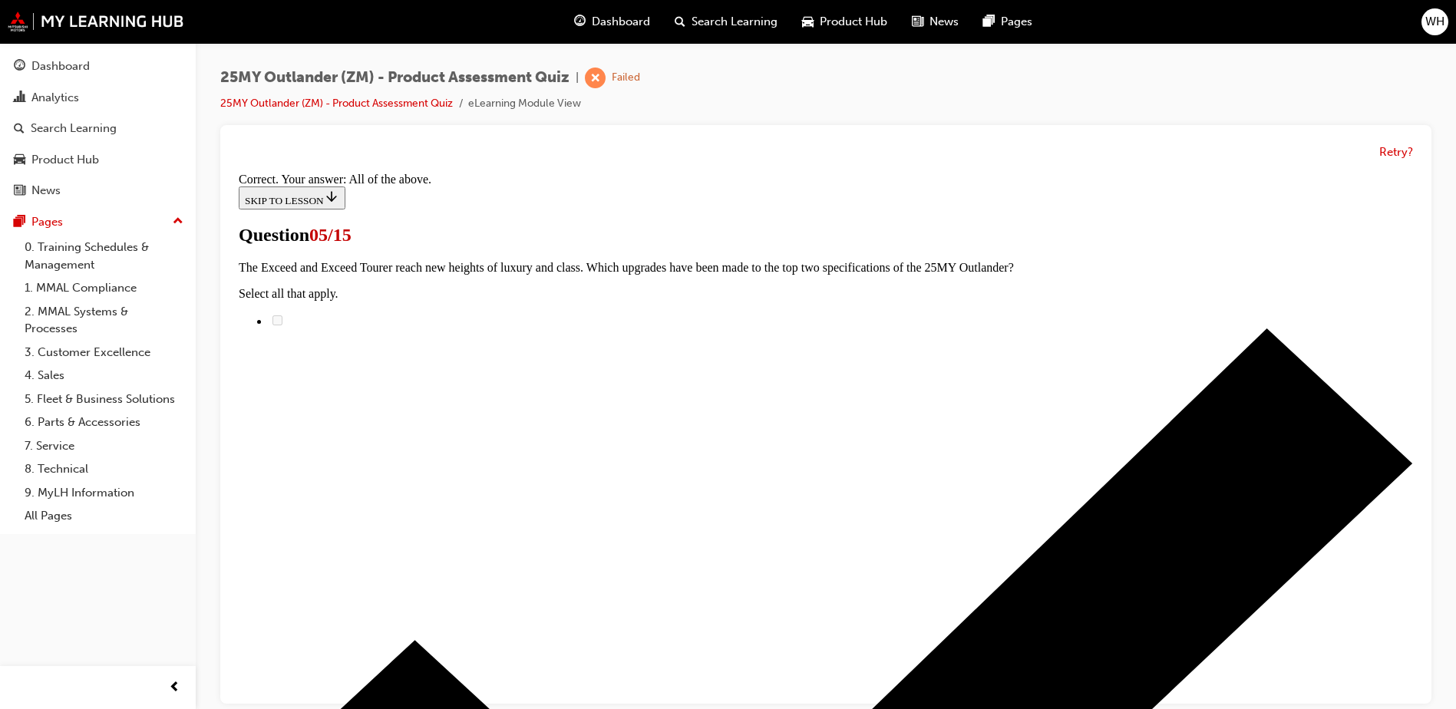
scroll to position [369, 0]
drag, startPoint x: 820, startPoint y: 636, endPoint x: 823, endPoint y: 665, distance: 29.3
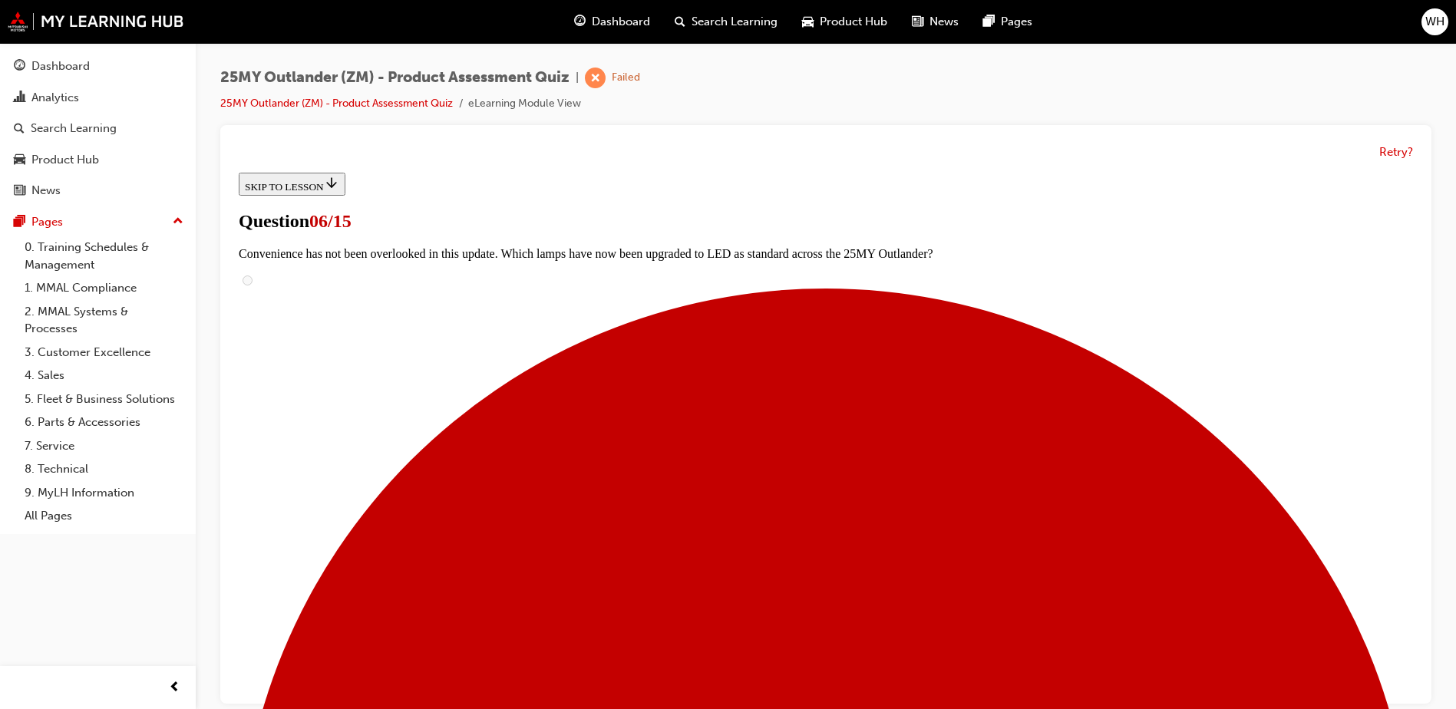
scroll to position [384, 0]
radio input "true"
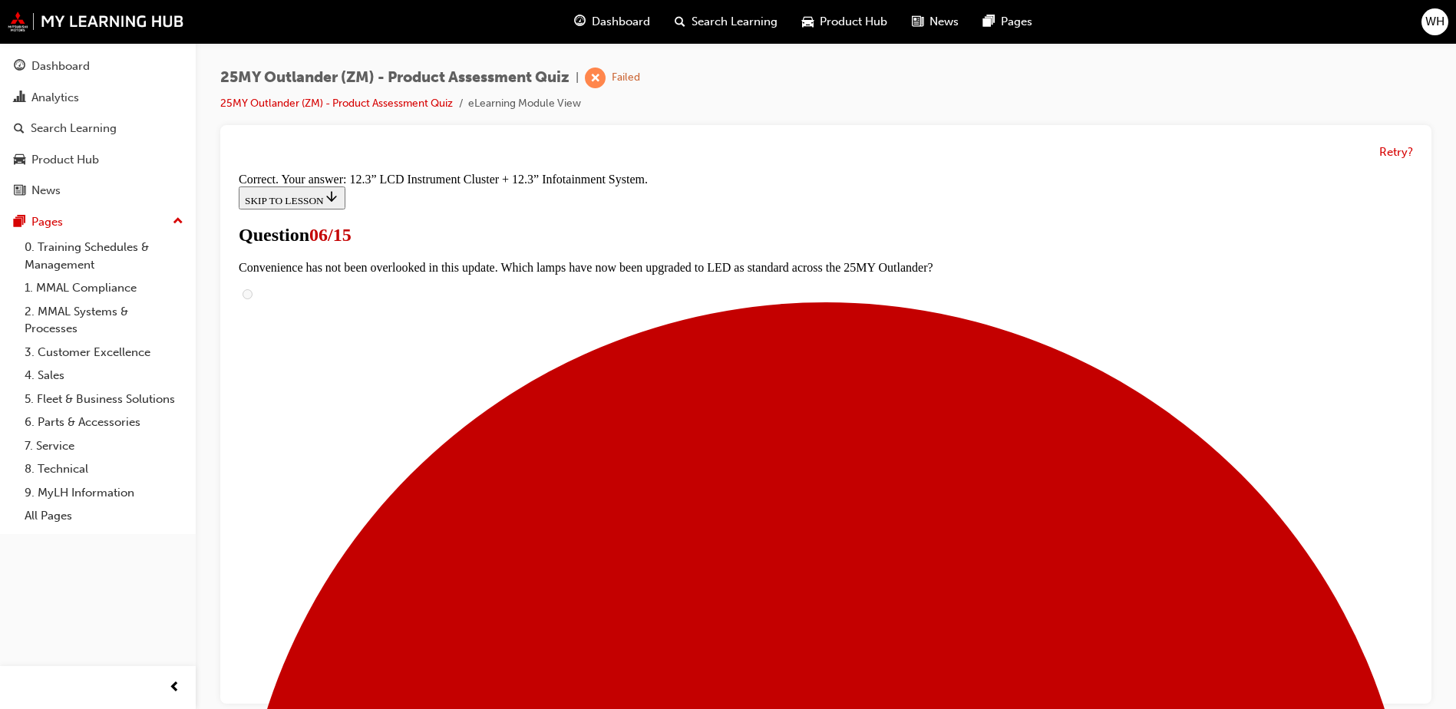
scroll to position [514, 0]
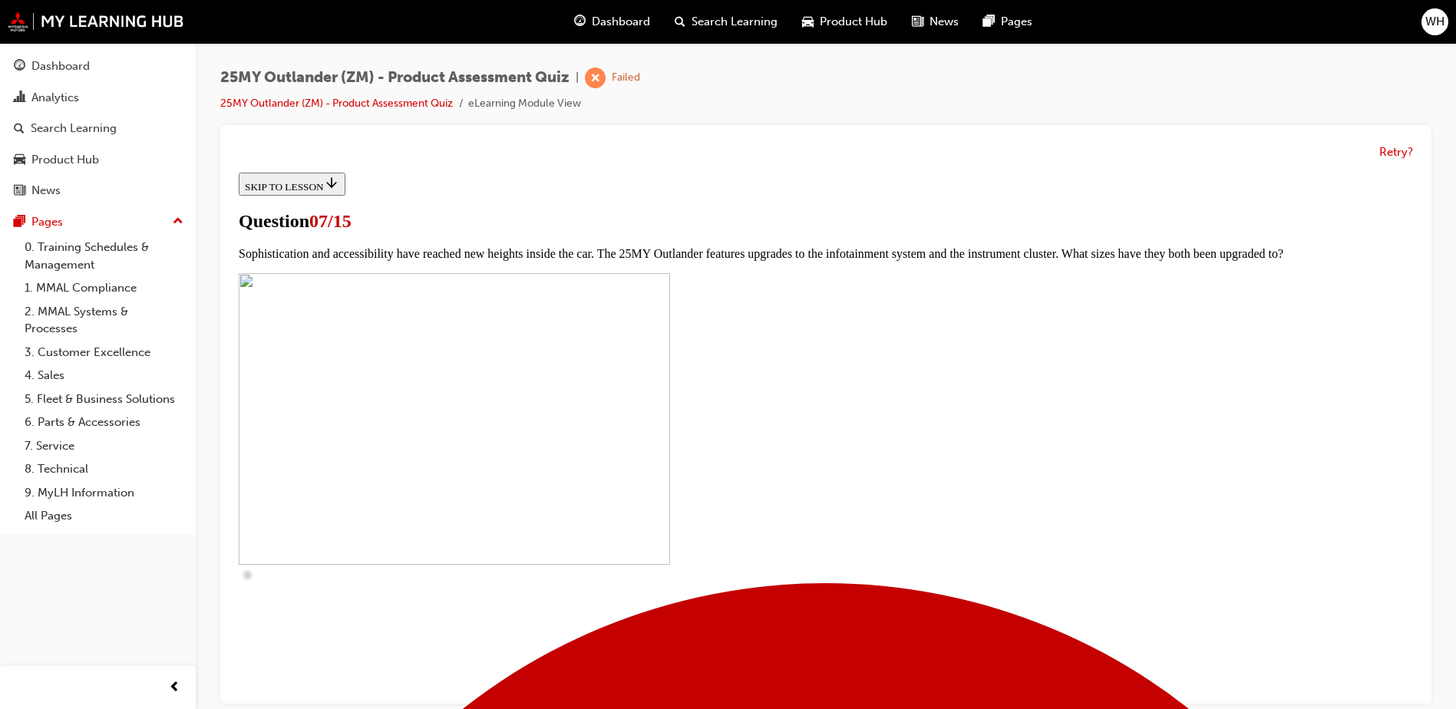
scroll to position [460, 0]
checkbox input "true"
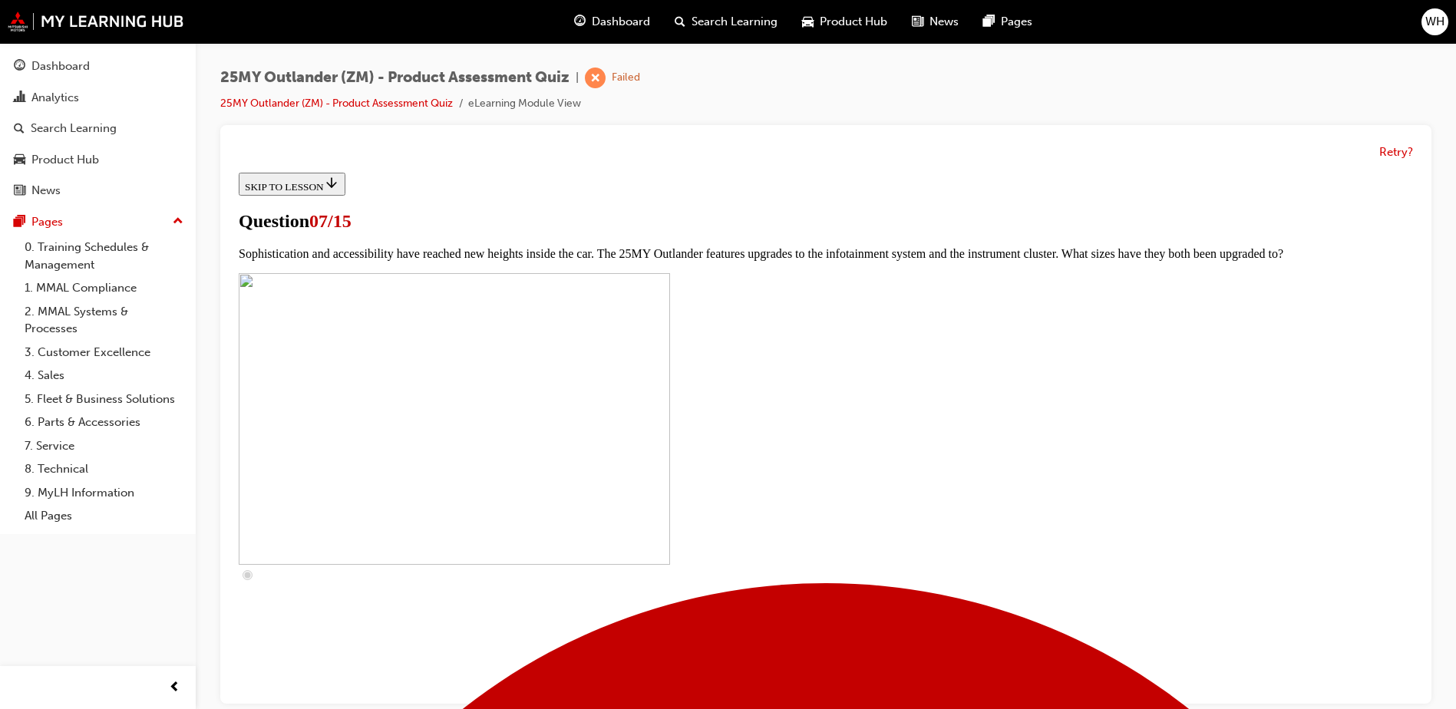
checkbox input "true"
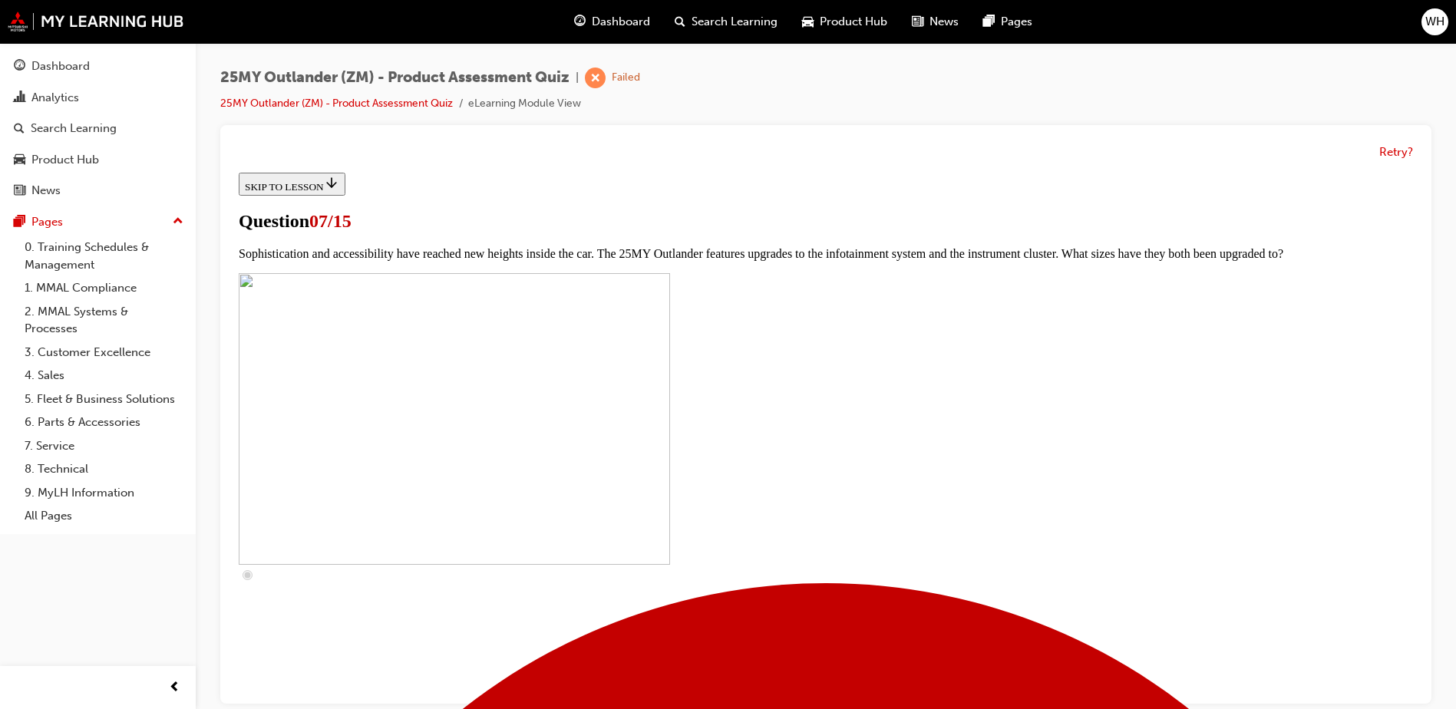
checkbox input "true"
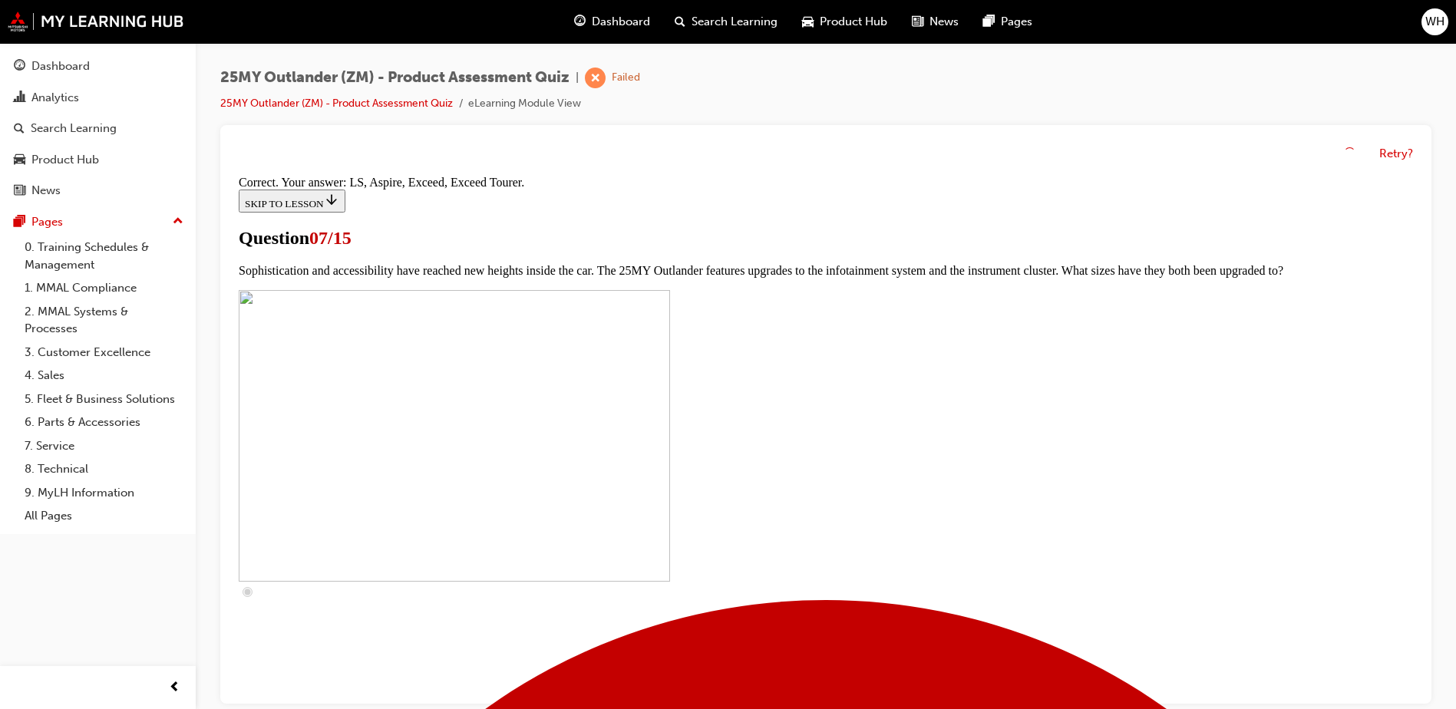
scroll to position [689, 0]
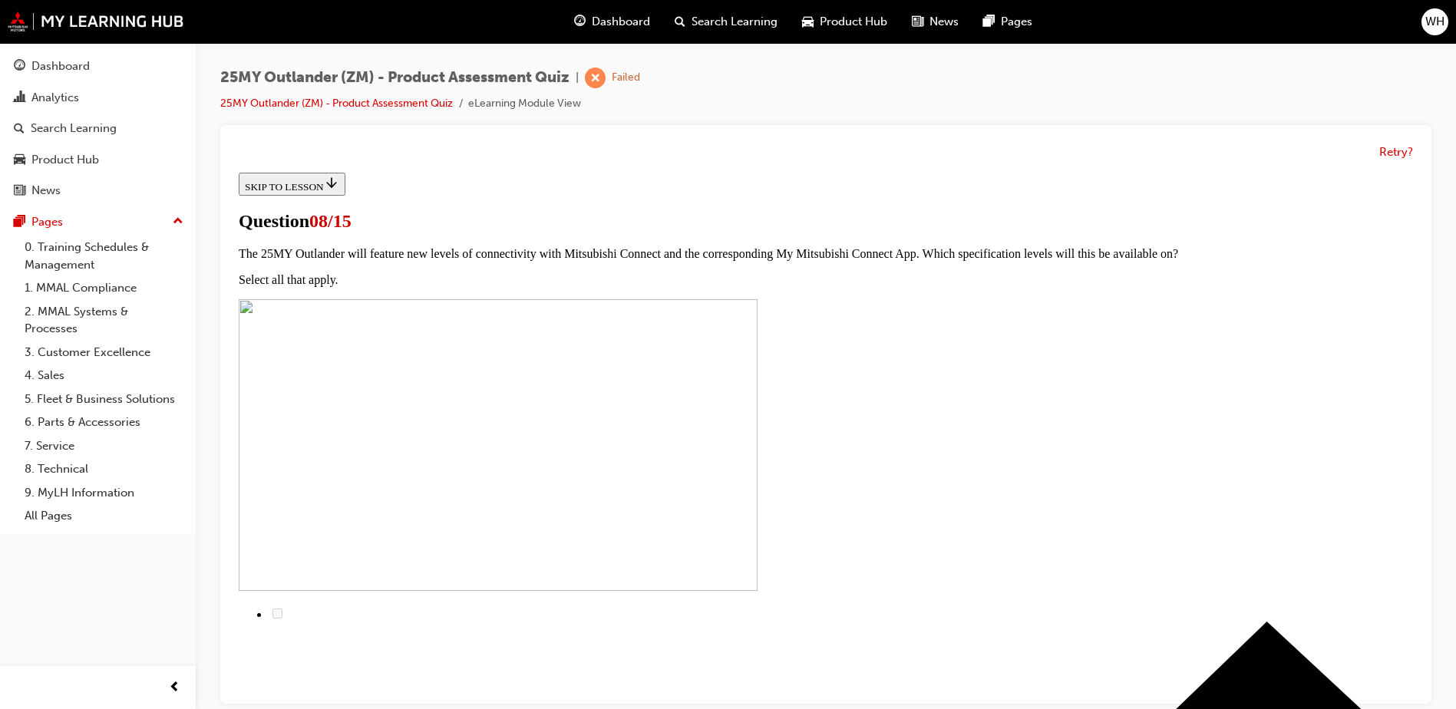
scroll to position [77, 0]
radio input "true"
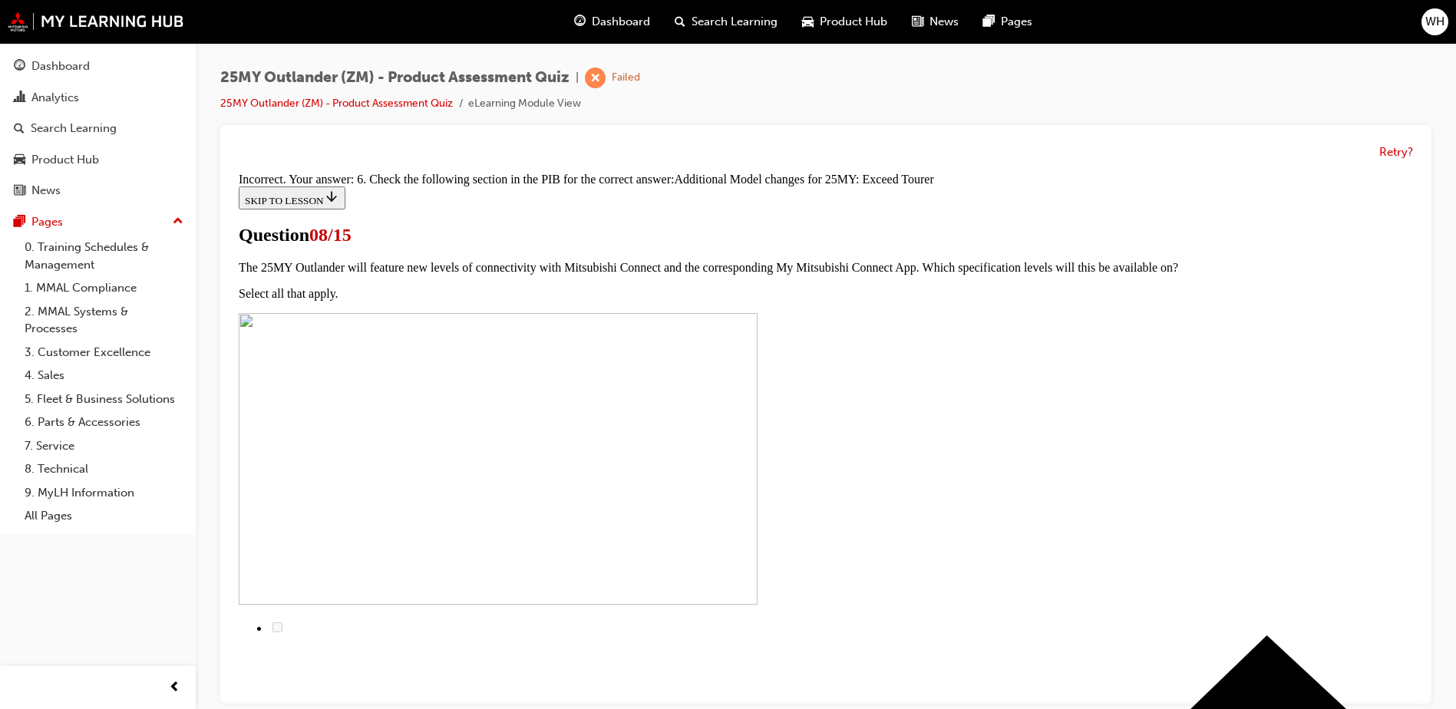
scroll to position [341, 0]
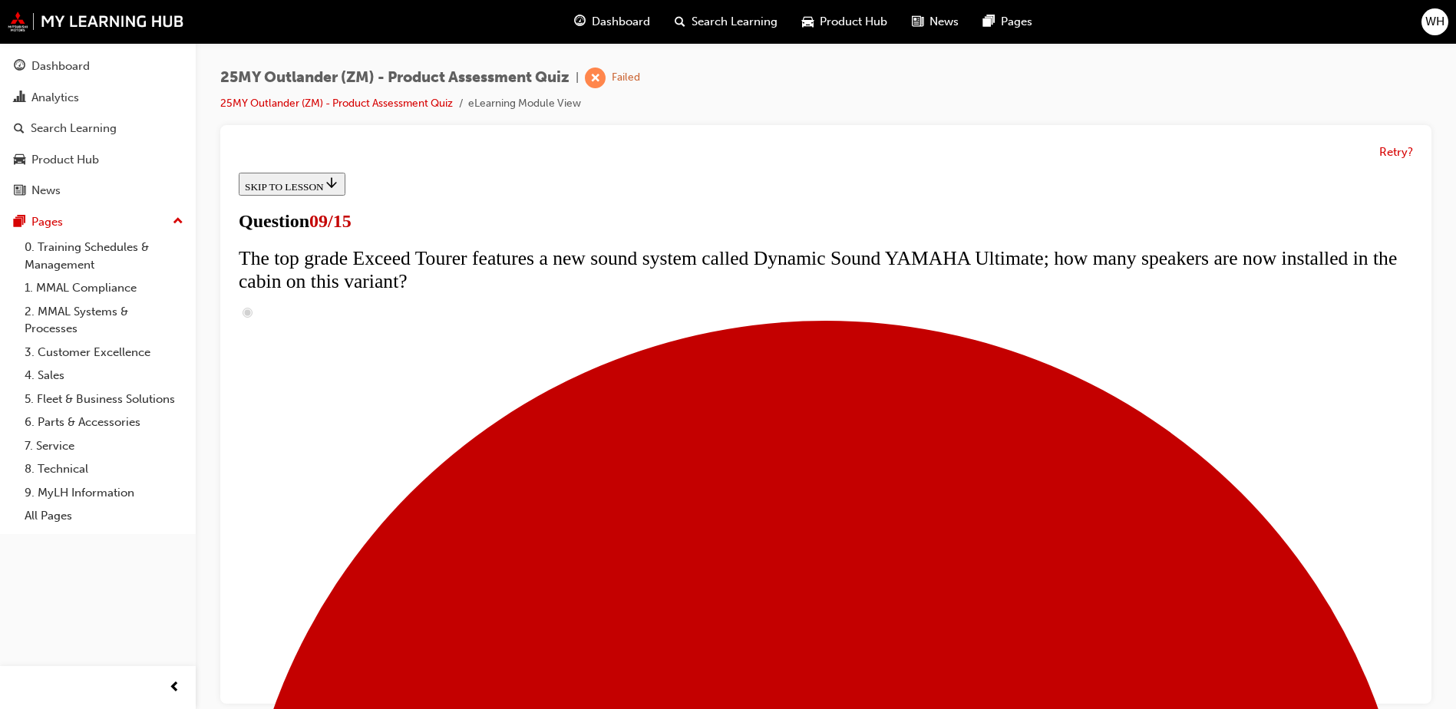
scroll to position [691, 0]
radio input "true"
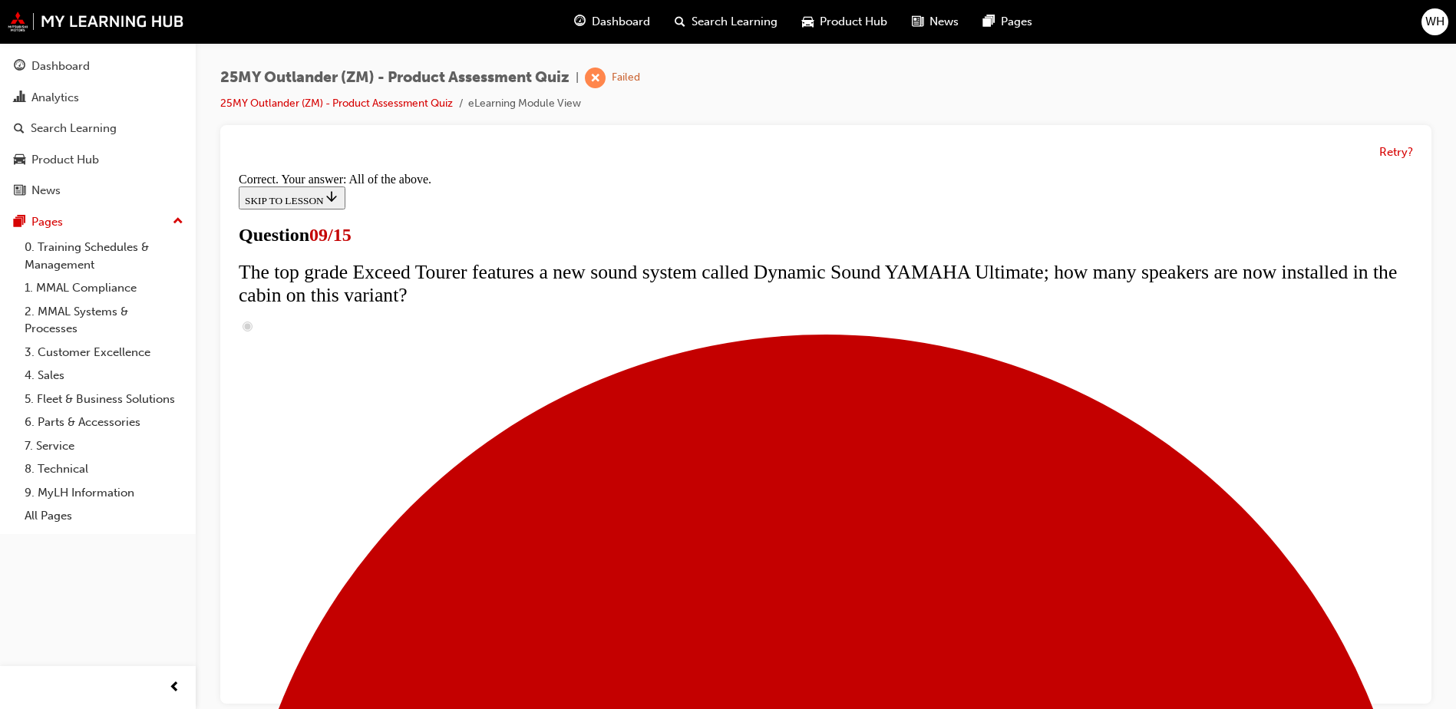
scroll to position [795, 0]
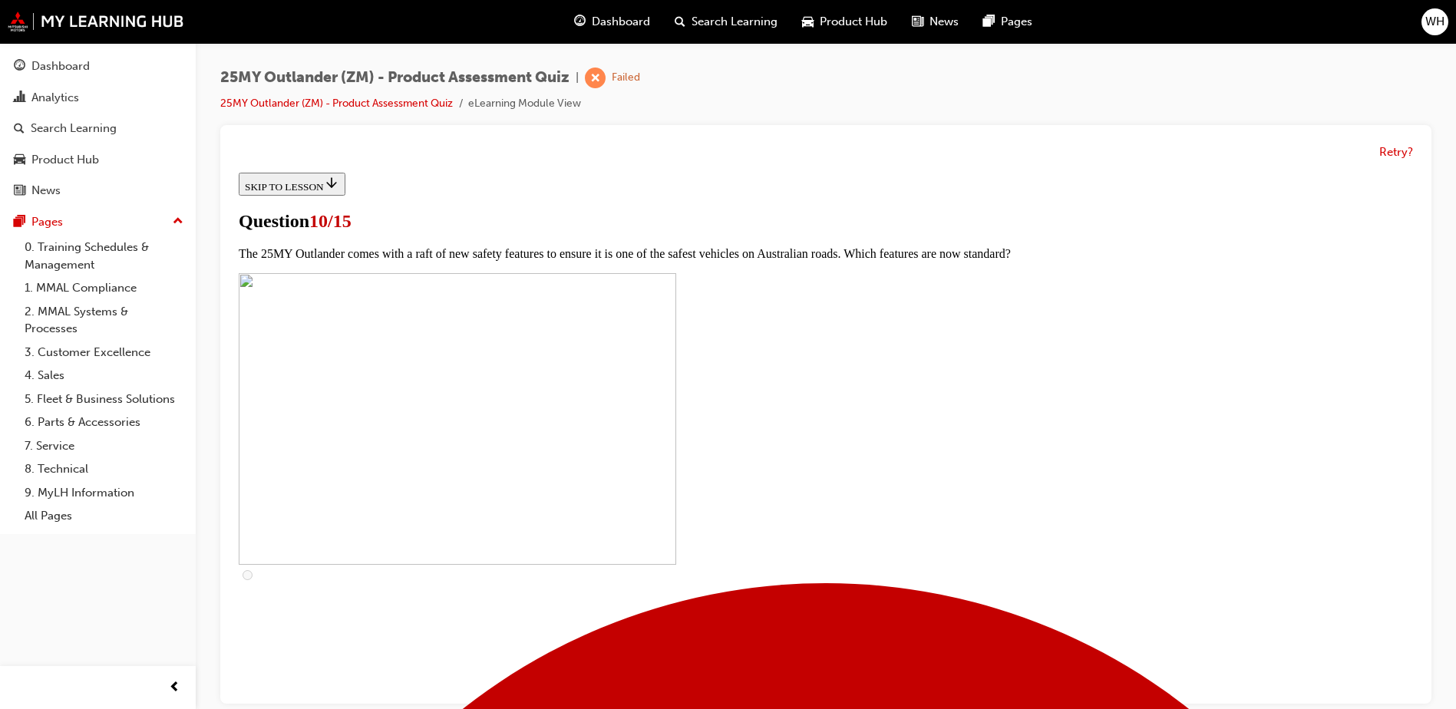
scroll to position [384, 0]
checkbox input "true"
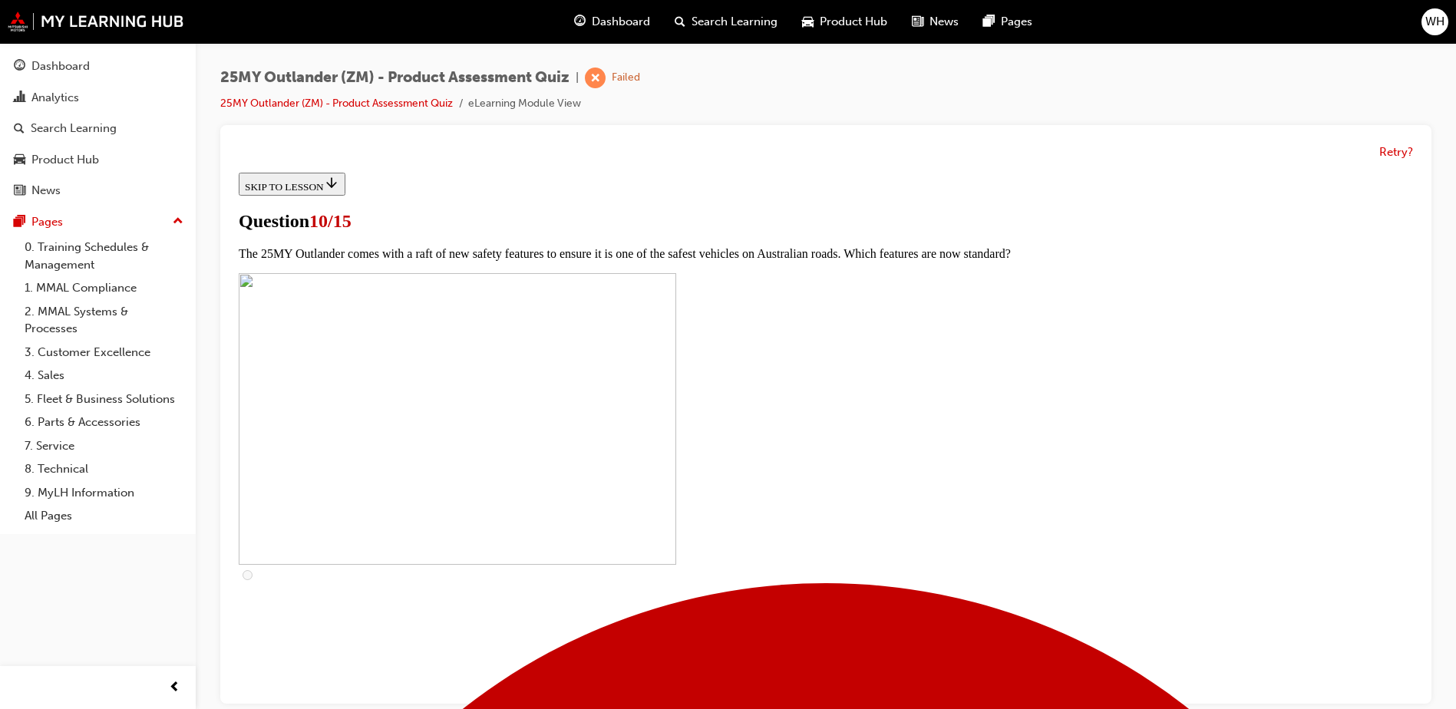
checkbox input "true"
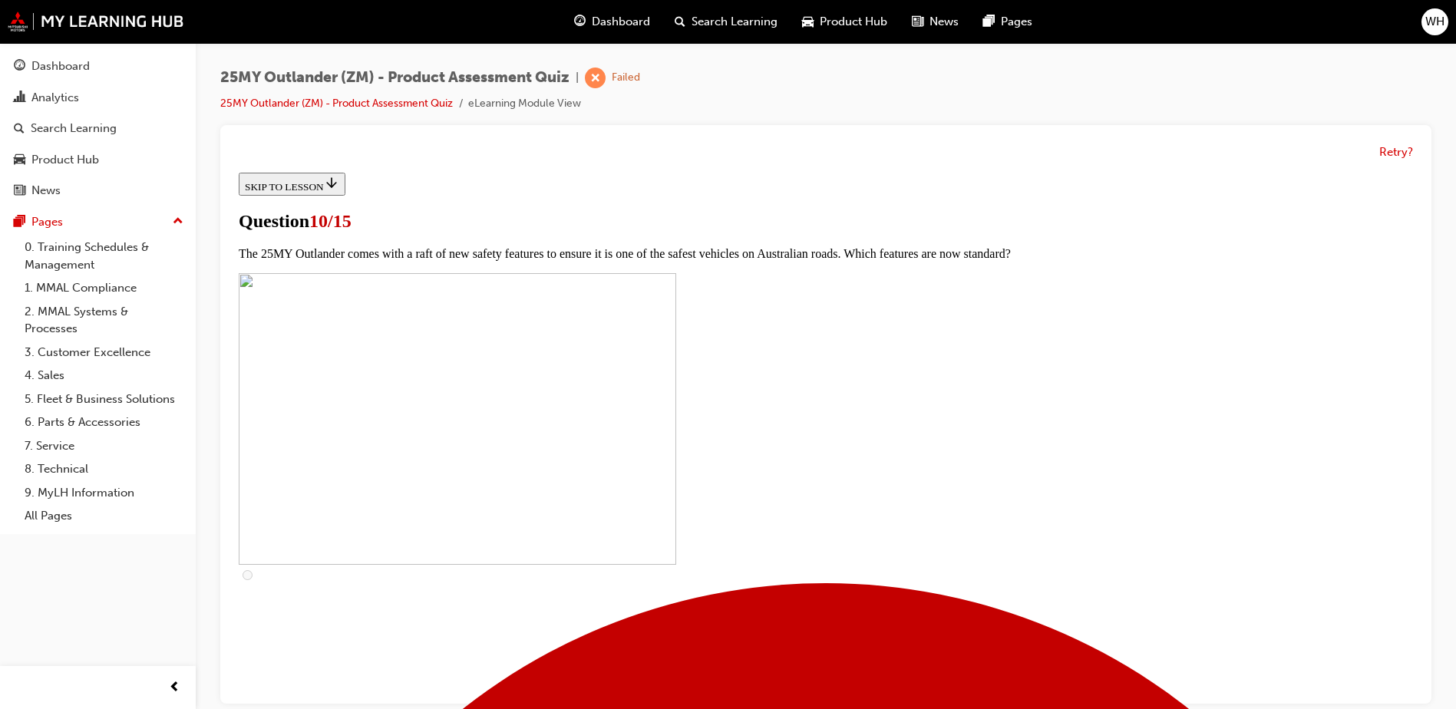
checkbox input "true"
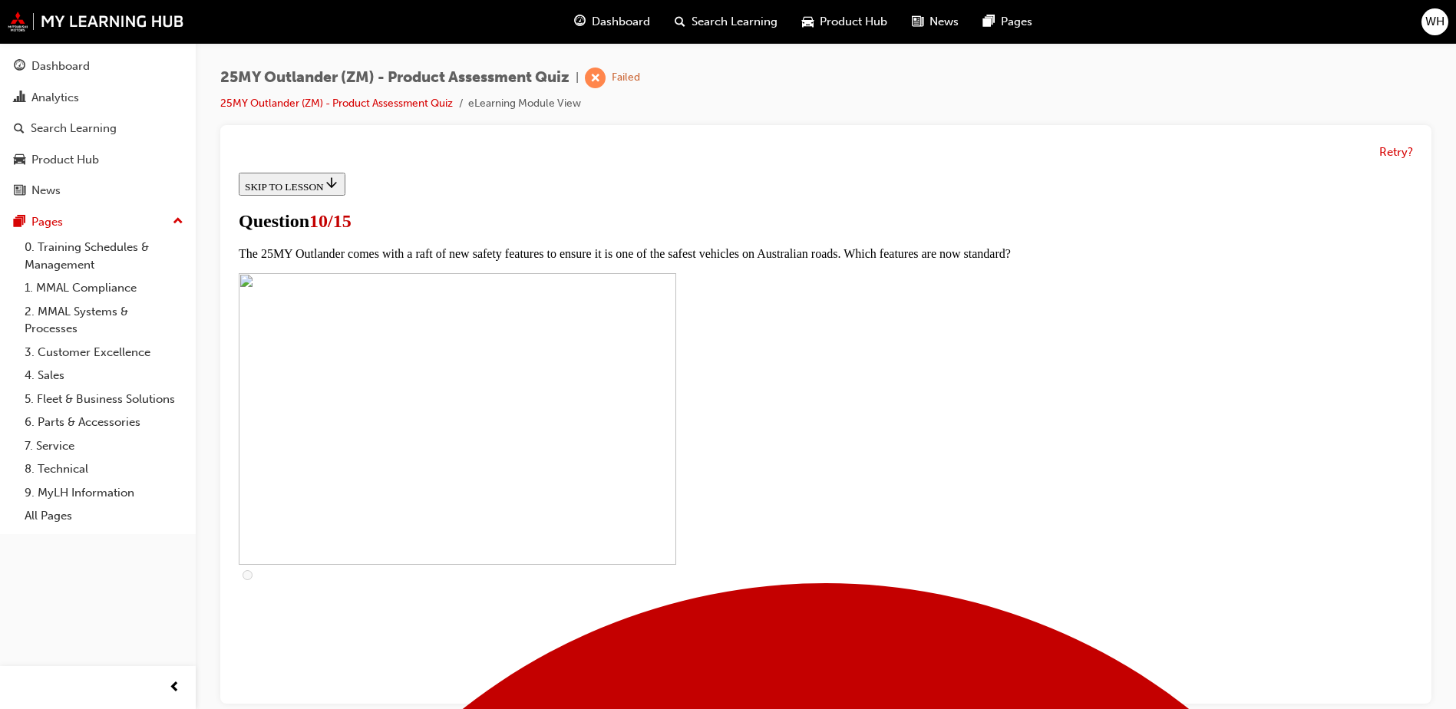
scroll to position [537, 0]
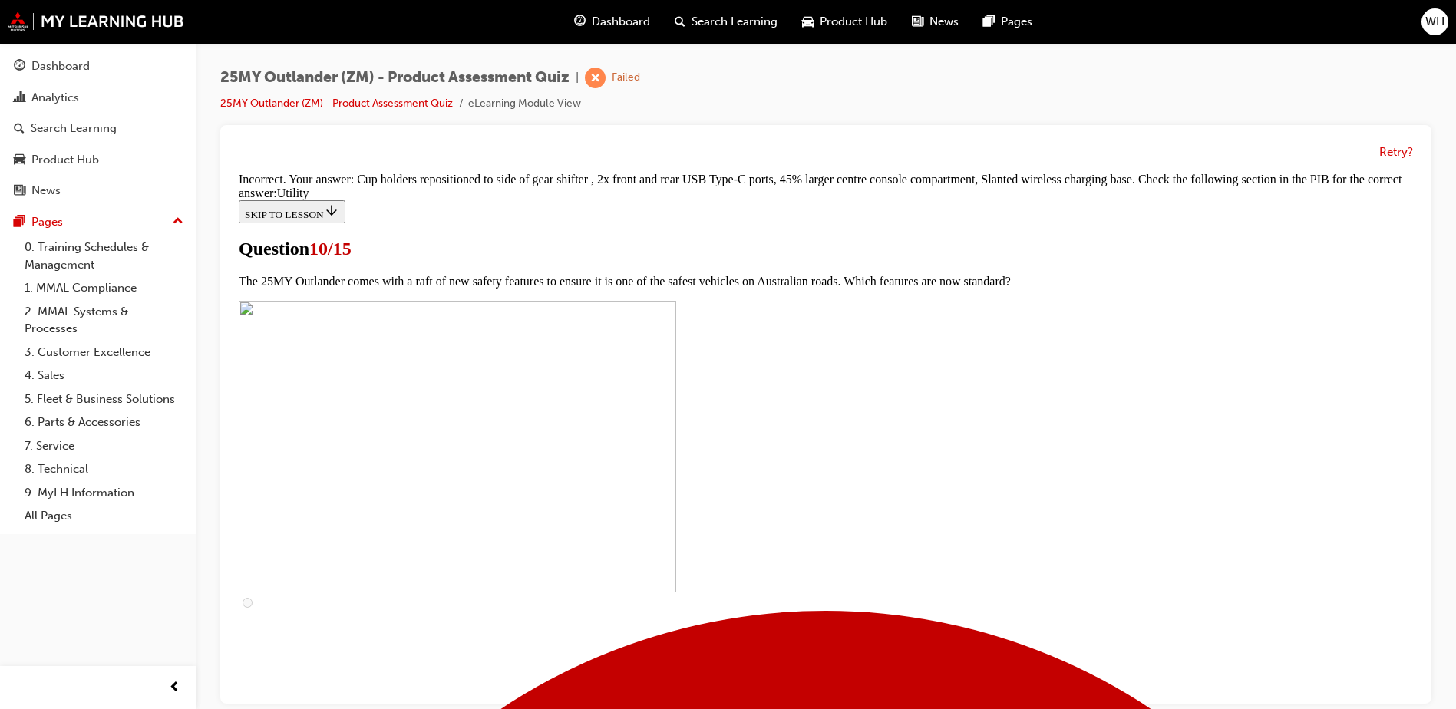
scroll to position [746, 0]
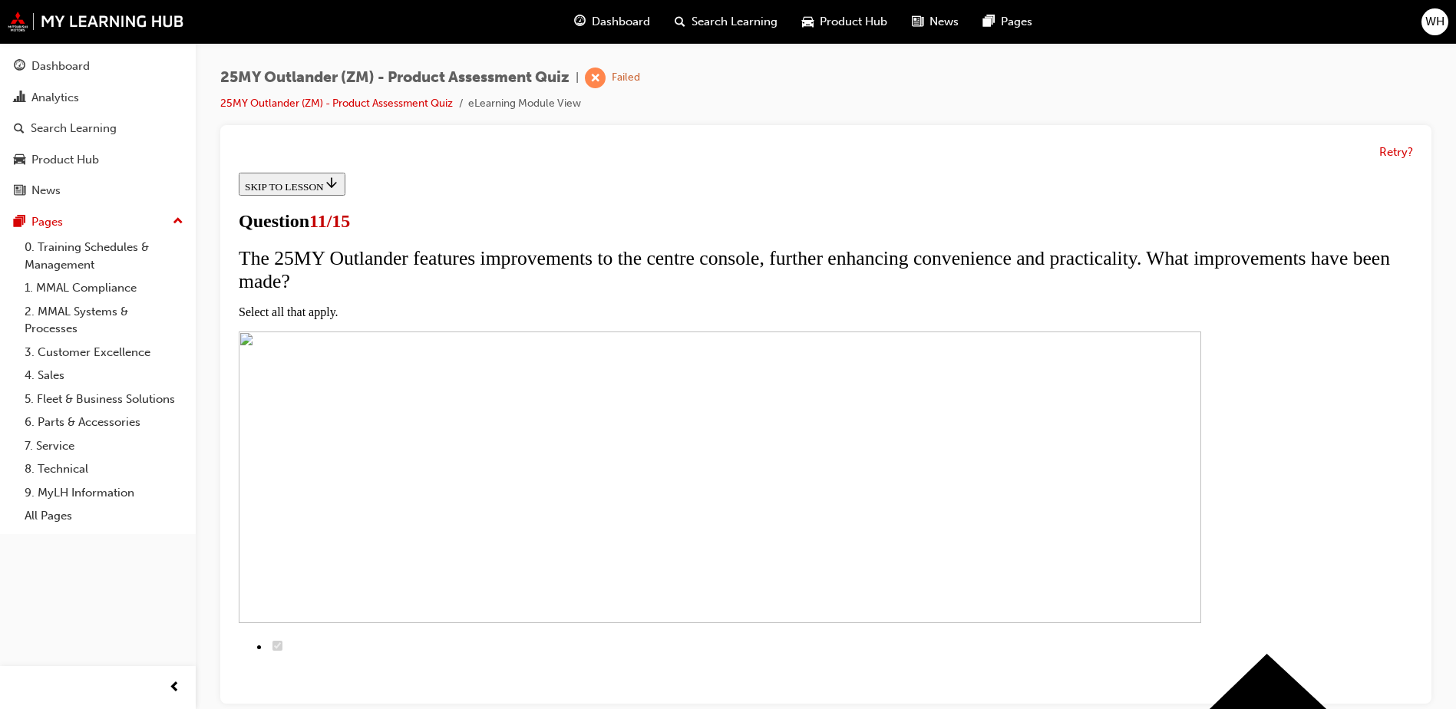
scroll to position [153, 0]
checkbox input "true"
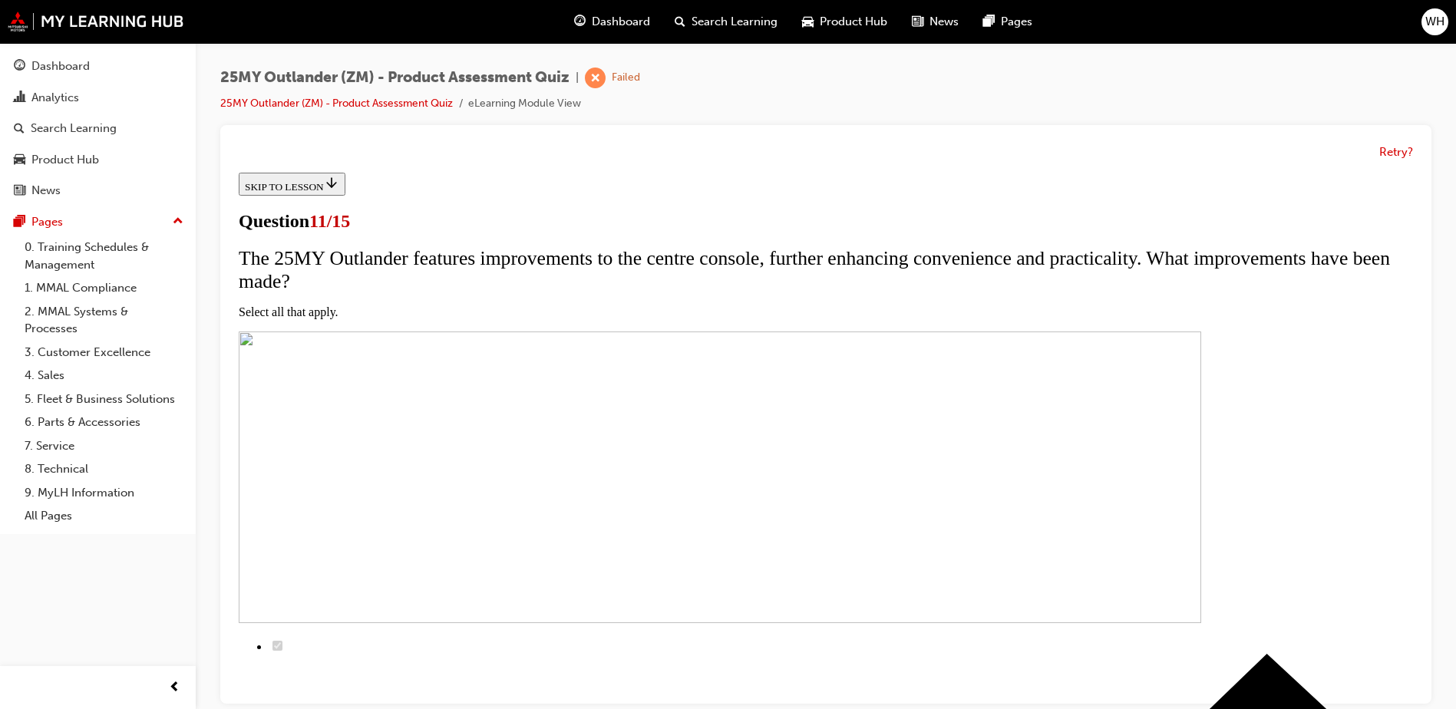
checkbox input "true"
drag, startPoint x: 672, startPoint y: 483, endPoint x: 672, endPoint y: 497, distance: 13.1
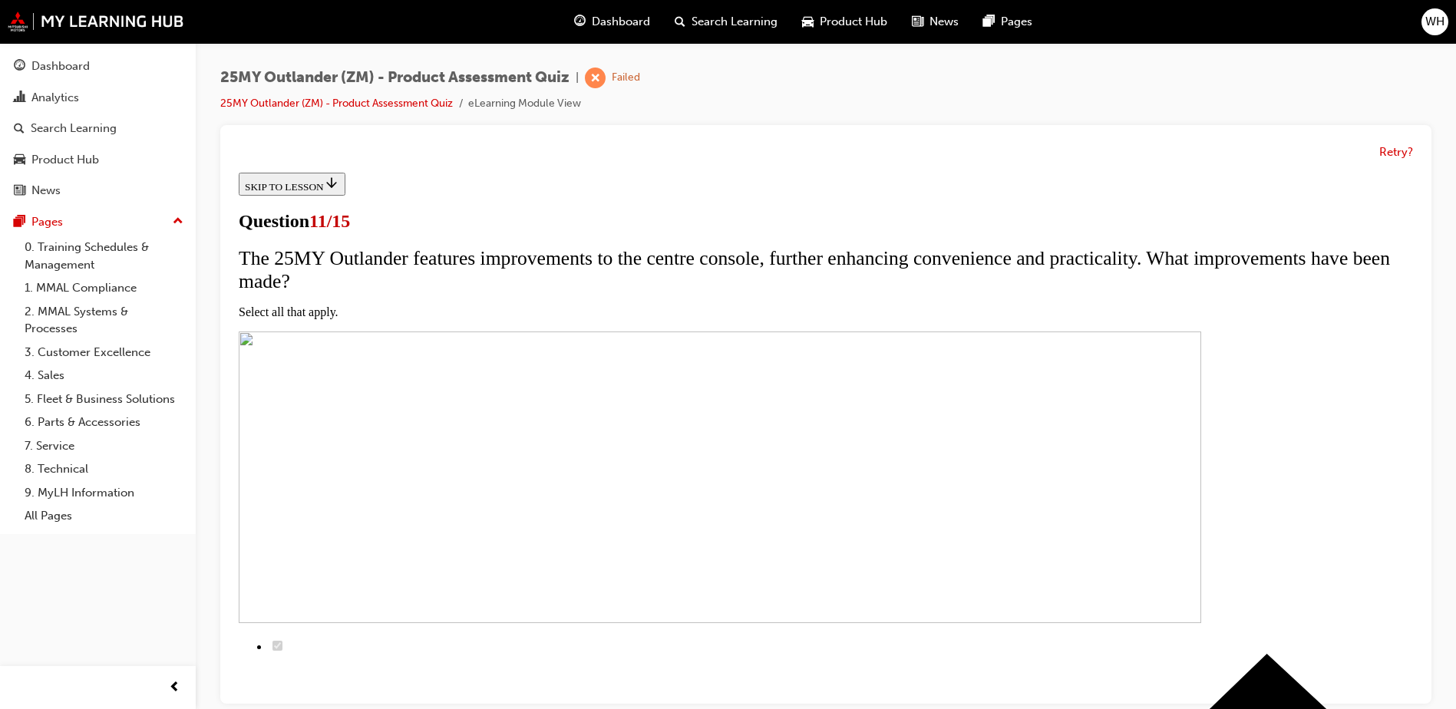
checkbox input "true"
drag, startPoint x: 670, startPoint y: 538, endPoint x: 672, endPoint y: 553, distance: 15.4
checkbox input "true"
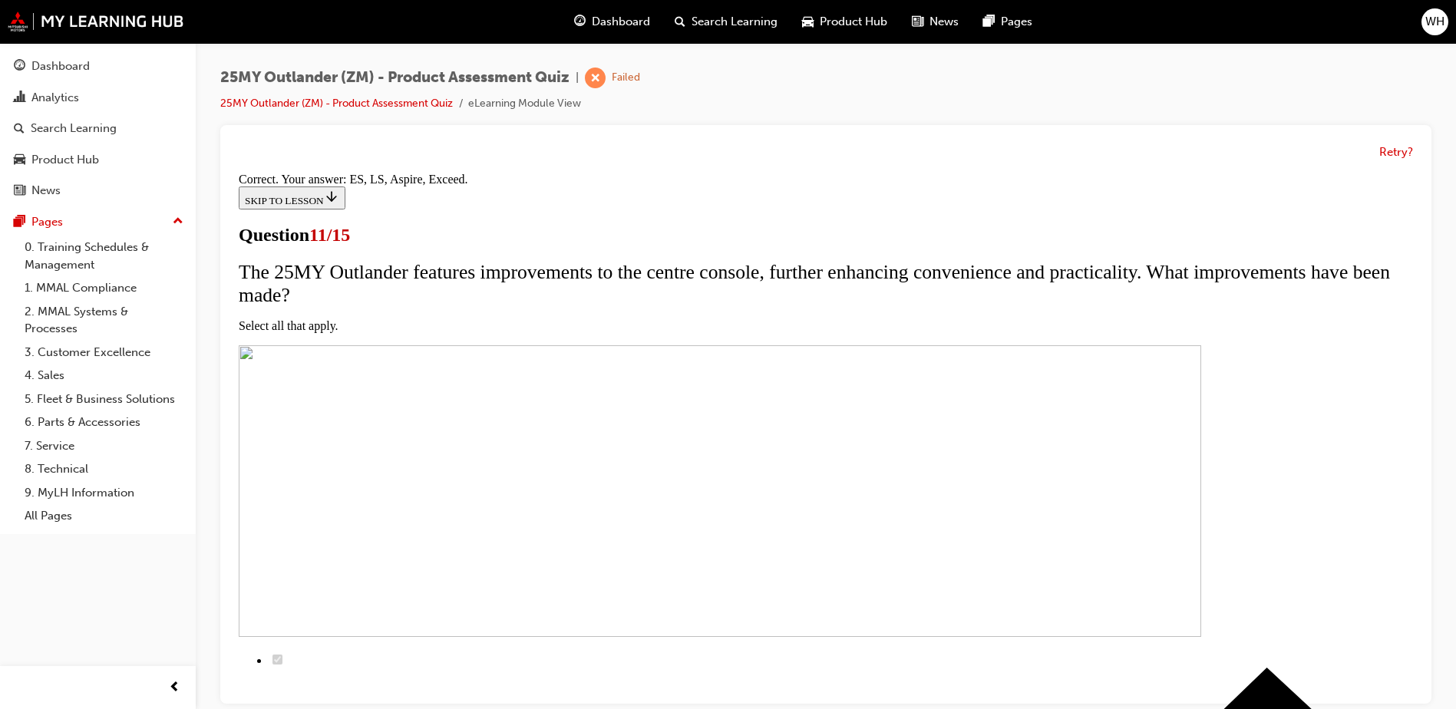
scroll to position [360, 0]
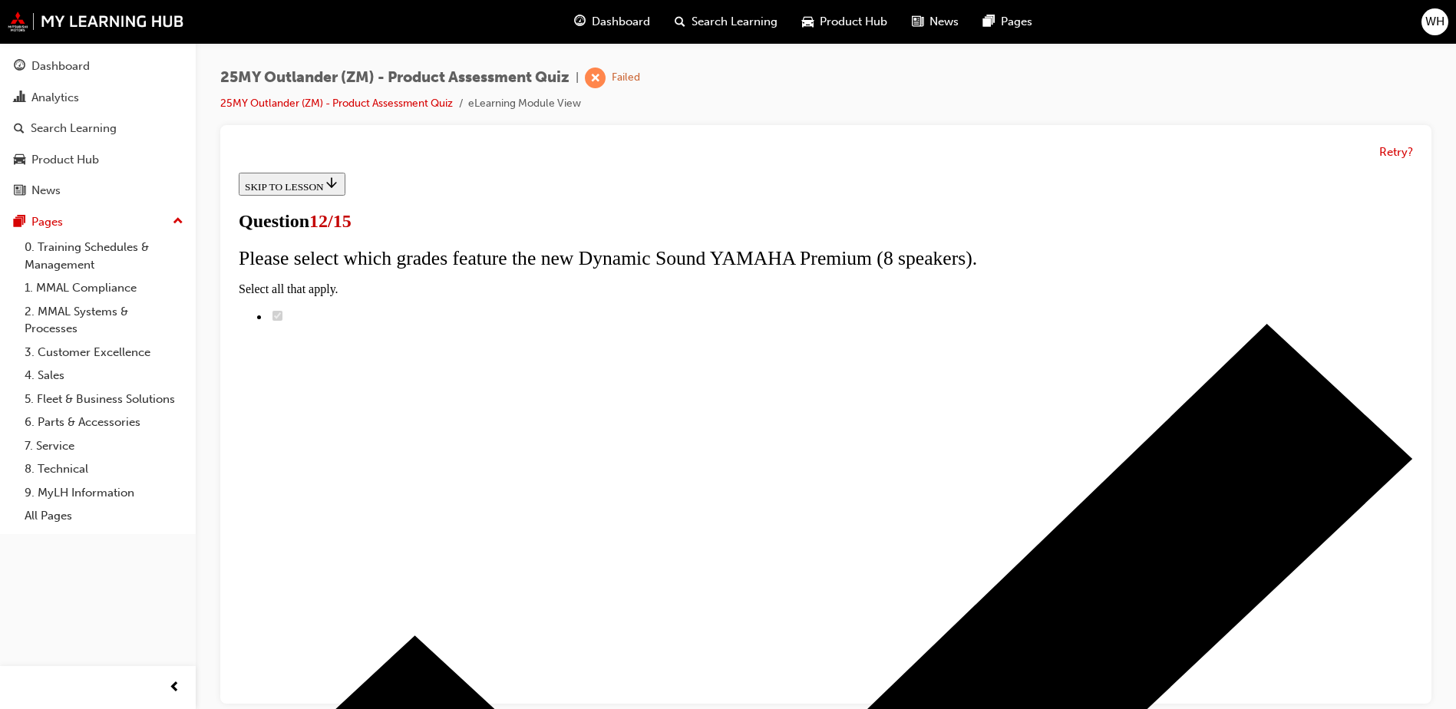
radio input "true"
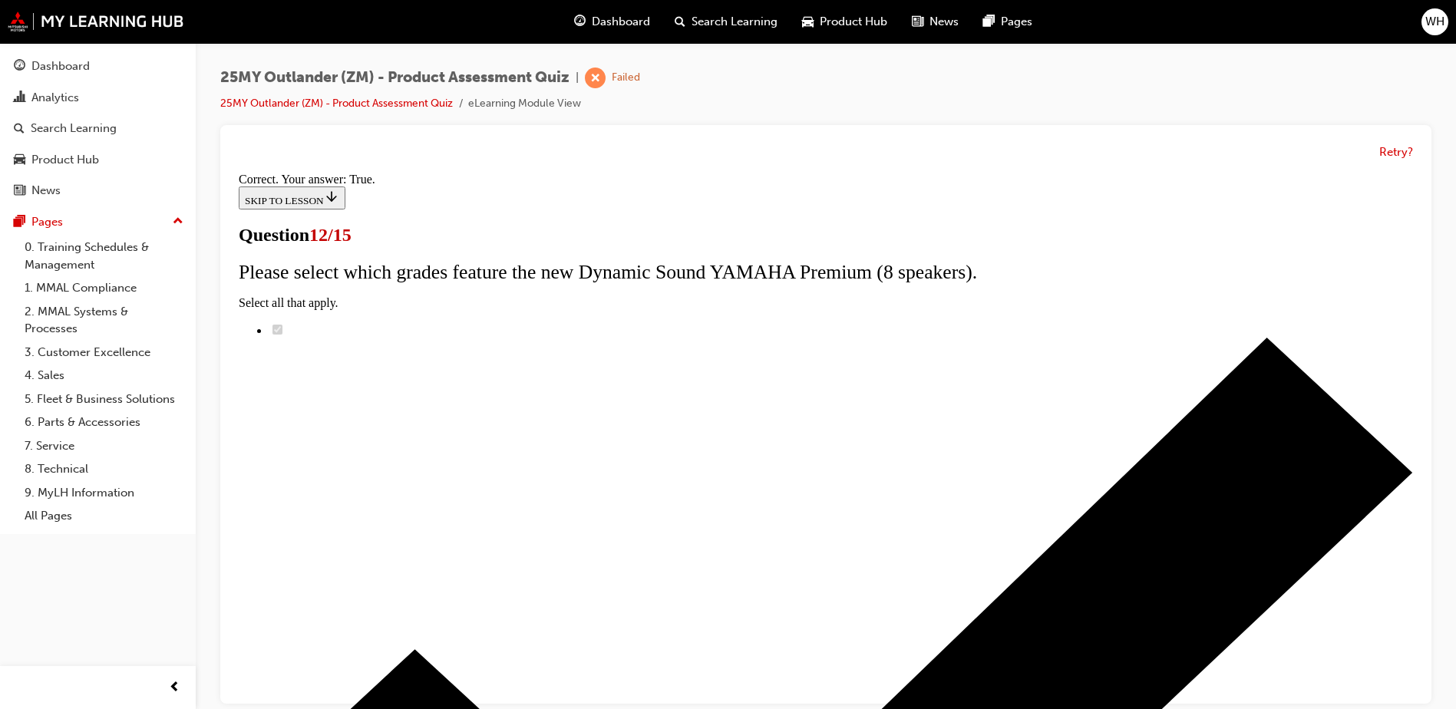
scroll to position [12, 0]
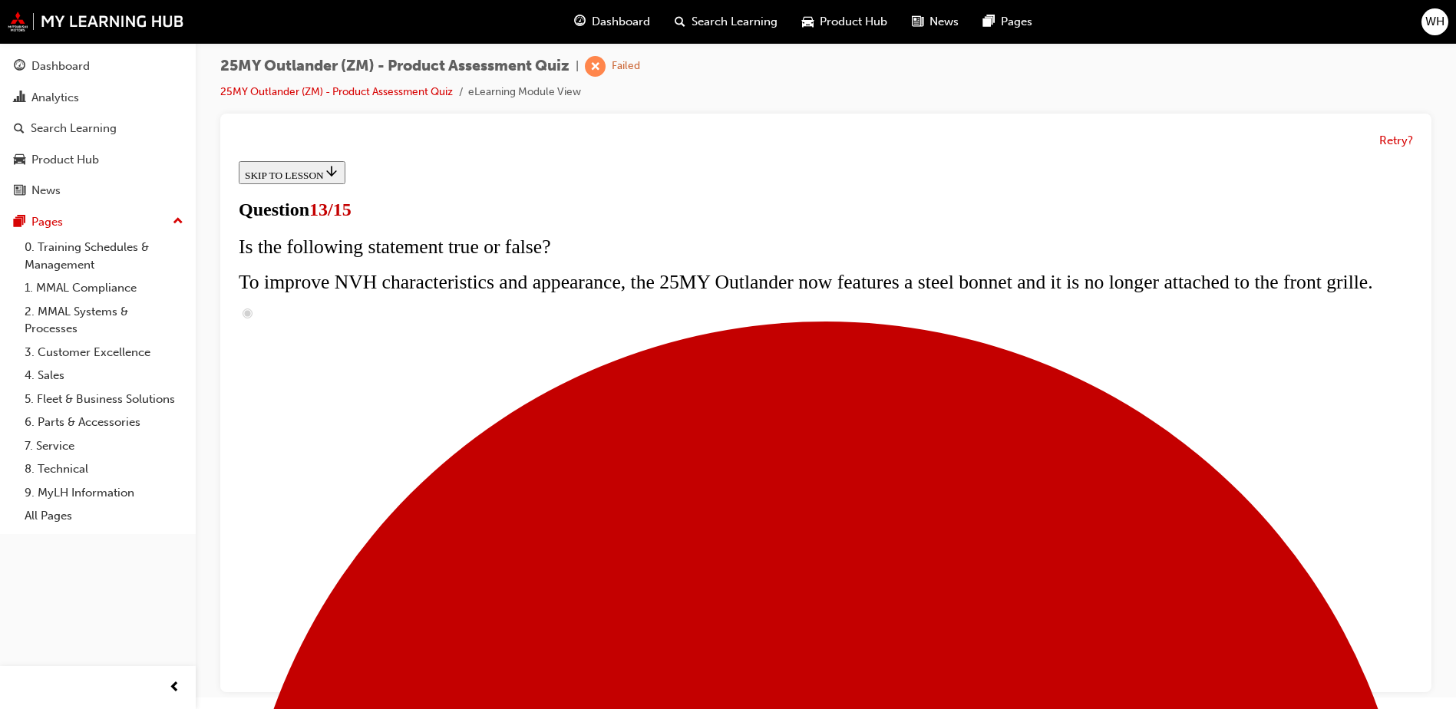
scroll to position [218, 0]
radio input "true"
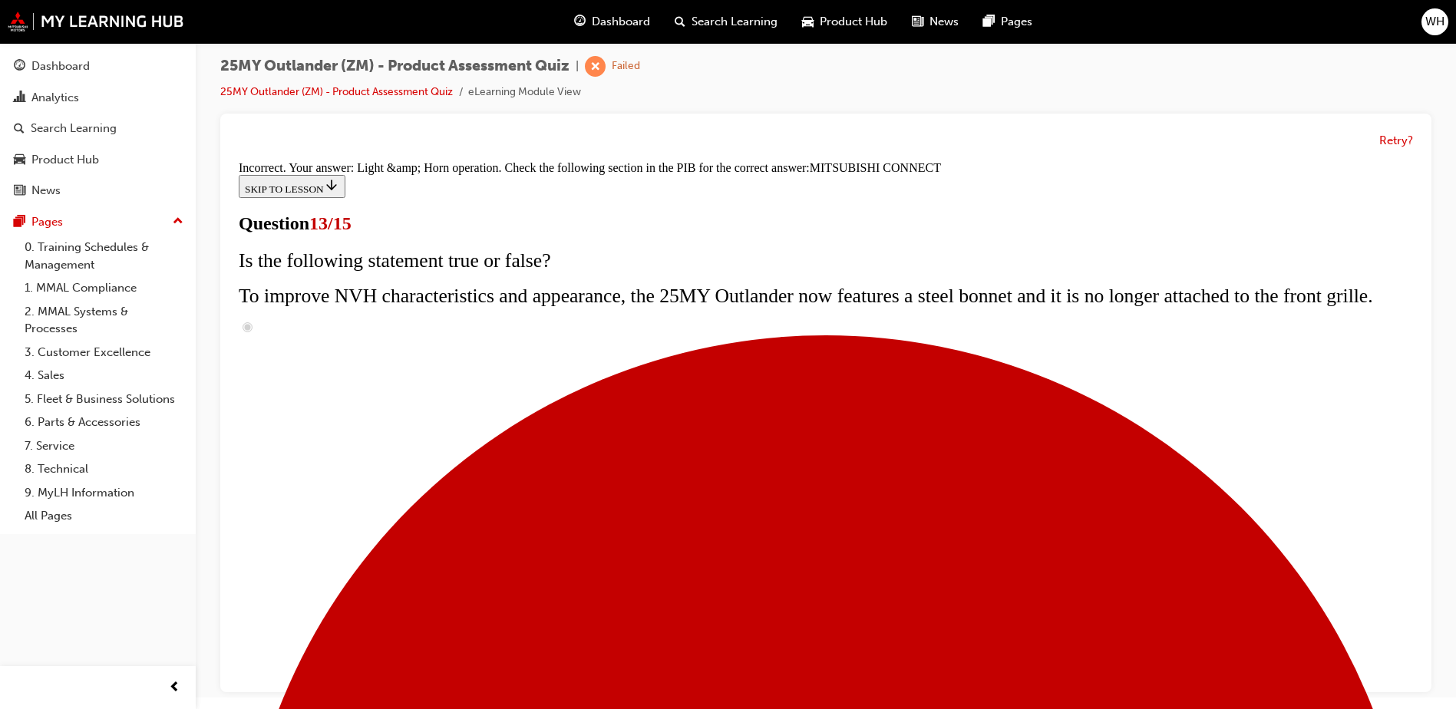
scroll to position [490, 0]
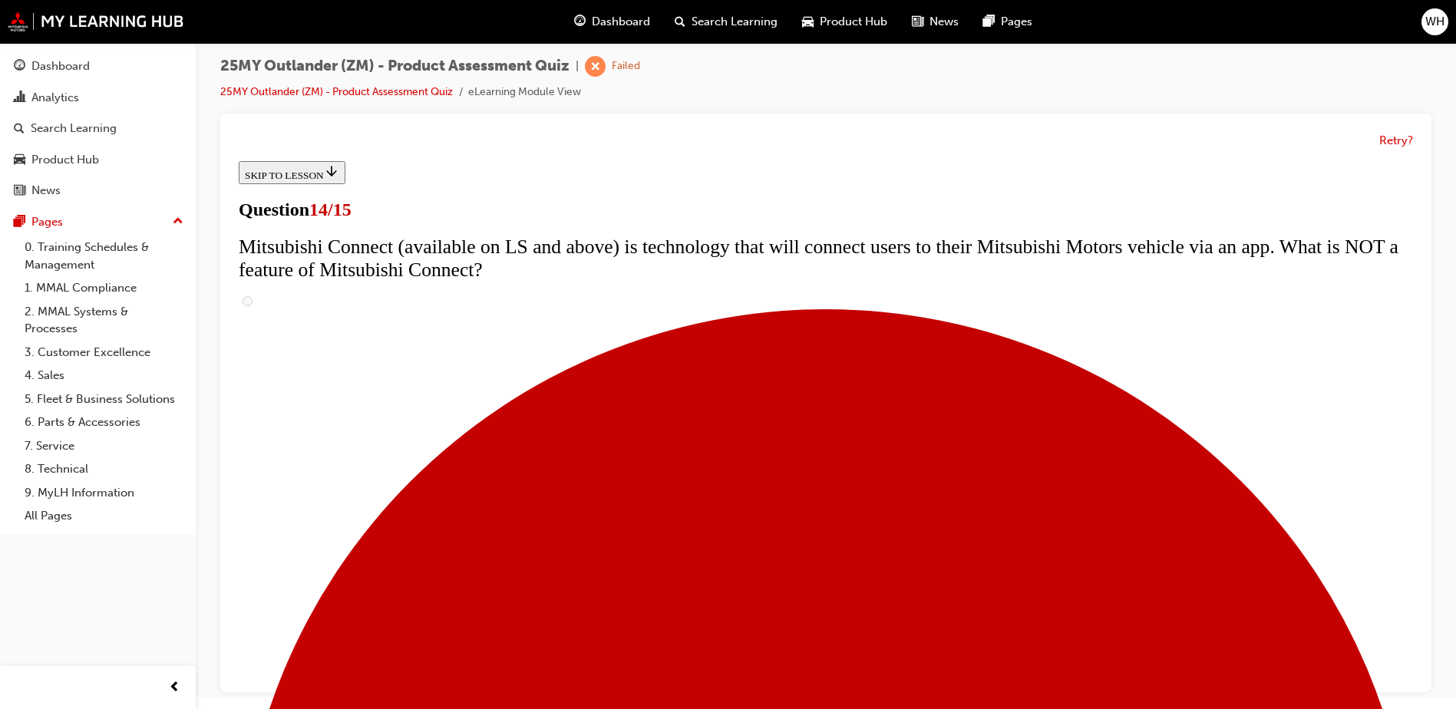
scroll to position [460, 0]
radio input "true"
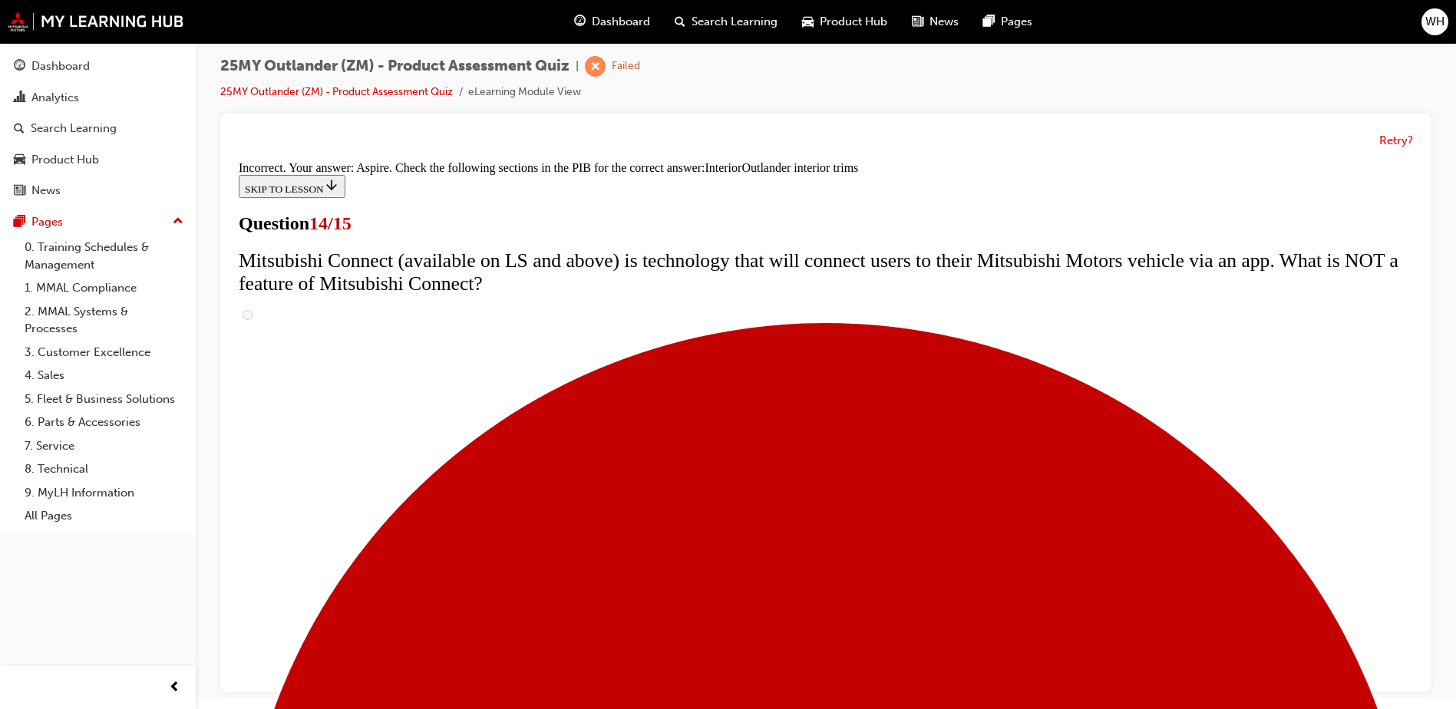
scroll to position [795, 0]
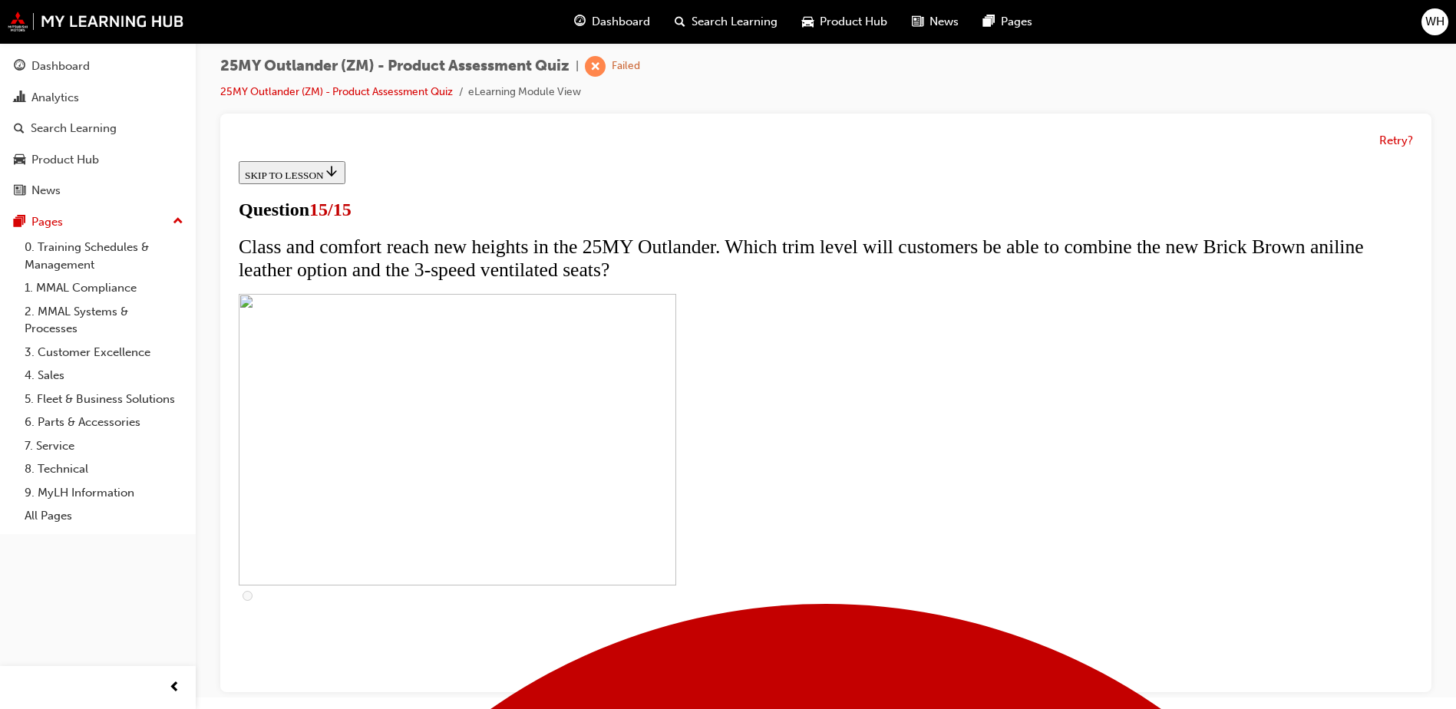
scroll to position [153, 0]
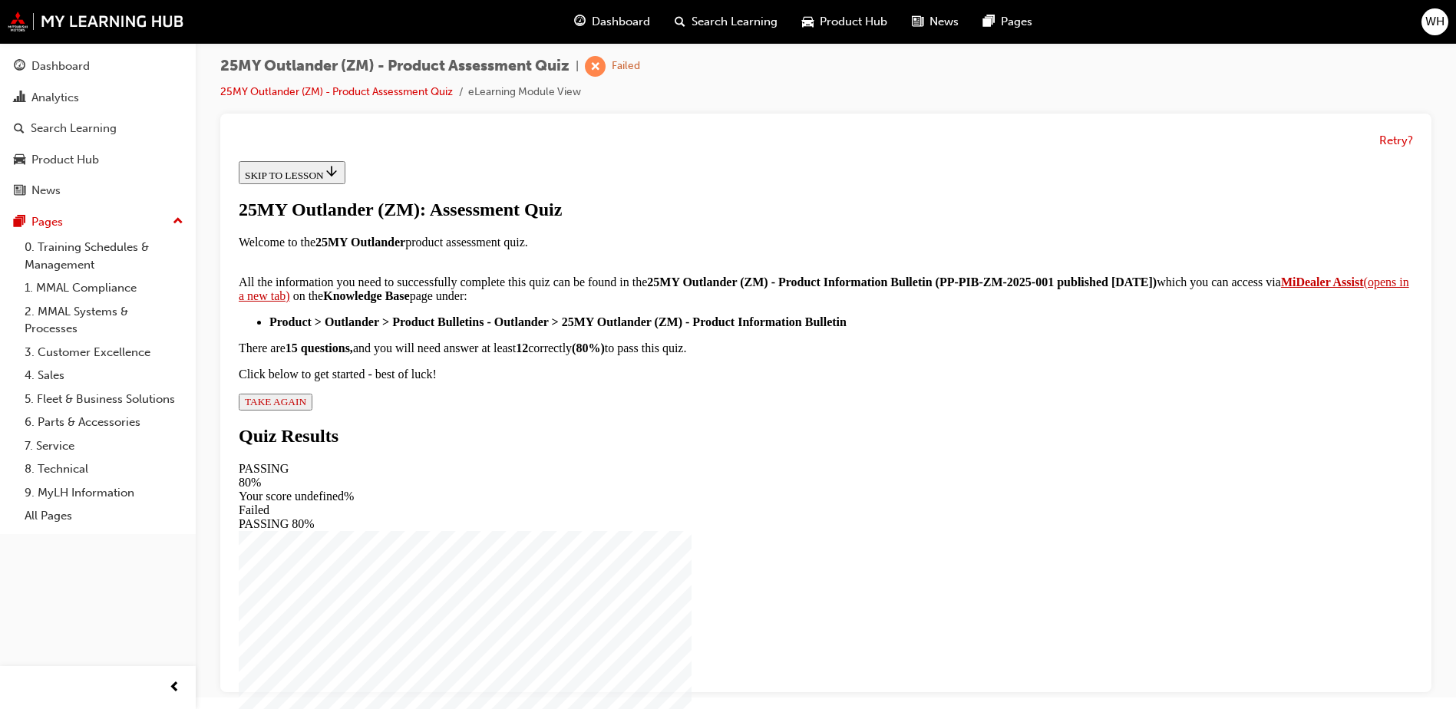
scroll to position [246, 0]
click at [306, 408] on span "TAKE AGAIN" at bounding box center [275, 402] width 61 height 12
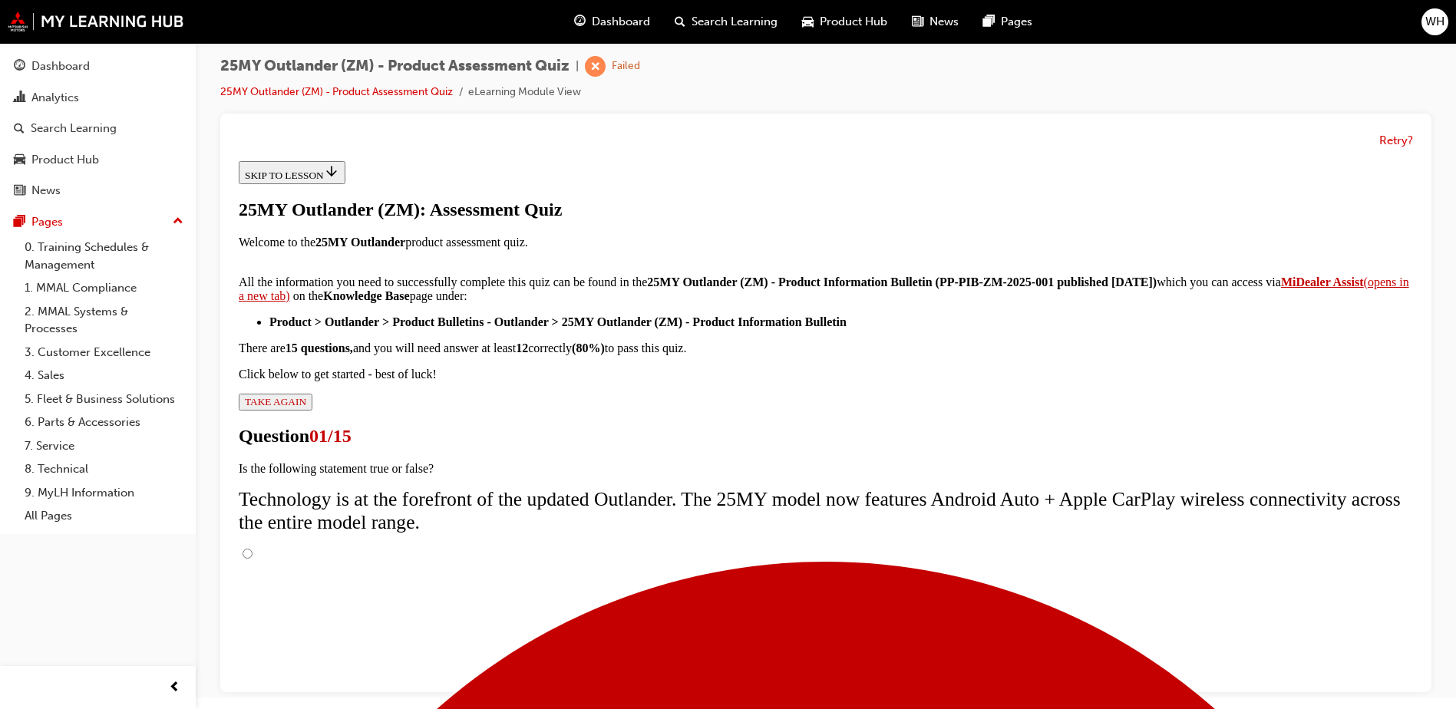
scroll to position [122, 0]
click at [252, 549] on input "True" at bounding box center [248, 554] width 10 height 10
radio input "true"
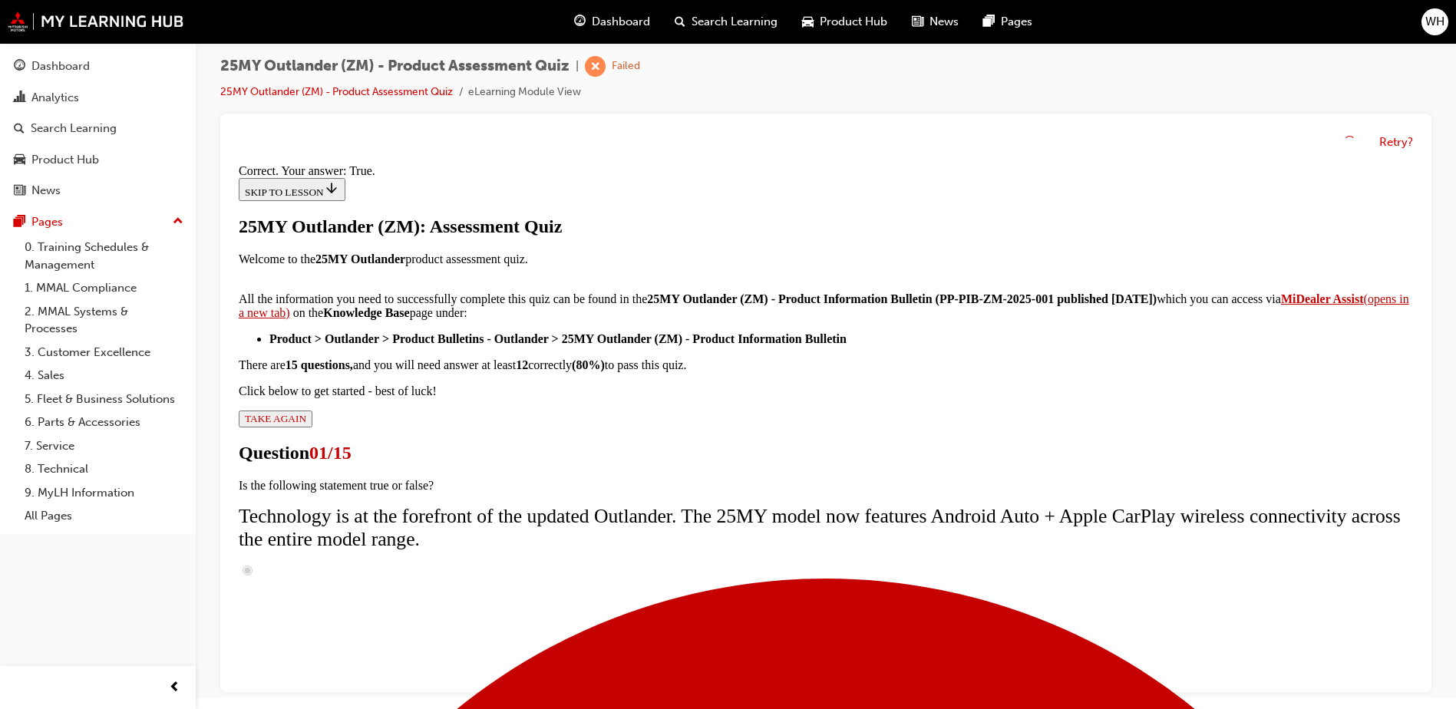
scroll to position [176, 0]
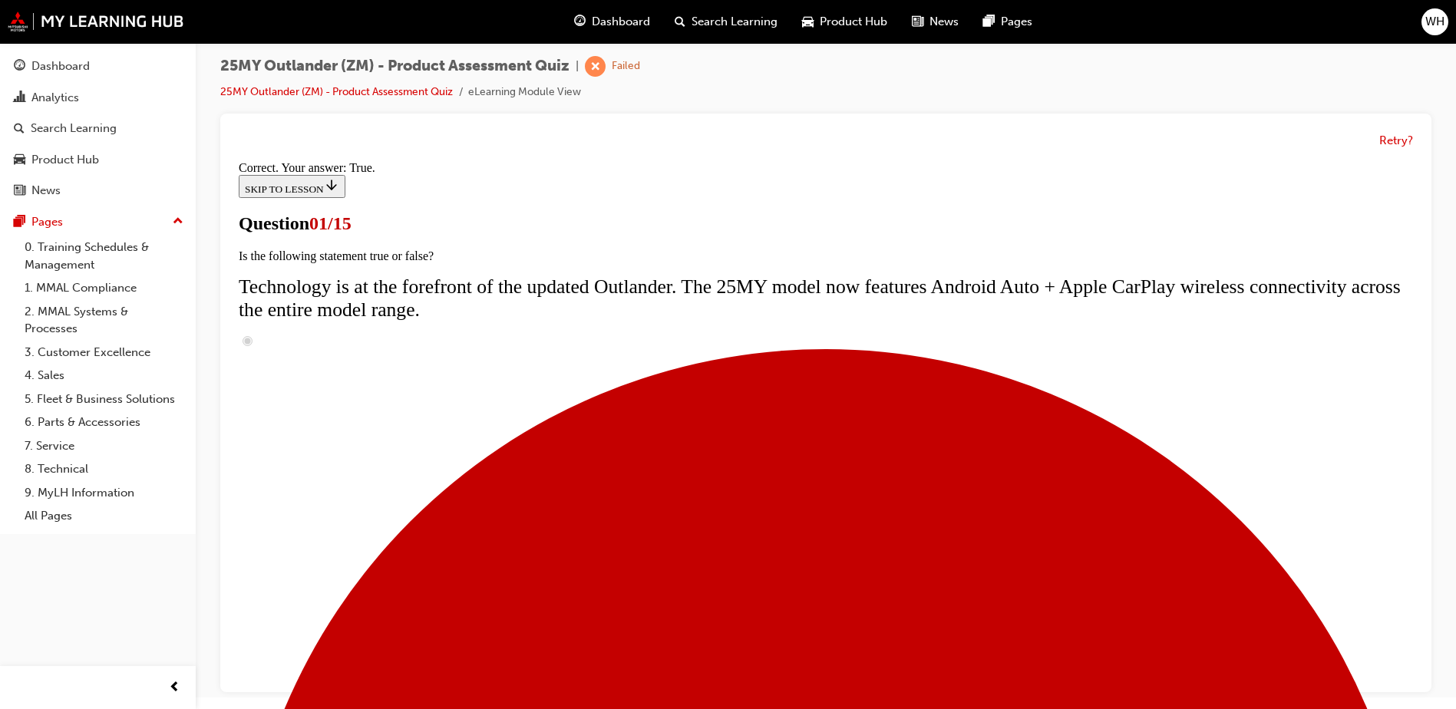
scroll to position [0, 0]
radio input "true"
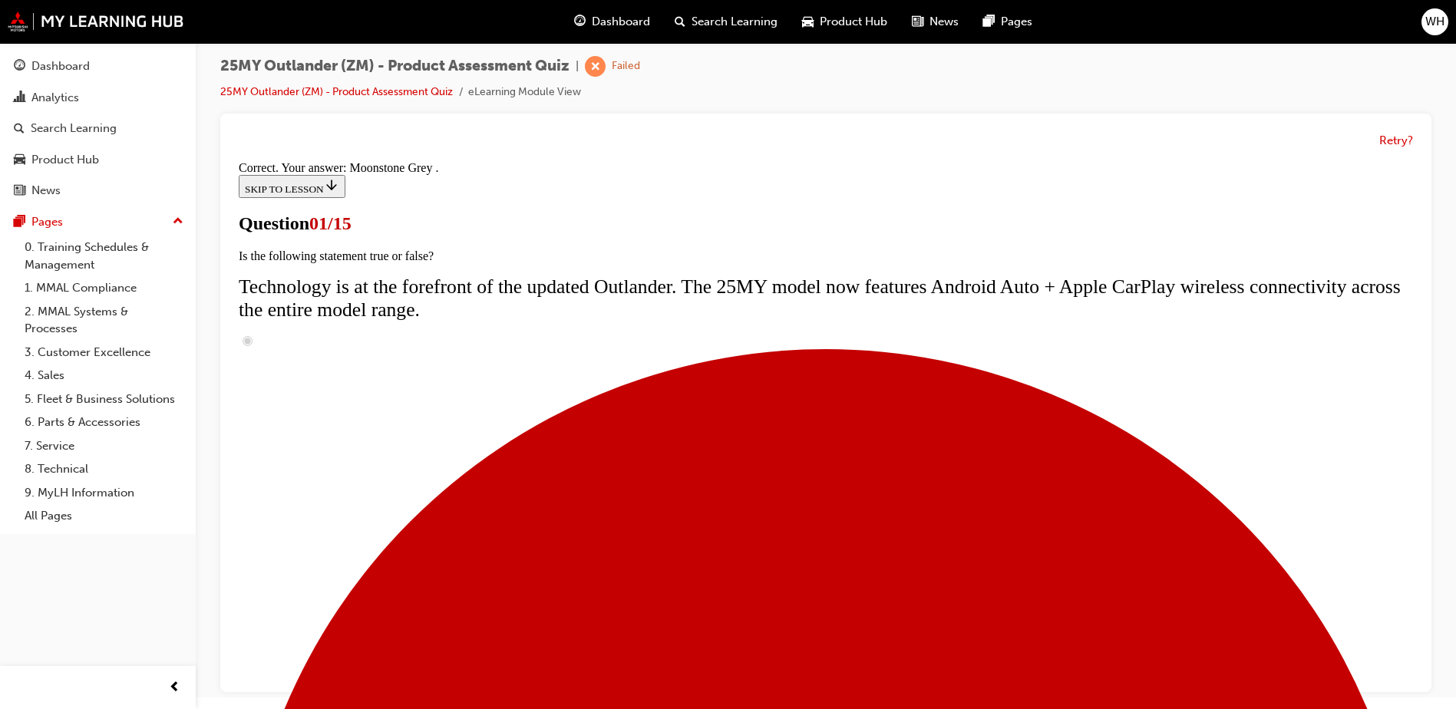
scroll to position [369, 0]
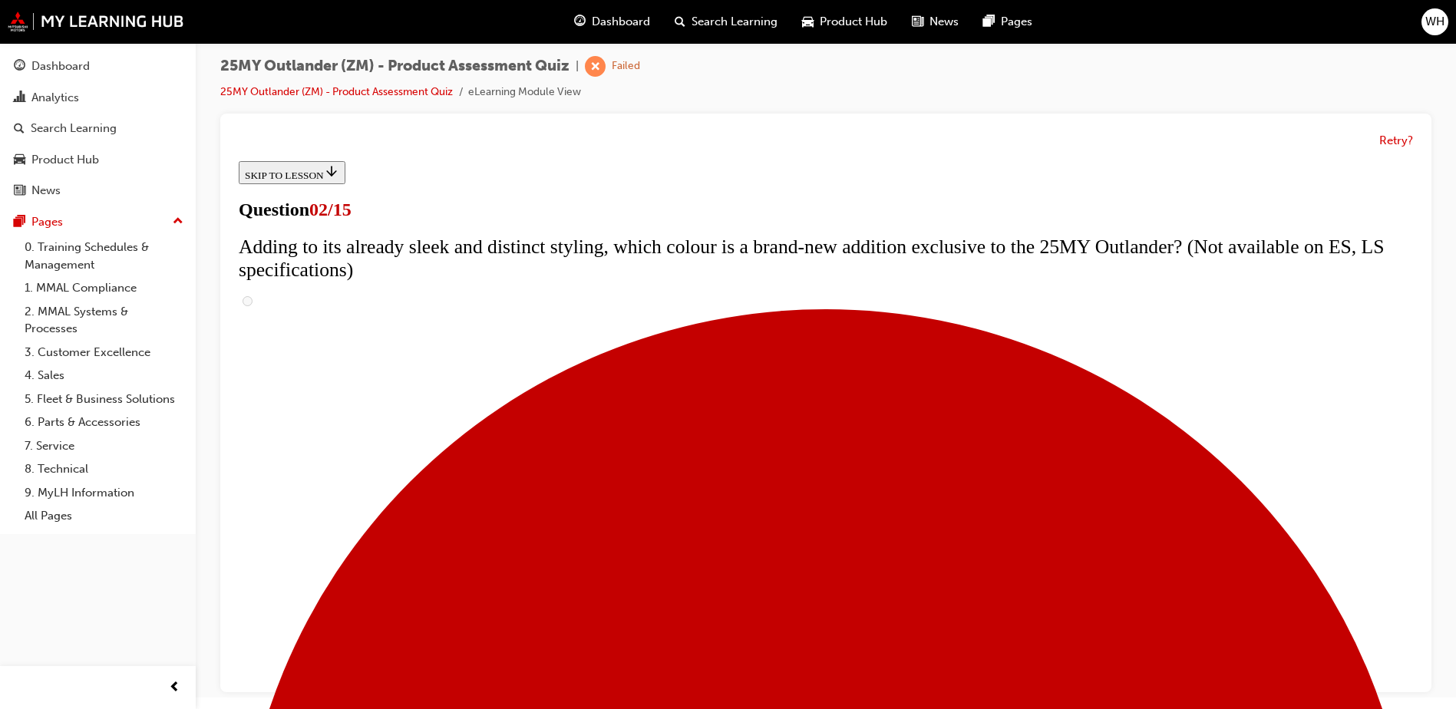
scroll to position [0, 0]
checkbox input "true"
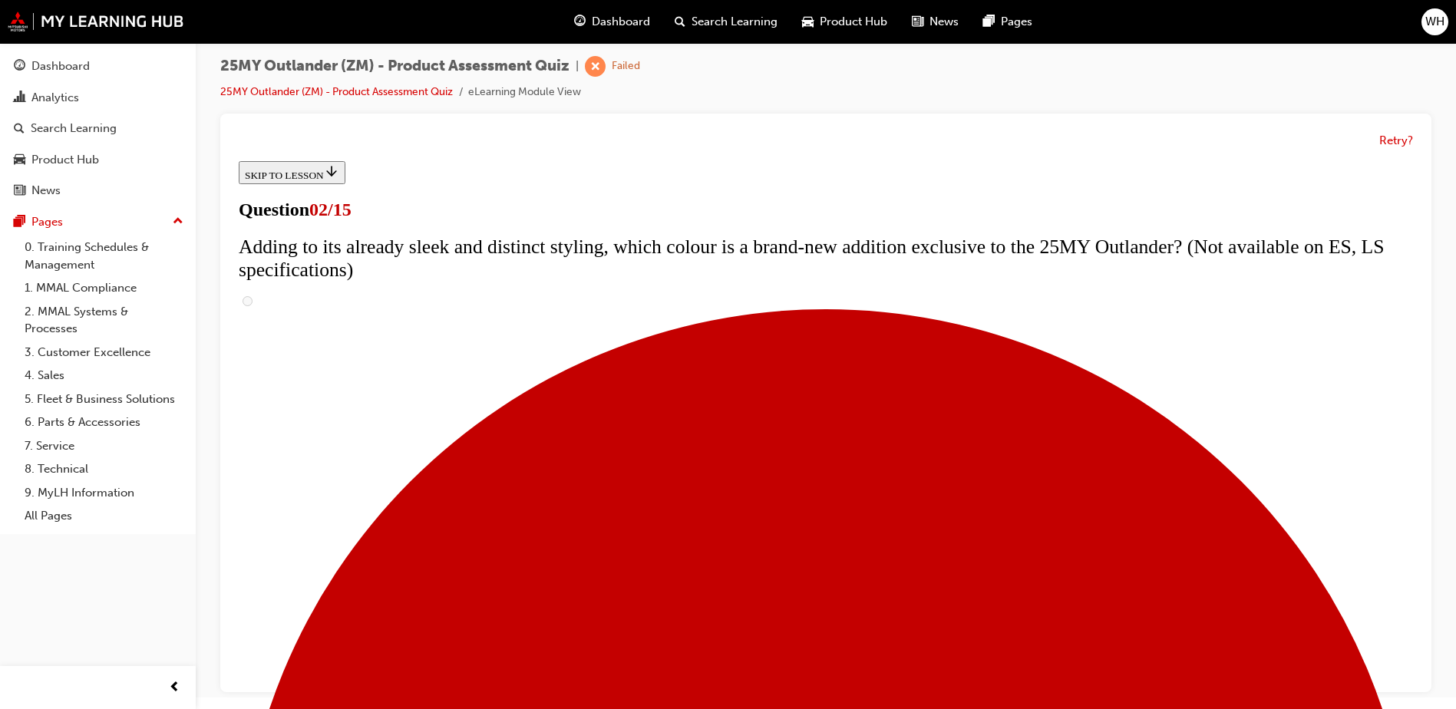
checkbox input "true"
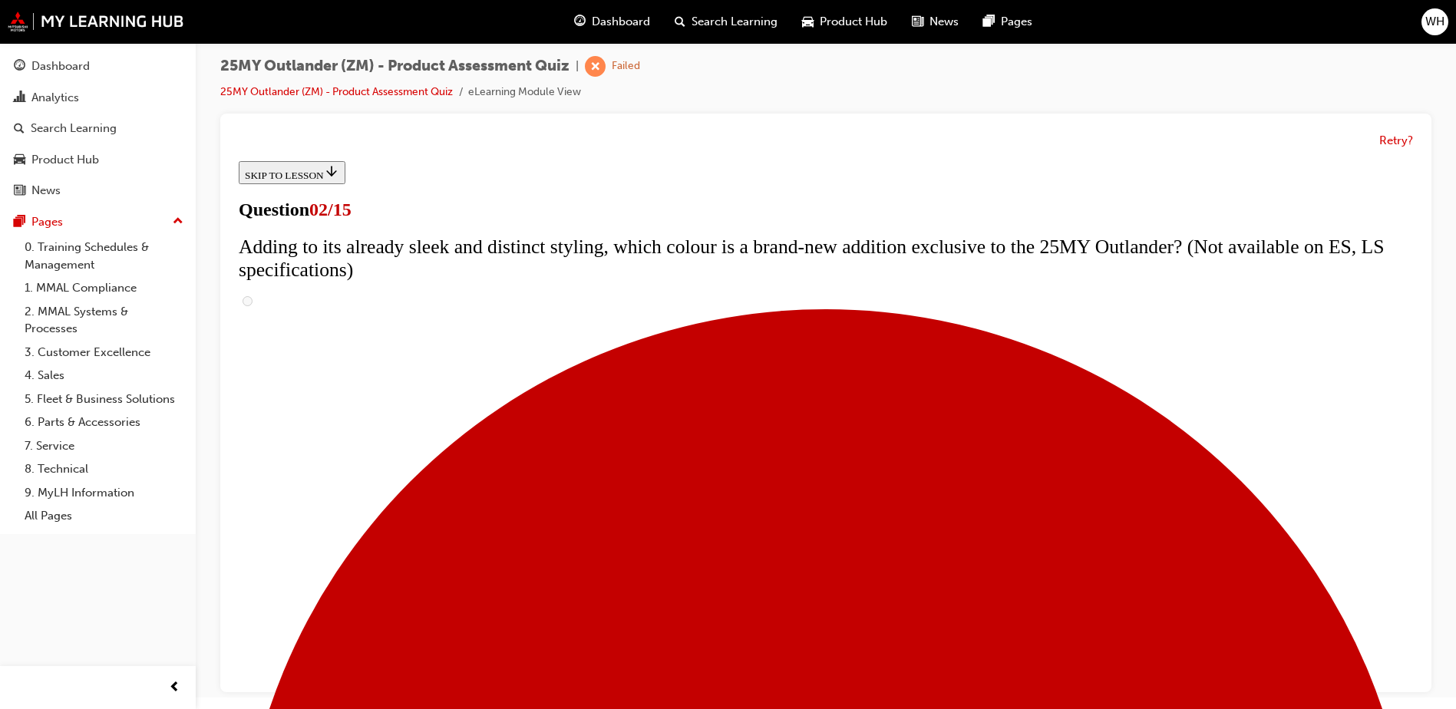
checkbox input "true"
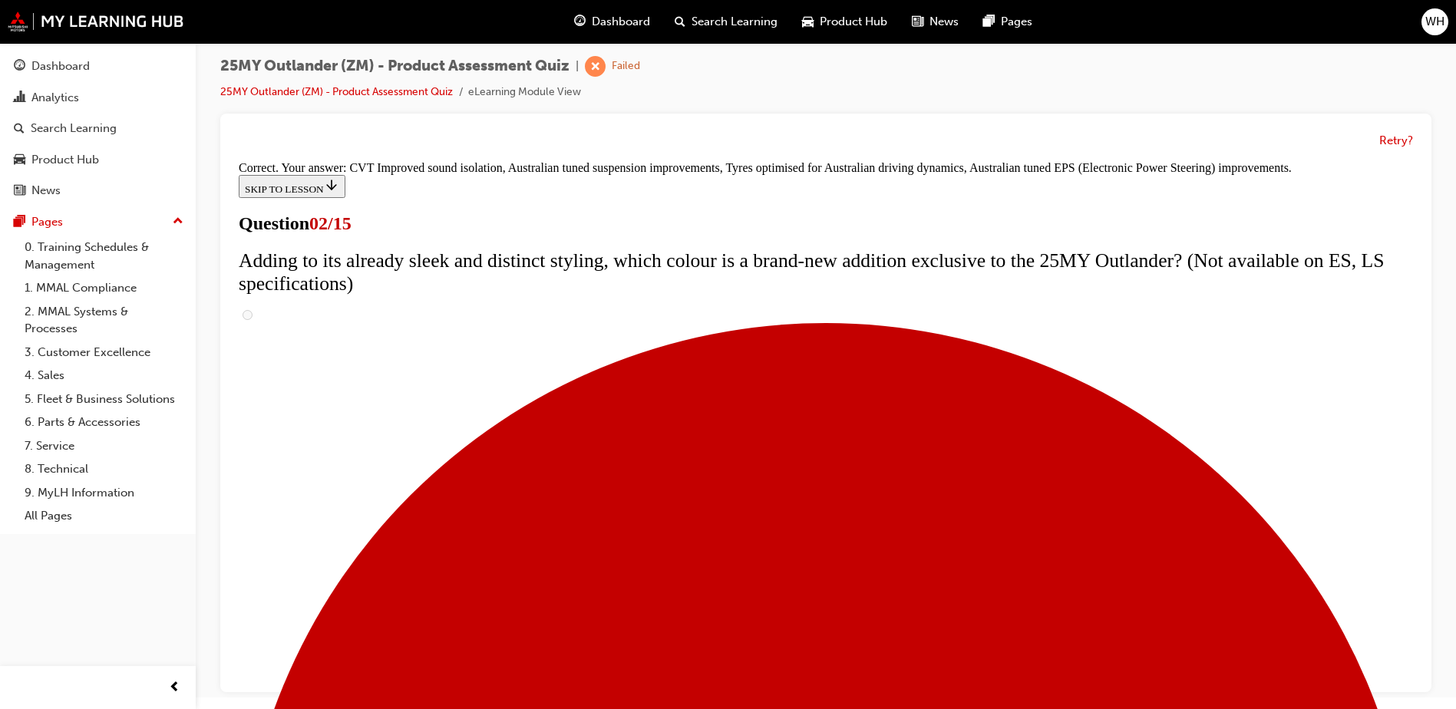
scroll to position [421, 0]
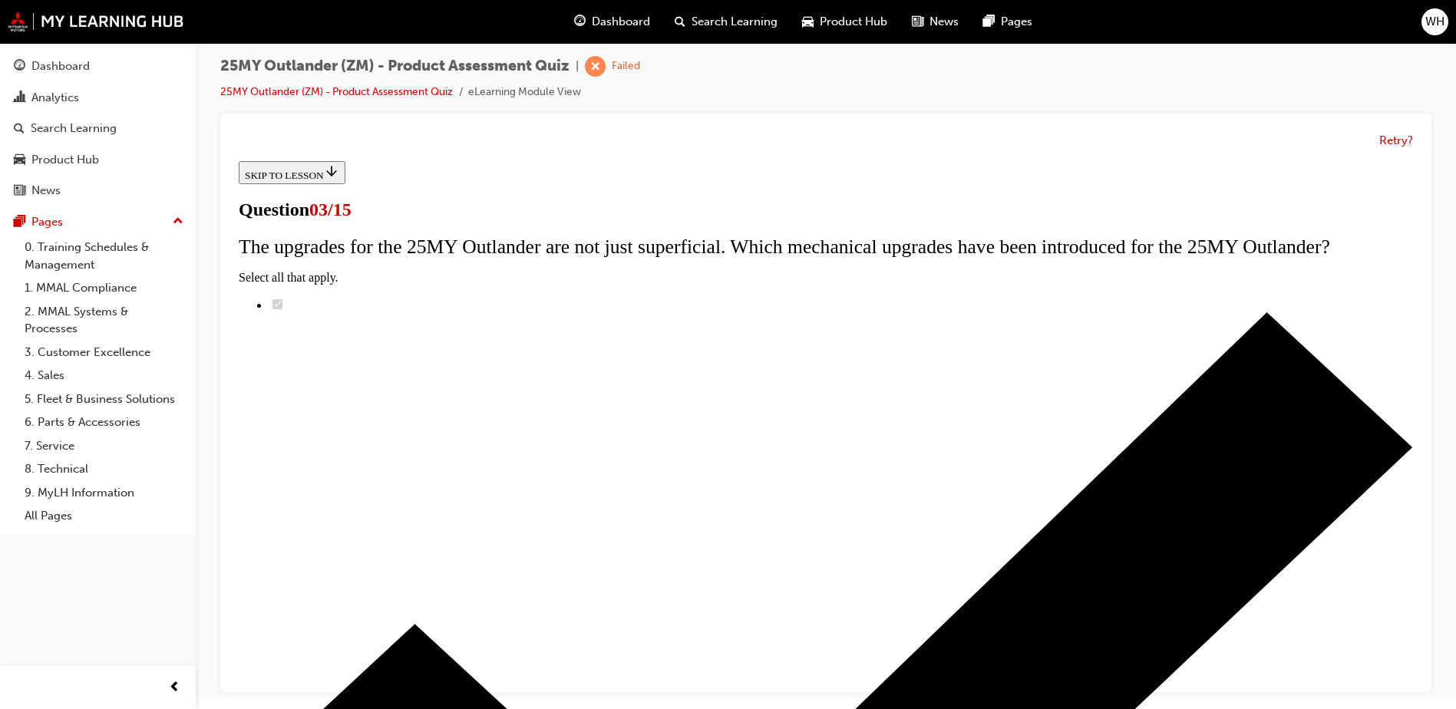
radio input "true"
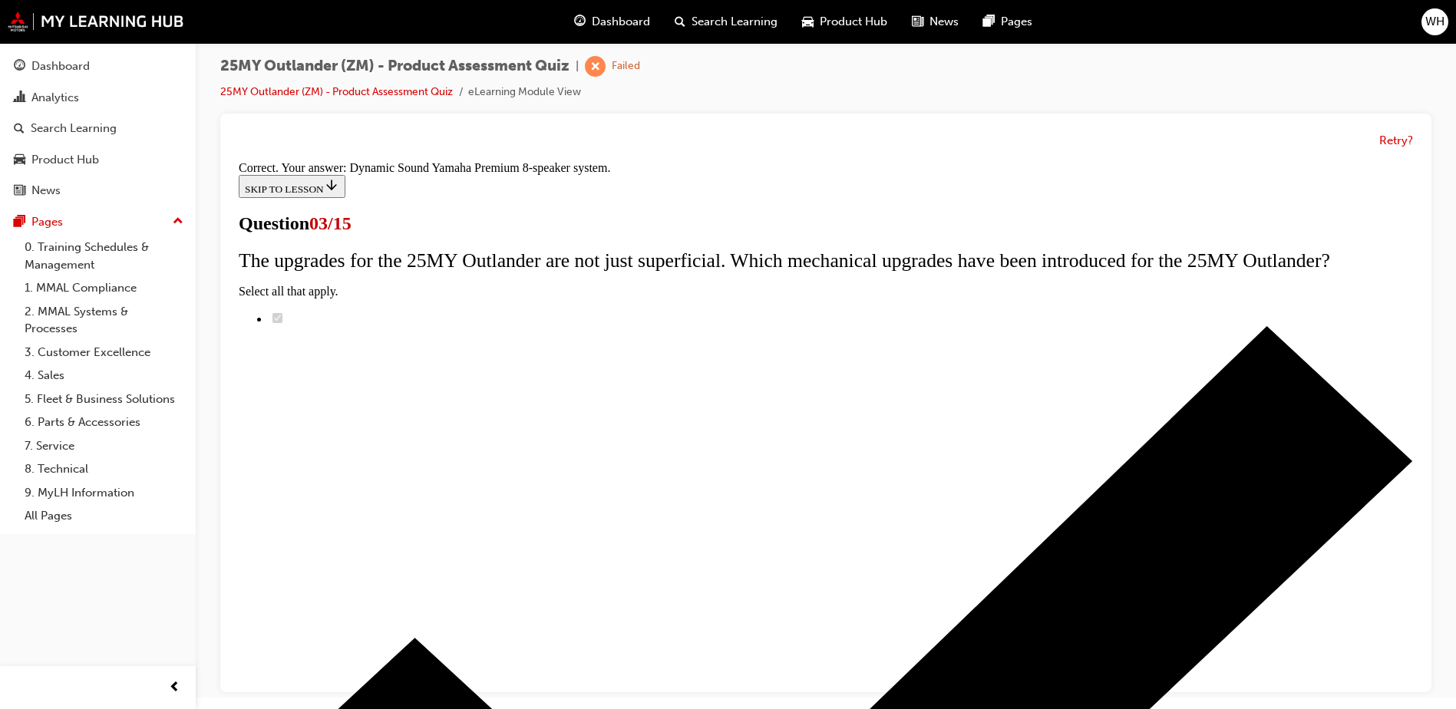
scroll to position [246, 0]
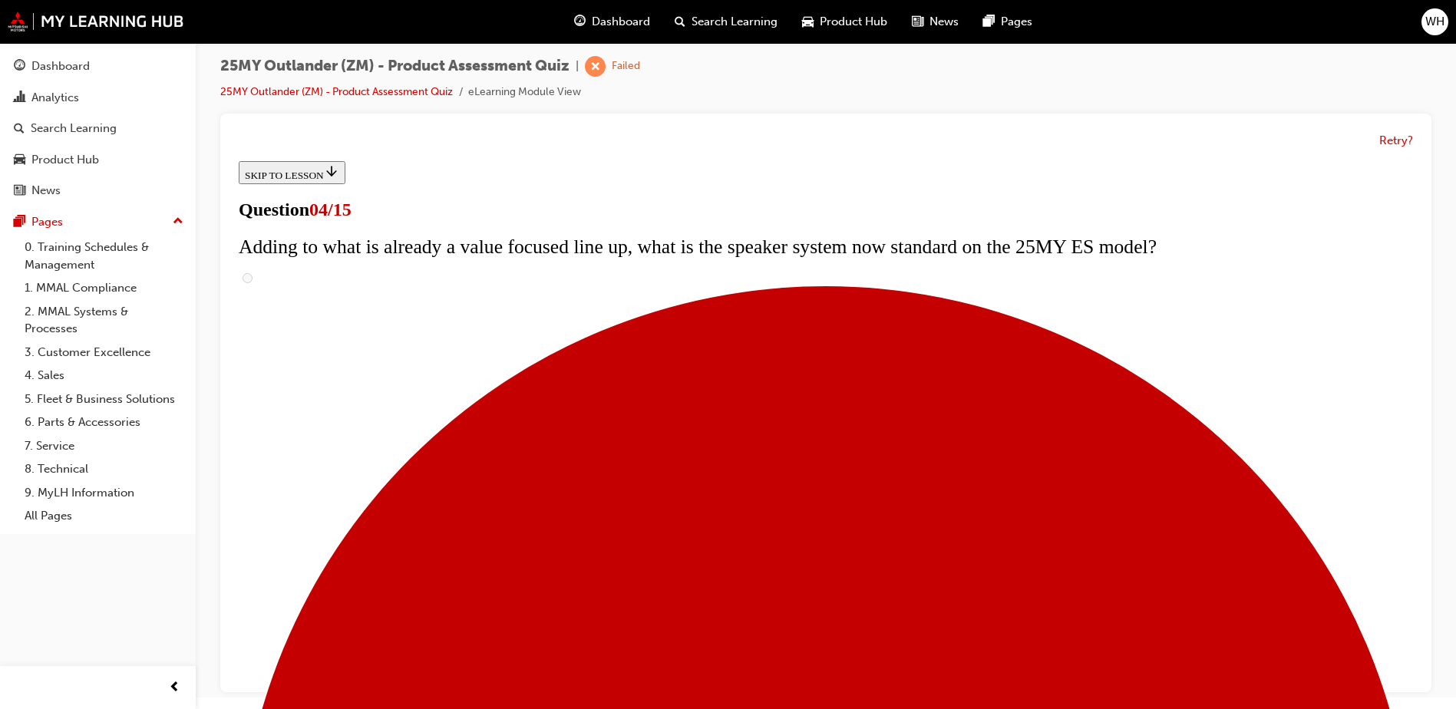
checkbox input "true"
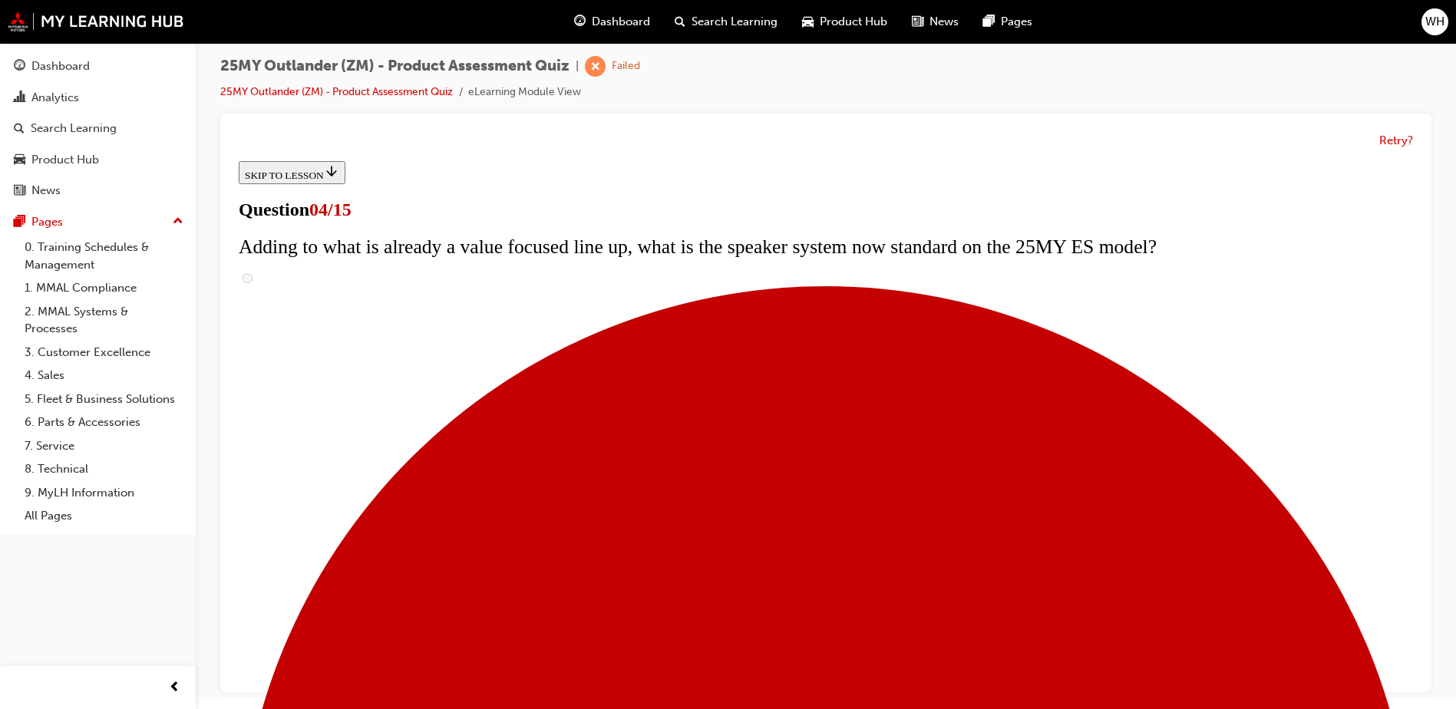
checkbox input "true"
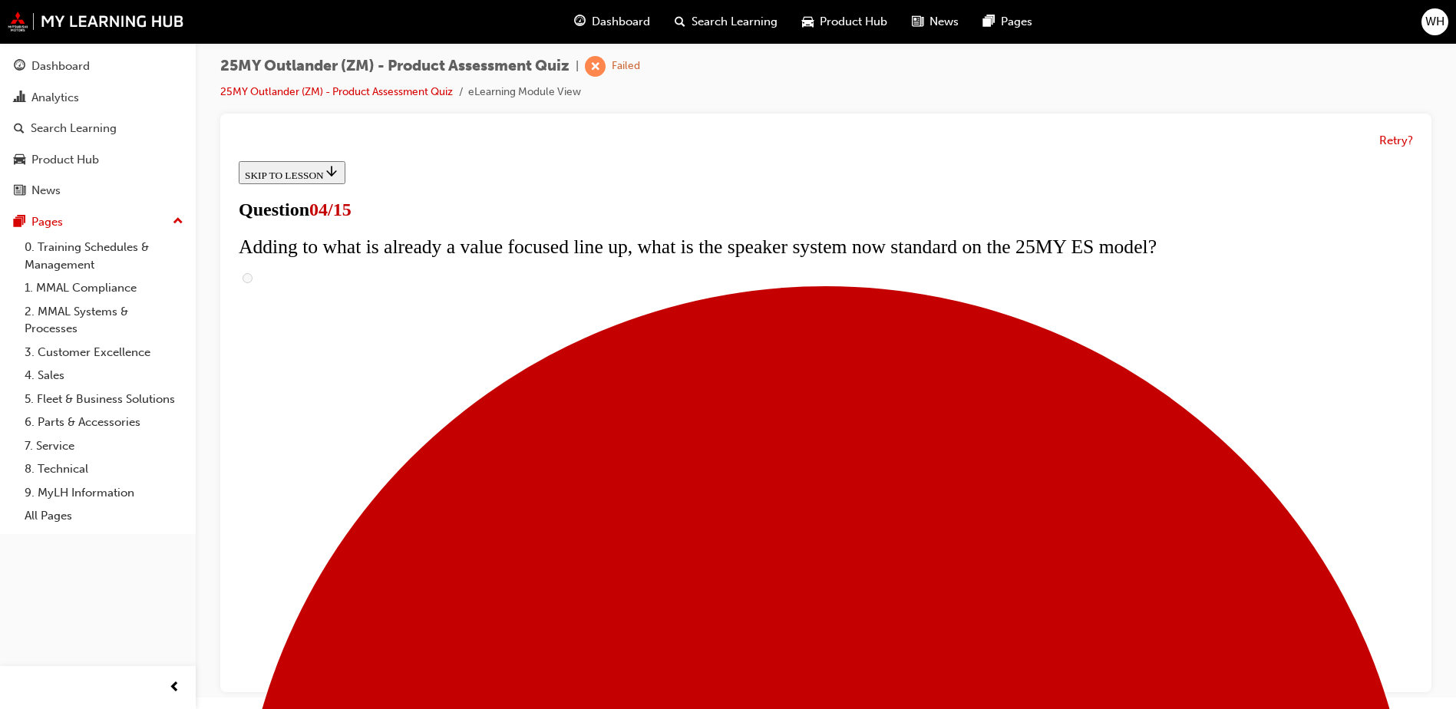
scroll to position [307, 0]
checkbox input "true"
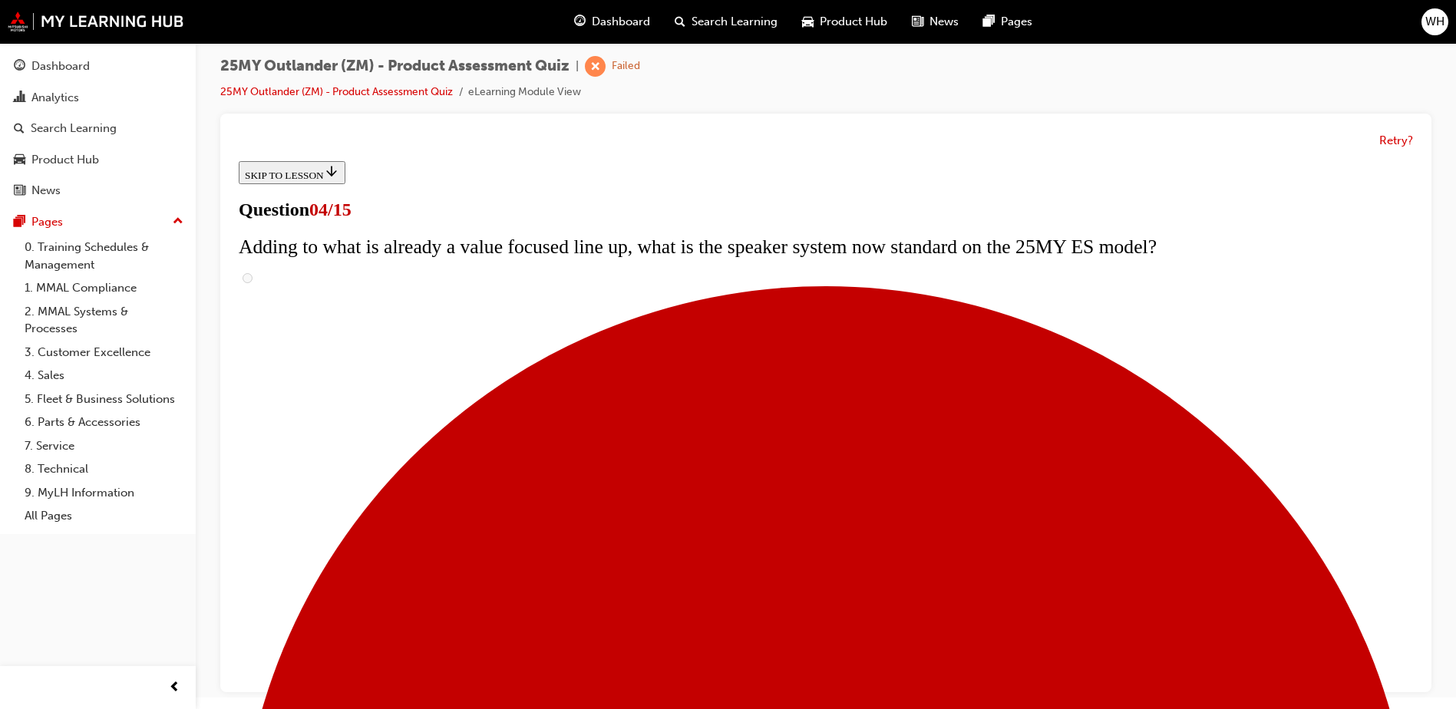
checkbox input "true"
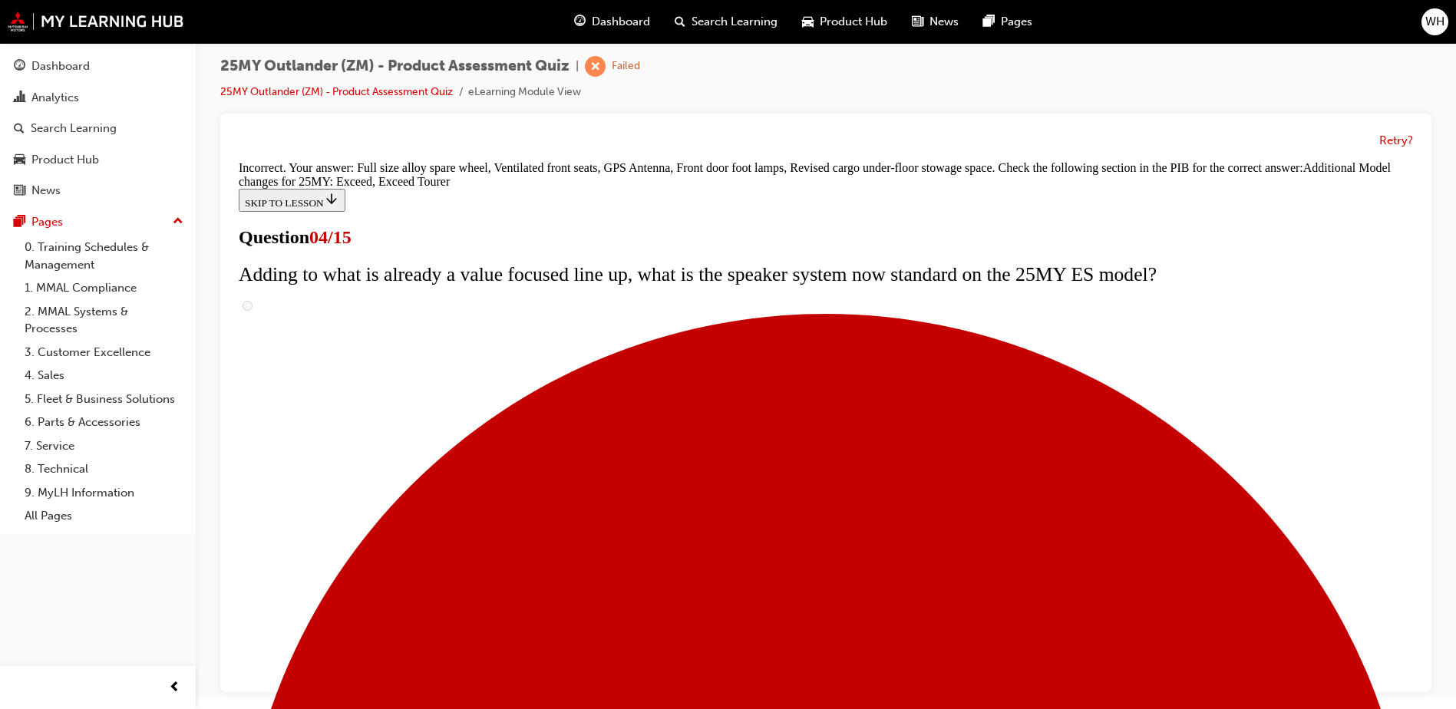
scroll to position [577, 0]
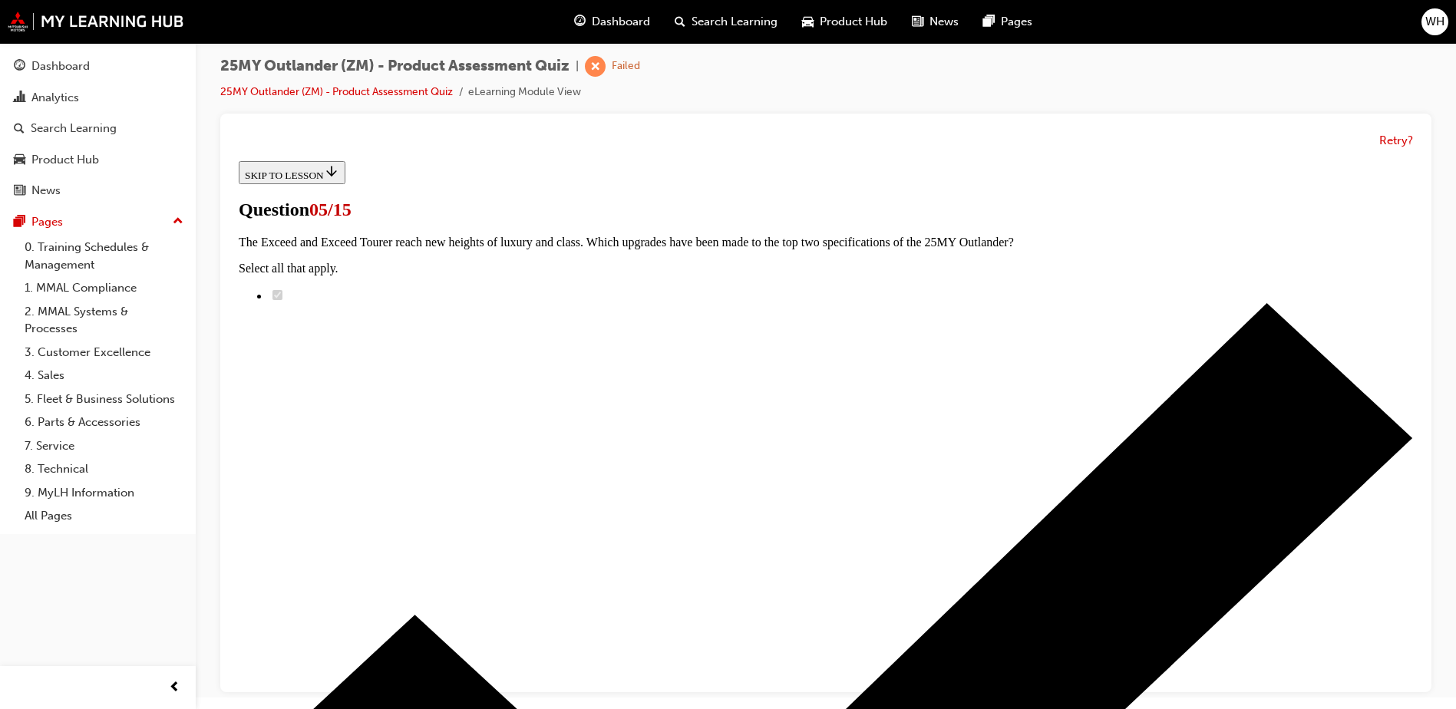
scroll to position [321, 0]
radio input "true"
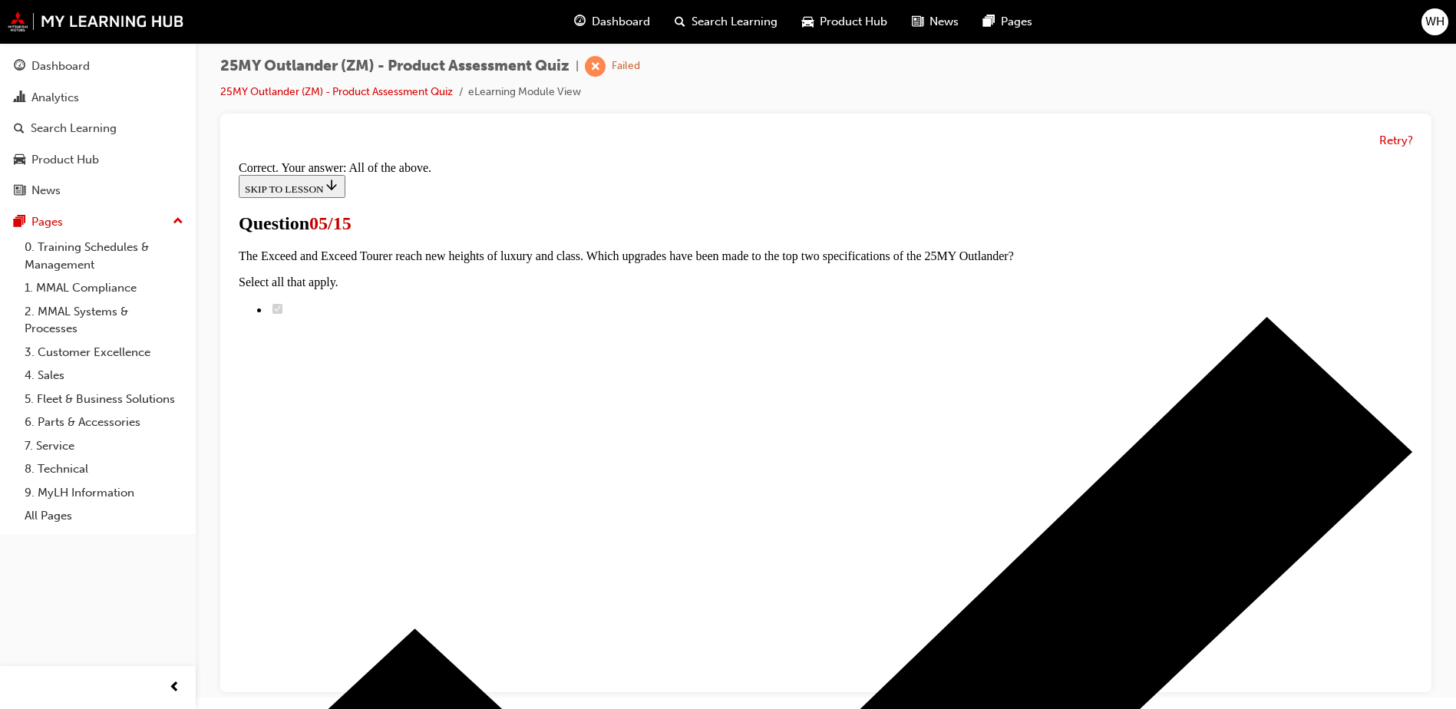
scroll to position [369, 0]
